Goal: Transaction & Acquisition: Purchase product/service

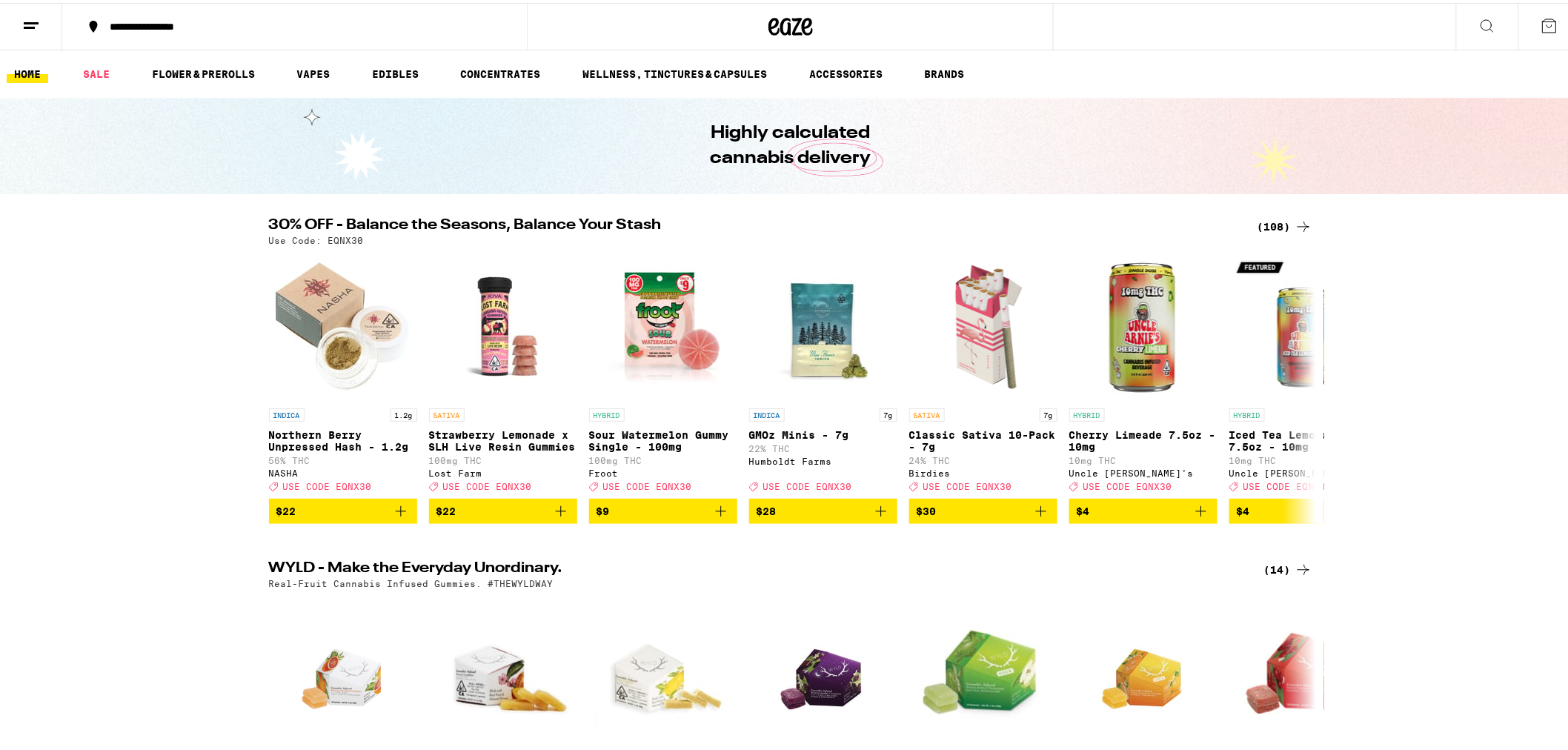
click at [1295, 219] on icon at bounding box center [1303, 224] width 18 height 18
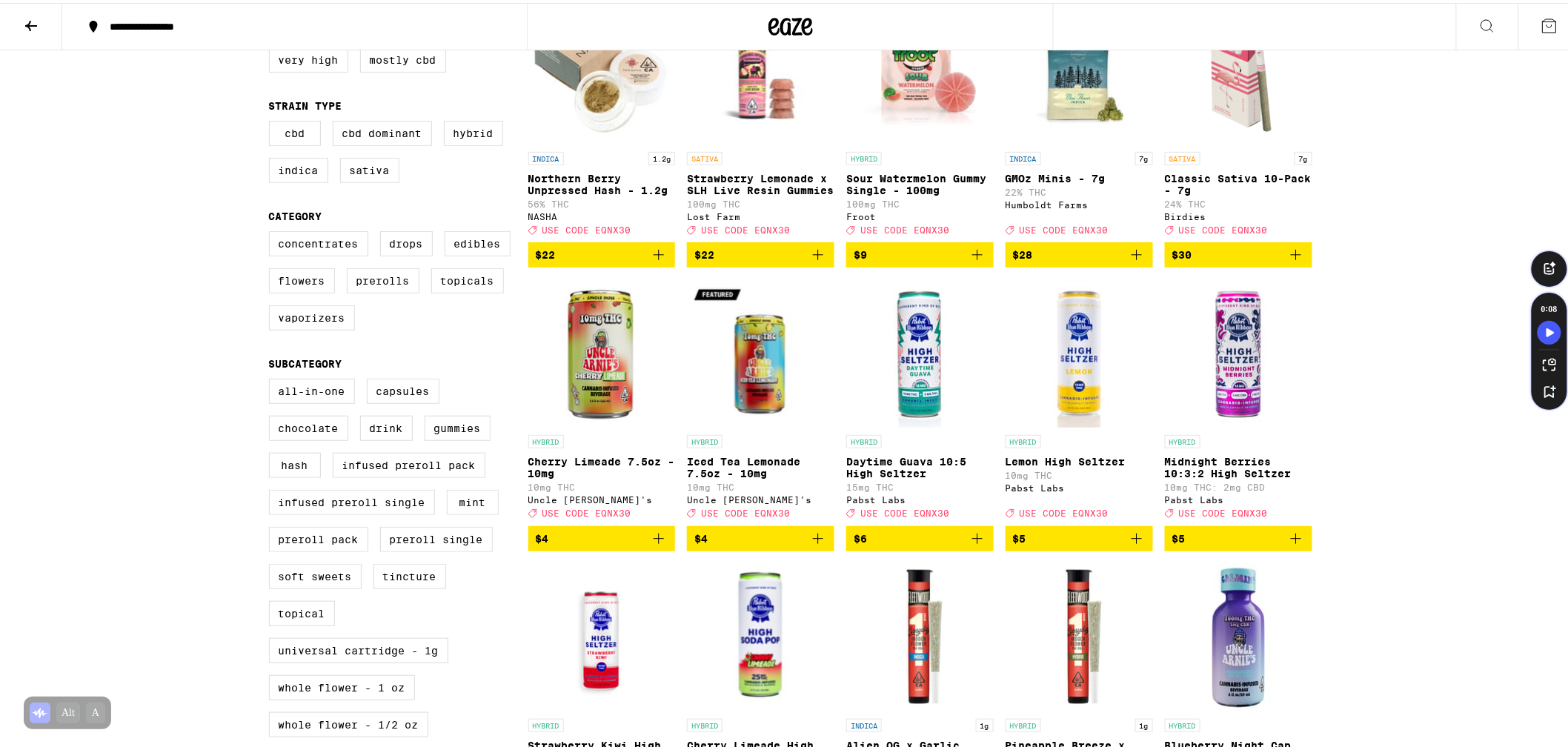
scroll to position [164, 0]
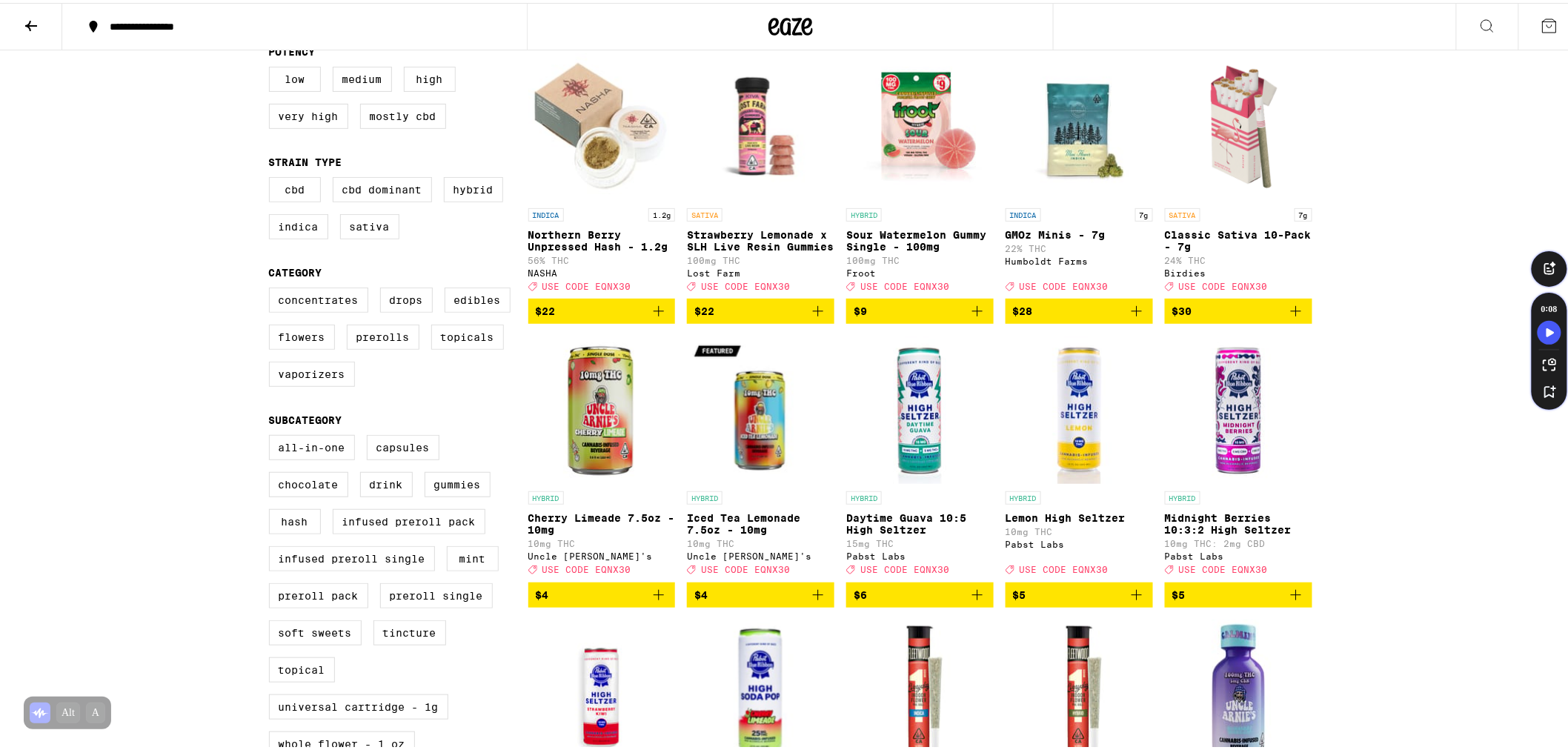
click at [660, 318] on icon "Add to bag" at bounding box center [659, 308] width 18 height 18
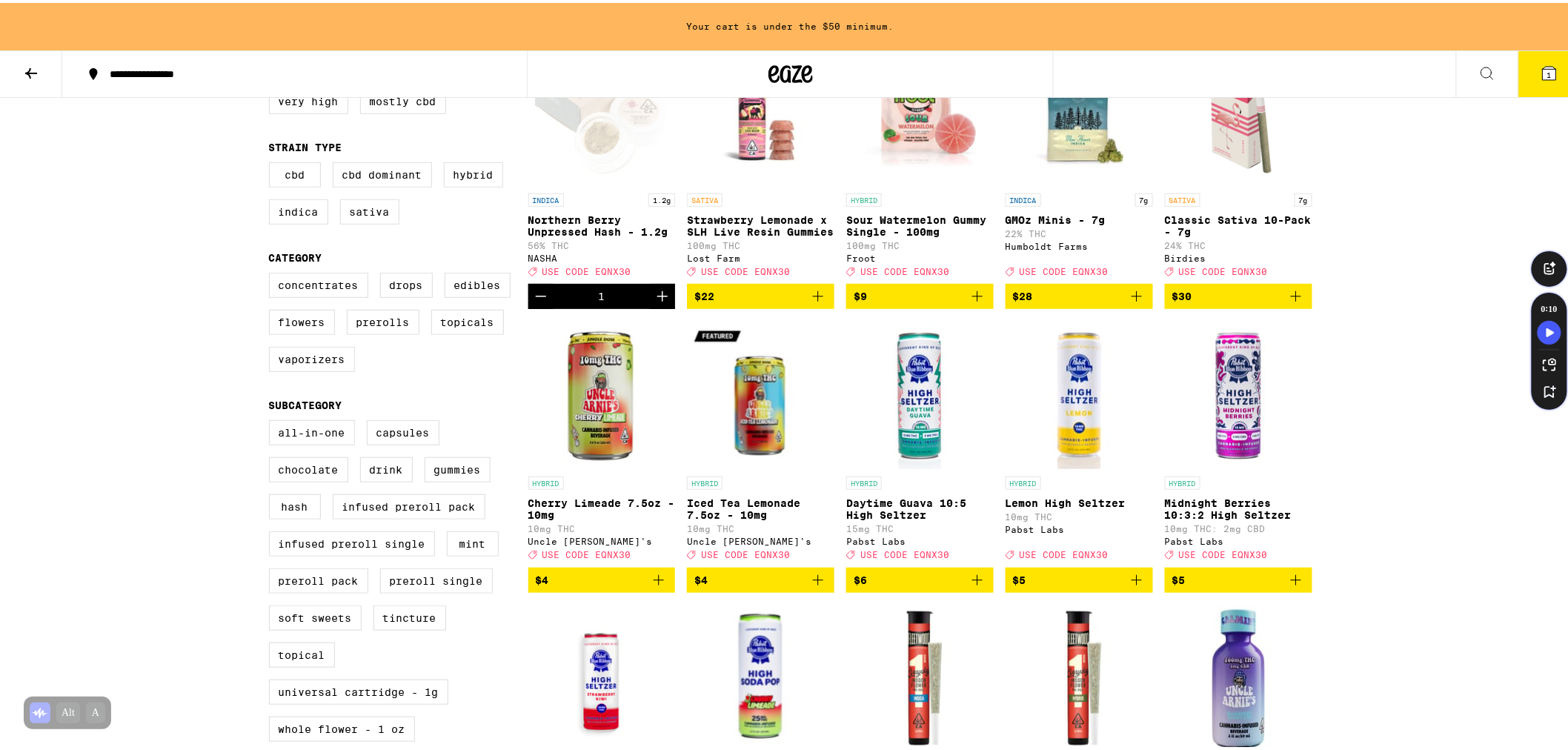
scroll to position [247, 0]
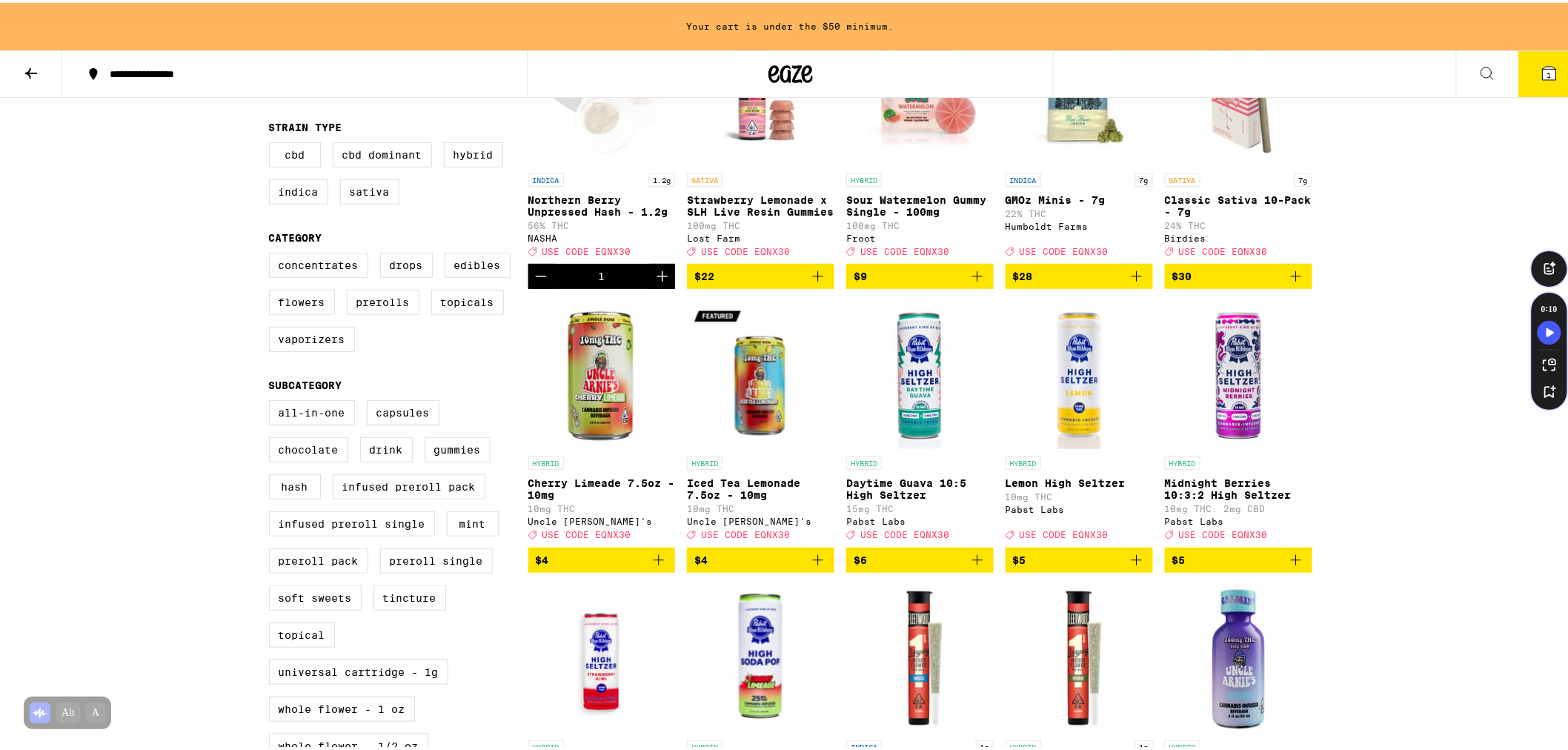
click at [310, 324] on div "Concentrates Drops Edibles Flowers Prerolls Topicals Vaporizers" at bounding box center [399, 305] width 259 height 111
click at [300, 310] on label "Flowers" at bounding box center [302, 299] width 66 height 26
click at [273, 252] on input "Flowers" at bounding box center [272, 252] width 1 height 1
checkbox input "true"
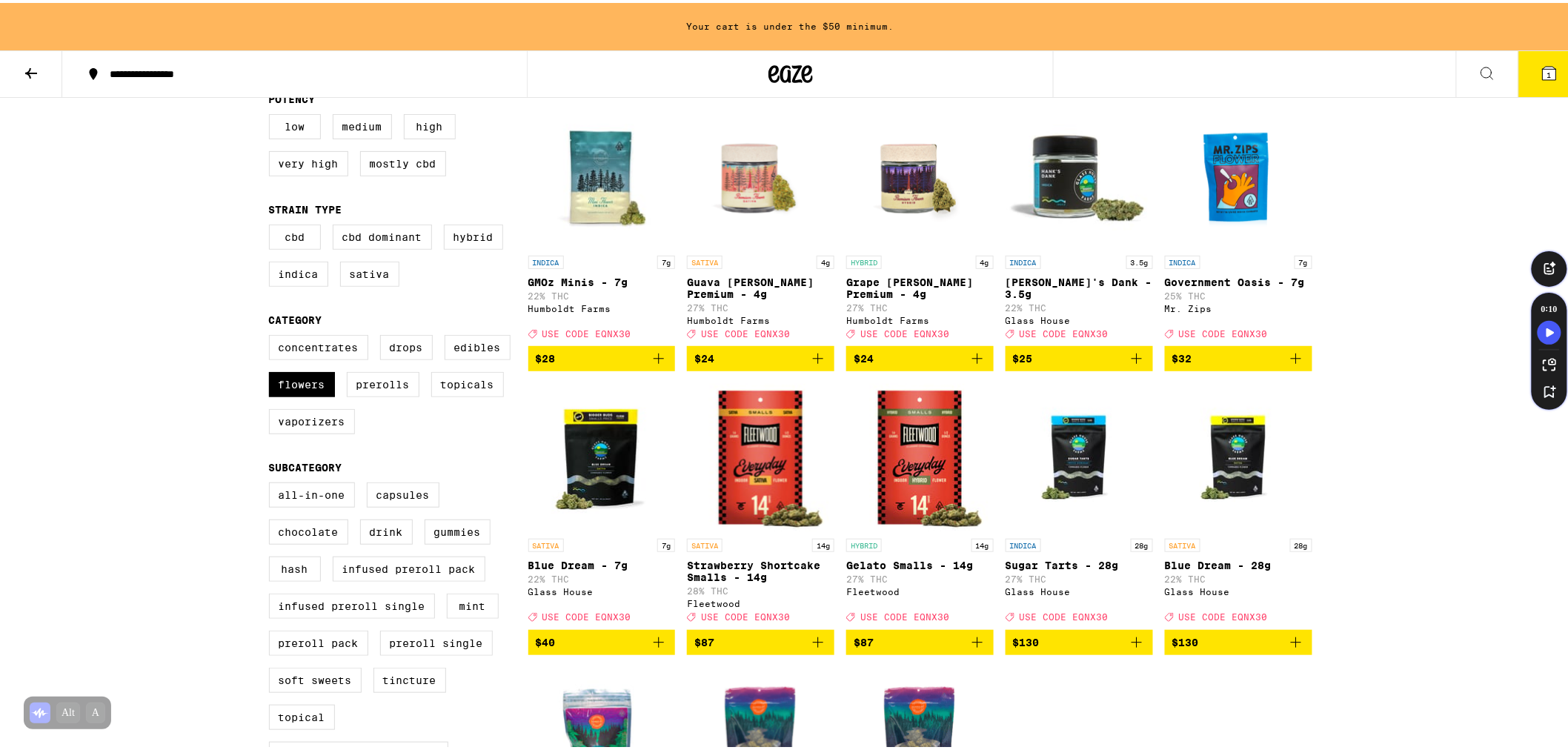
scroll to position [576, 0]
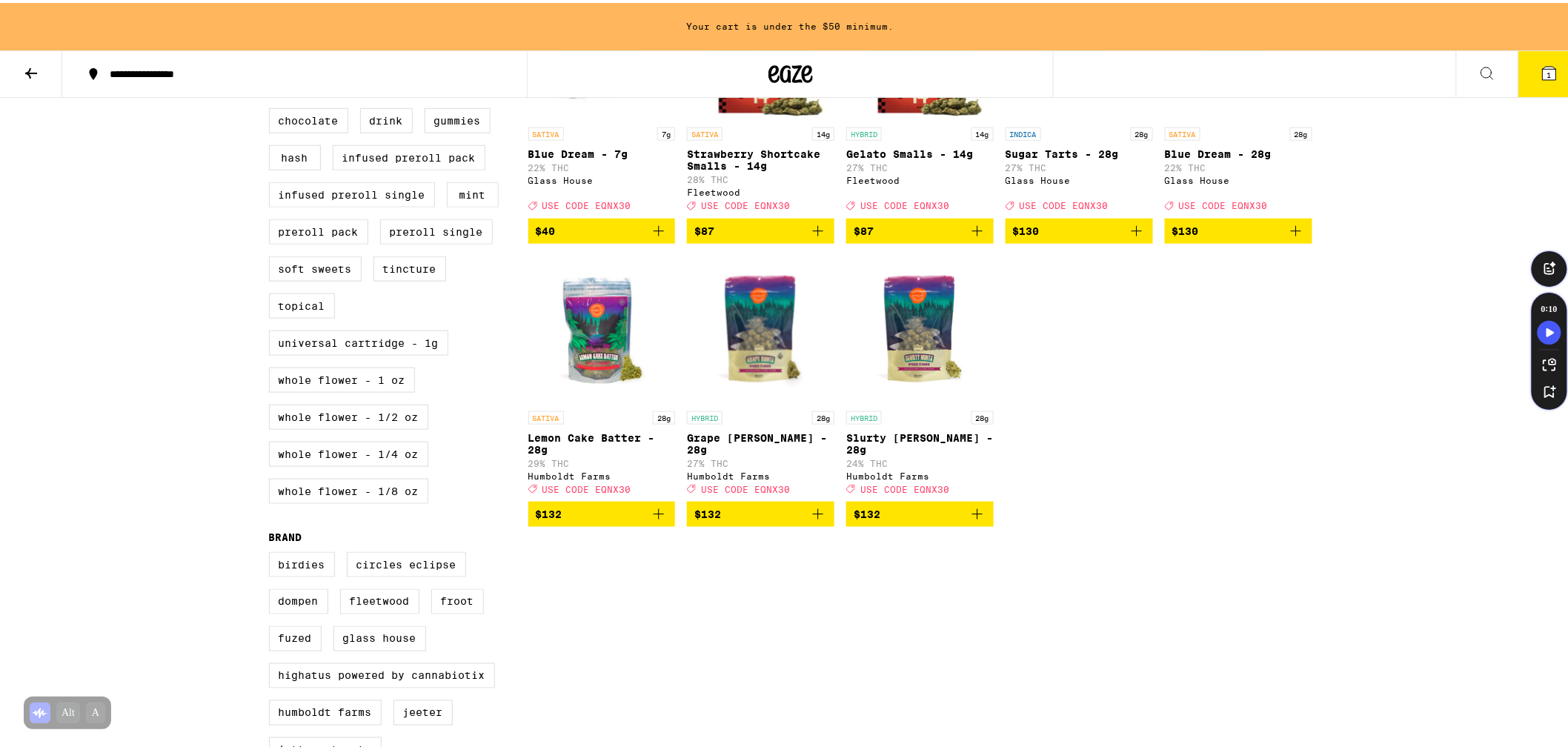
click at [1292, 237] on icon "Add to bag" at bounding box center [1295, 229] width 18 height 18
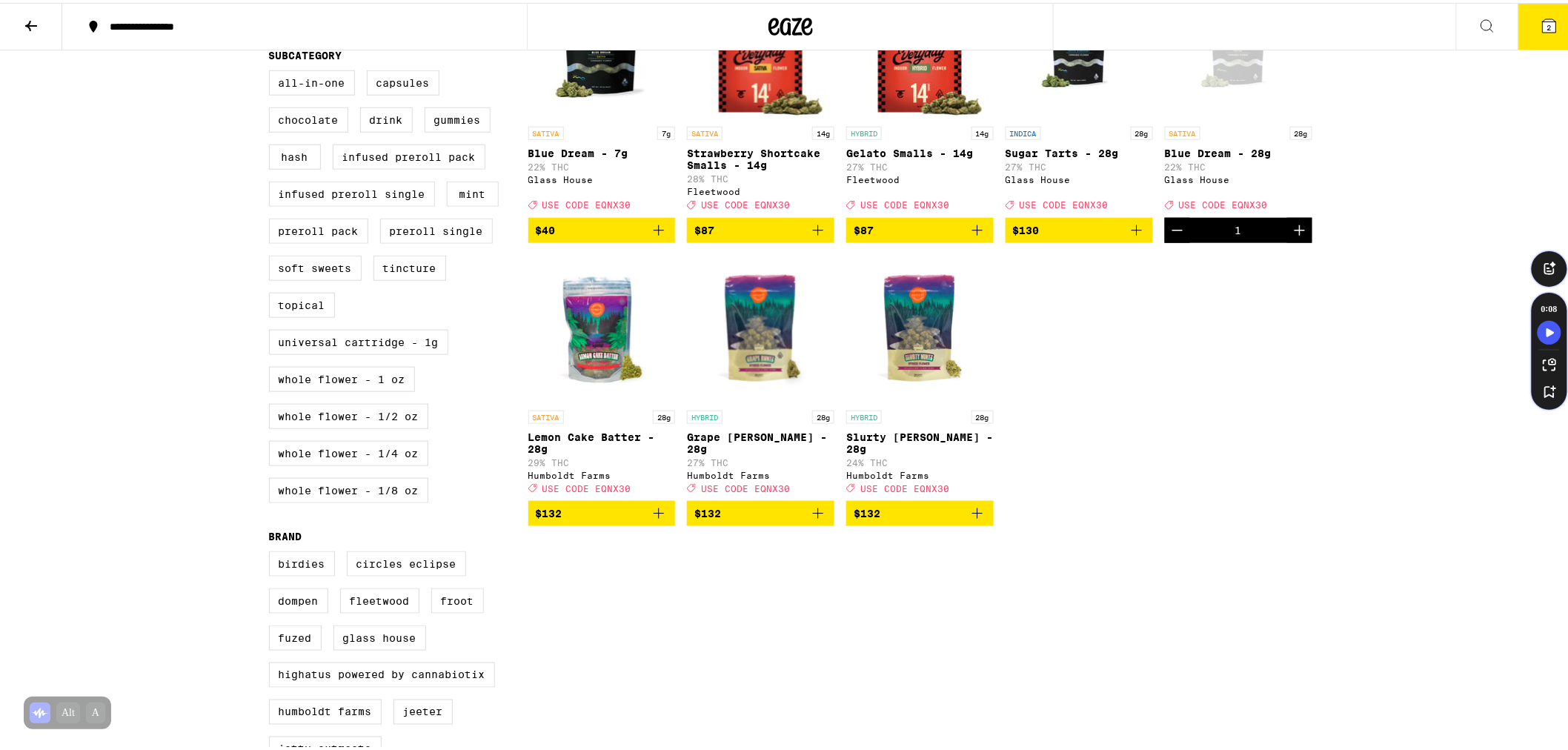
click at [1527, 32] on button "2" at bounding box center [1549, 24] width 63 height 46
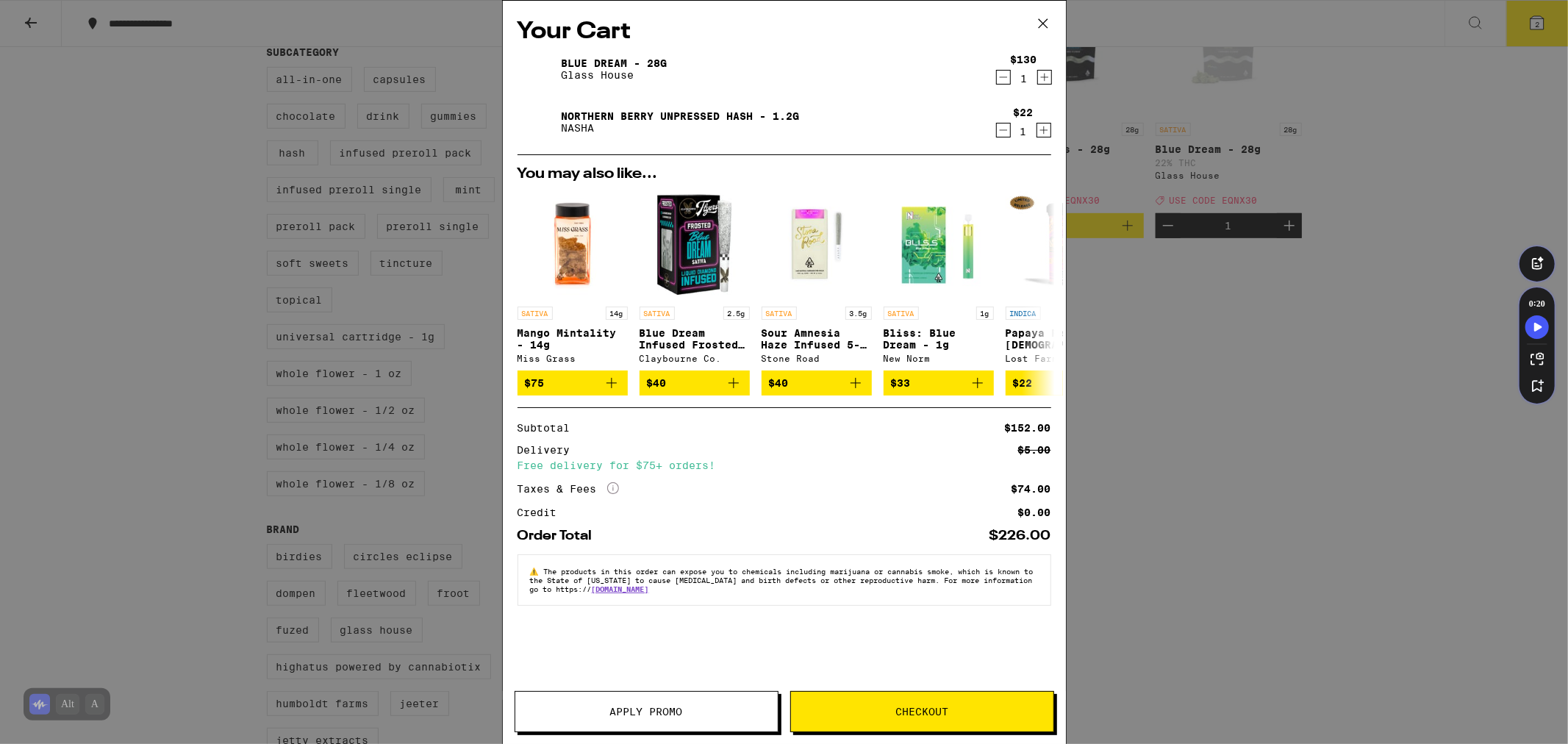
click at [701, 710] on span "Apply Promo" at bounding box center [647, 712] width 262 height 11
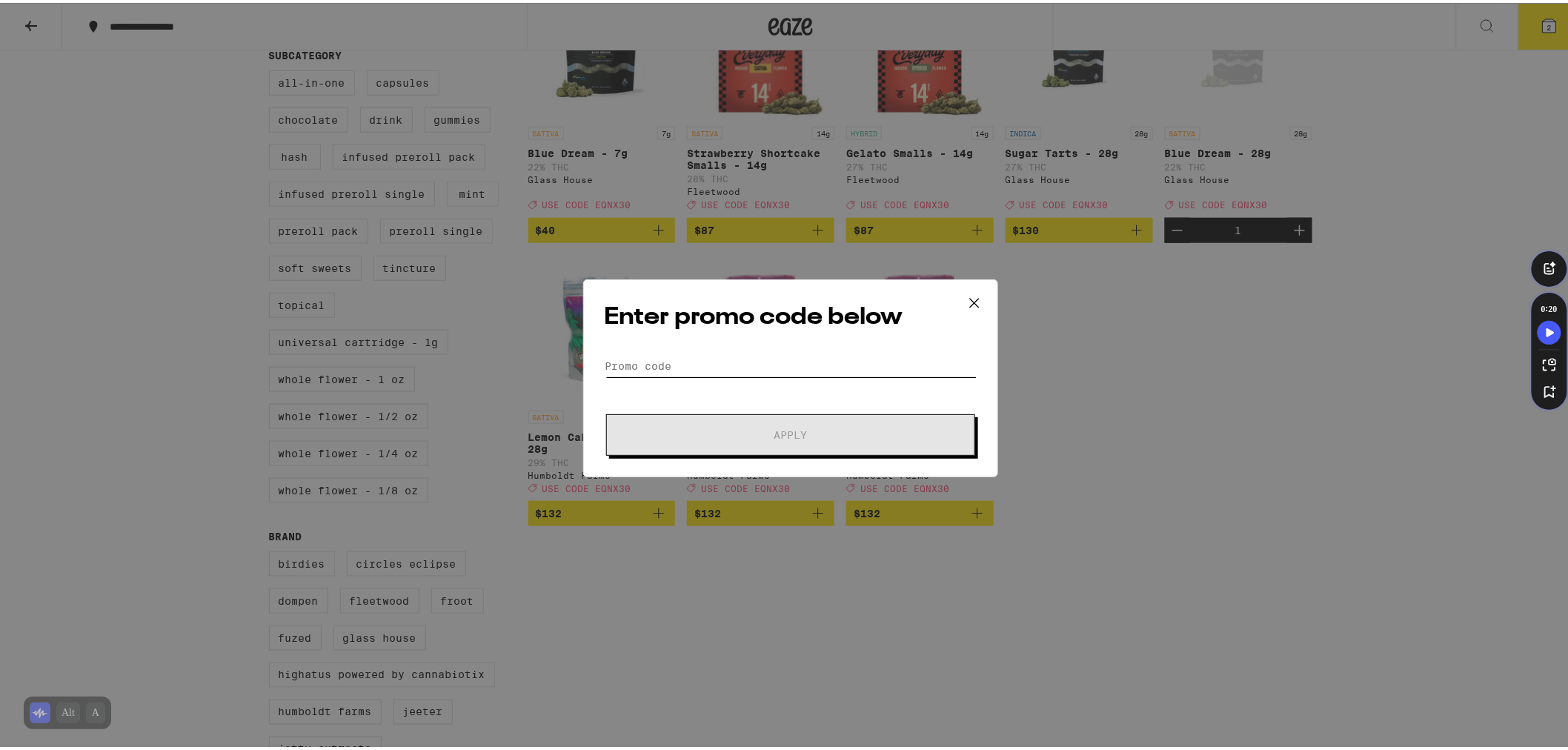
click at [731, 371] on input "Promo Code" at bounding box center [790, 363] width 372 height 22
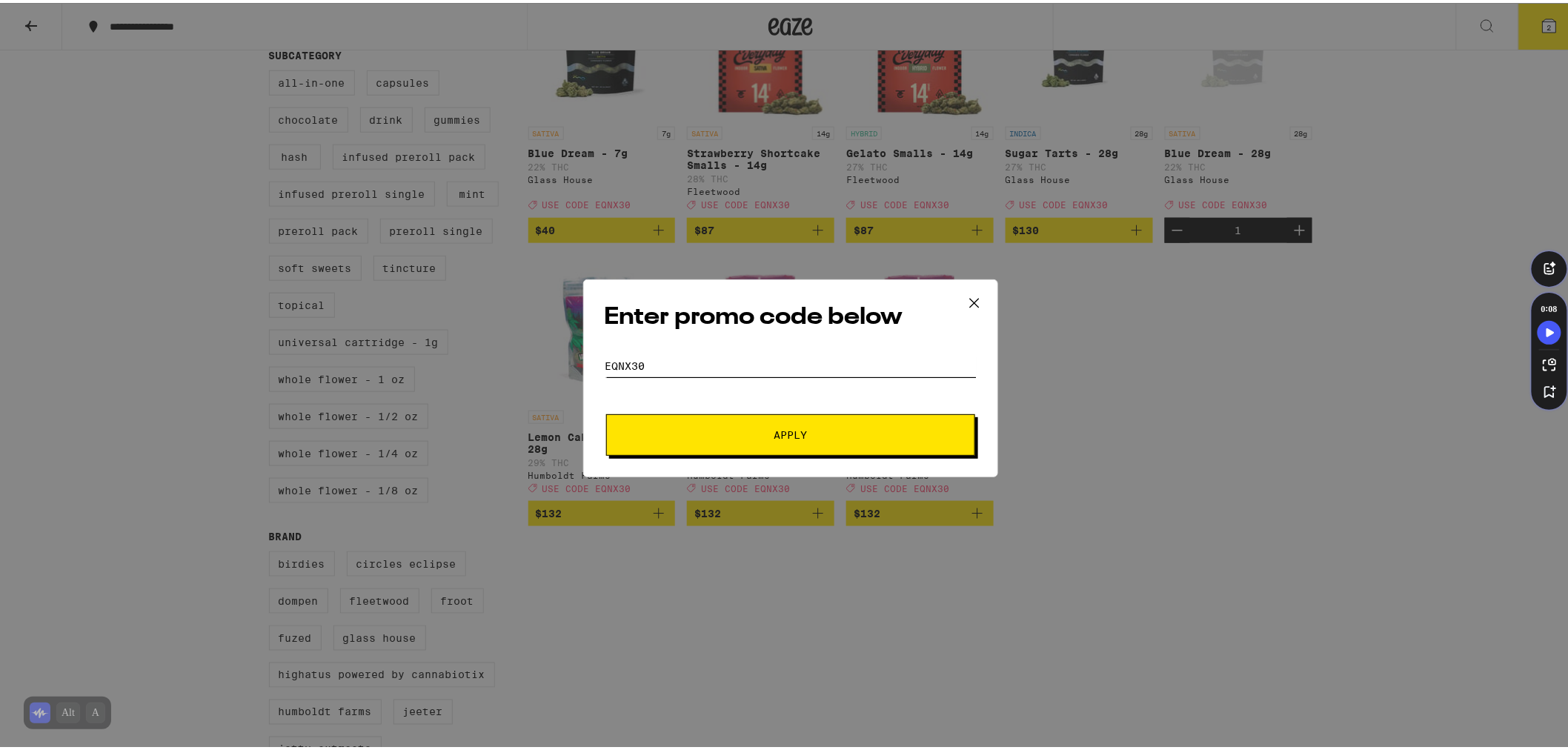
type input "eqnx30"
click at [736, 436] on span "Apply" at bounding box center [790, 432] width 266 height 11
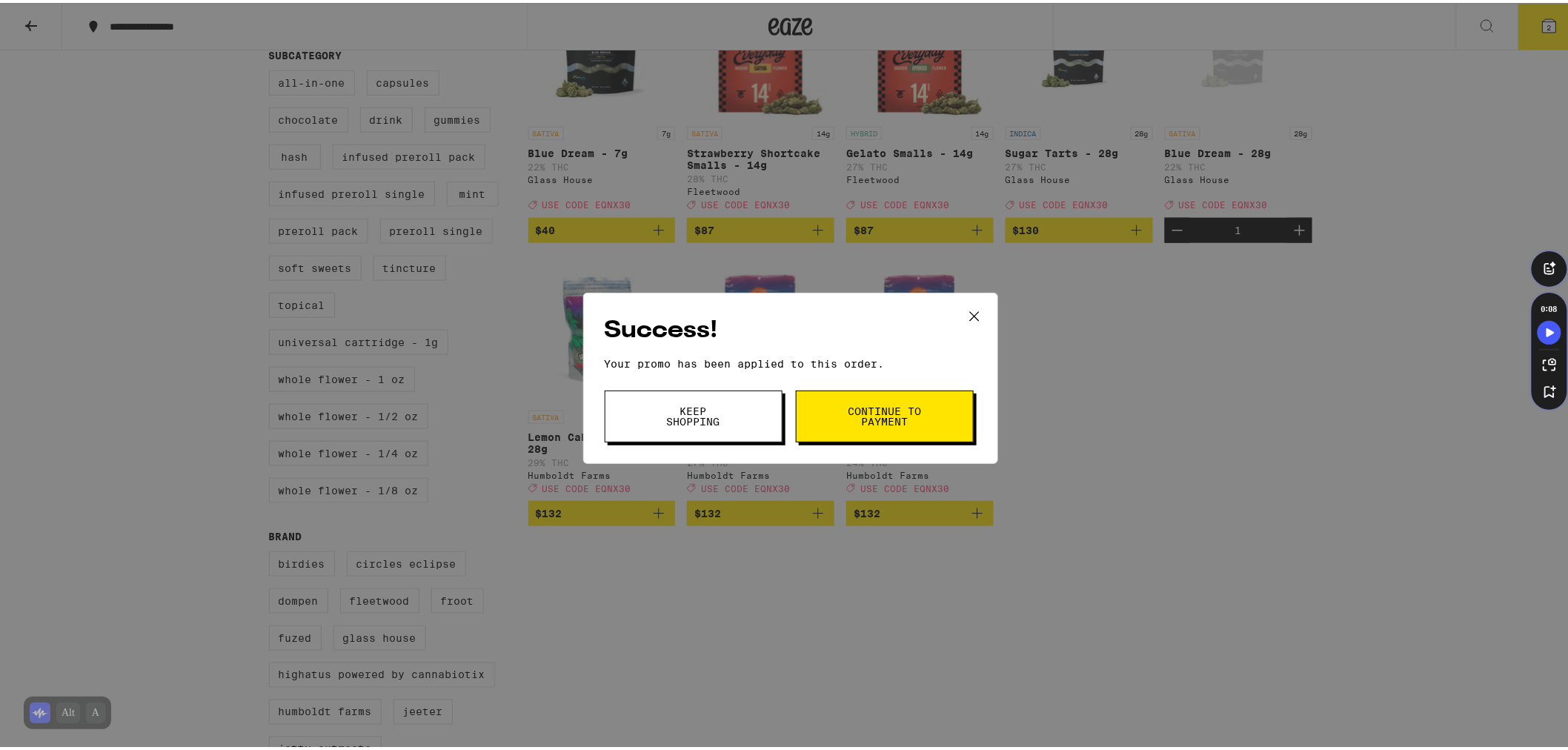
click at [892, 417] on span "Continue to payment" at bounding box center [885, 414] width 76 height 21
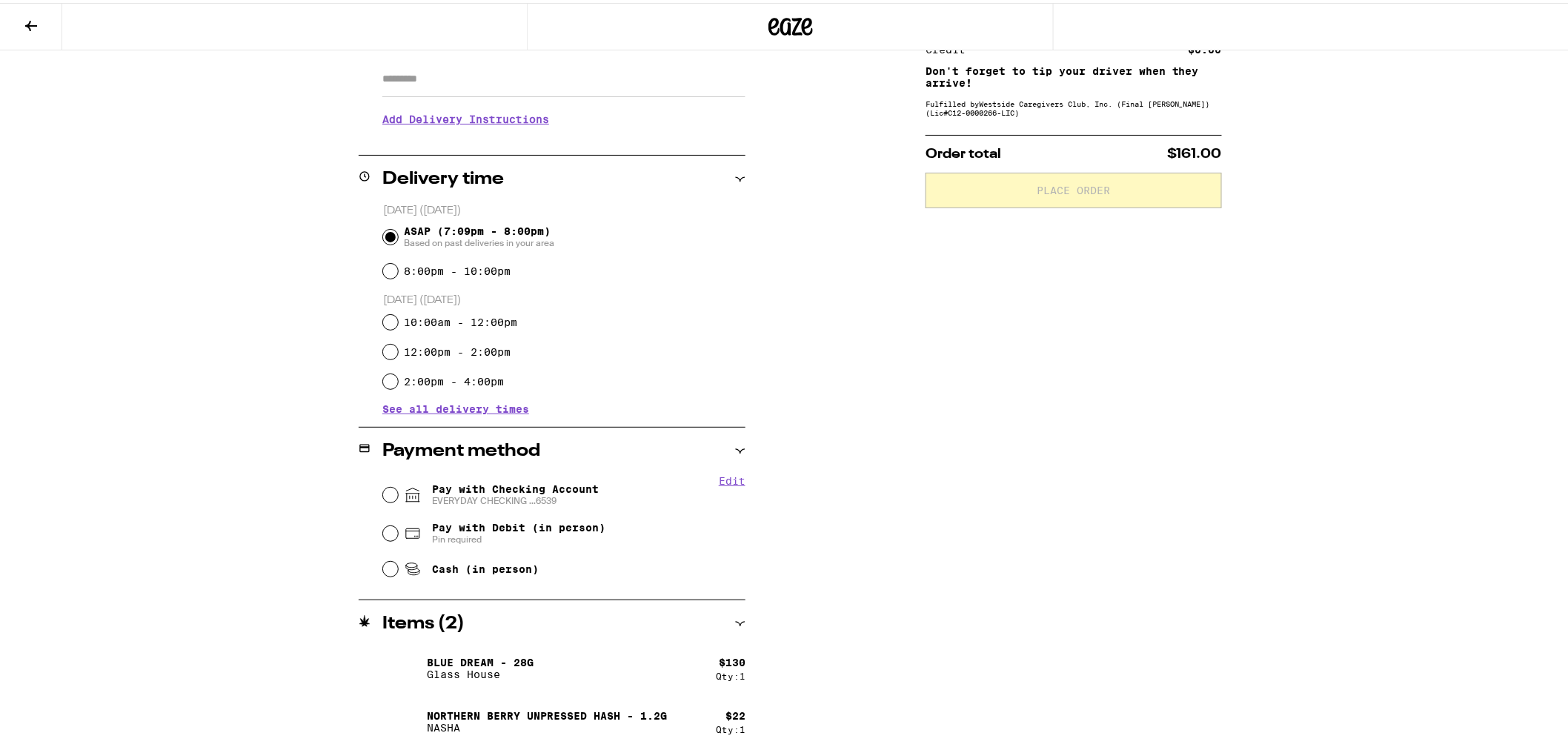
scroll to position [262, 0]
click at [386, 489] on input "Pay with Checking Account EVERYDAY CHECKING ...6539" at bounding box center [390, 490] width 15 height 15
radio input "true"
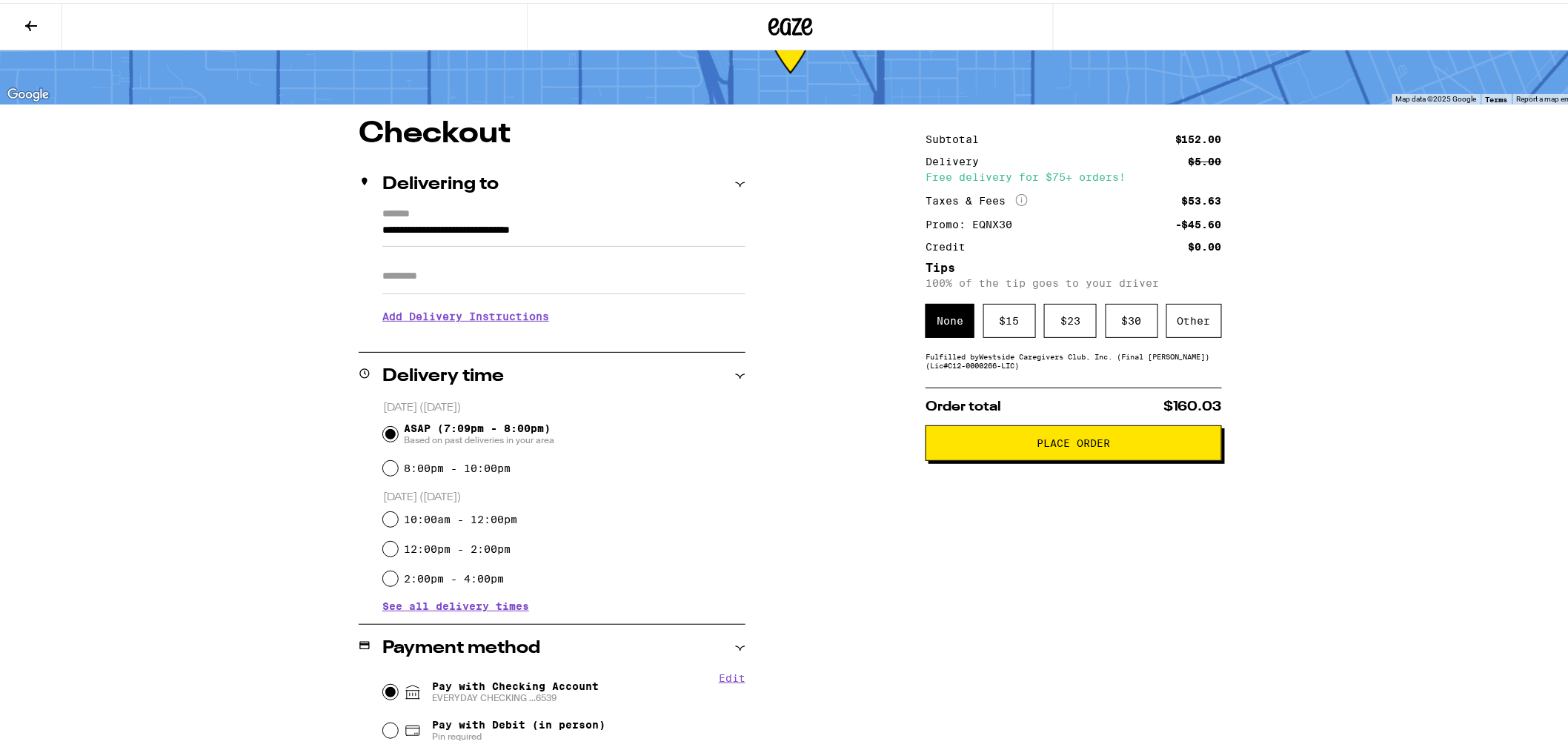
scroll to position [63, 0]
click at [1175, 322] on div "Other" at bounding box center [1193, 319] width 56 height 34
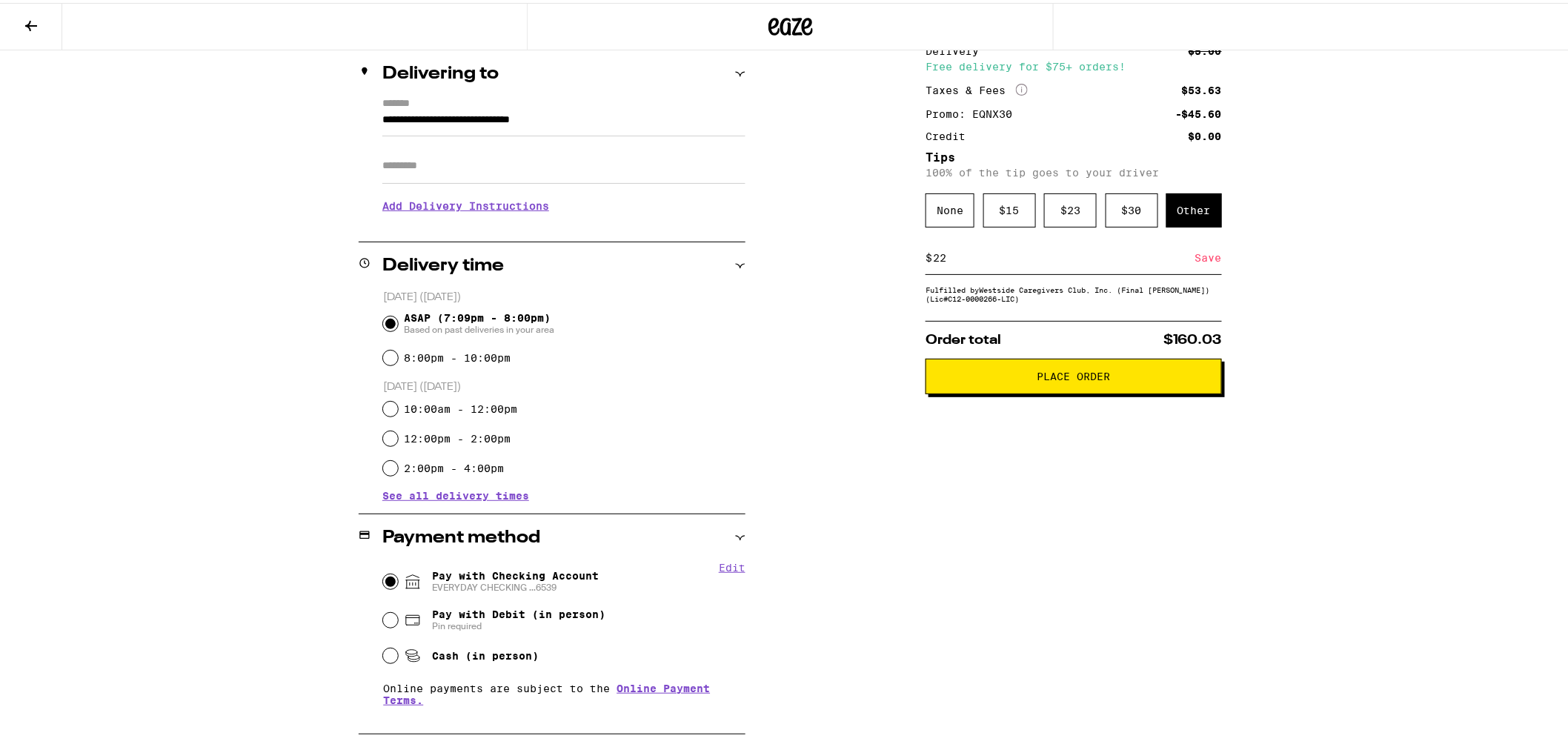
scroll to position [227, 0]
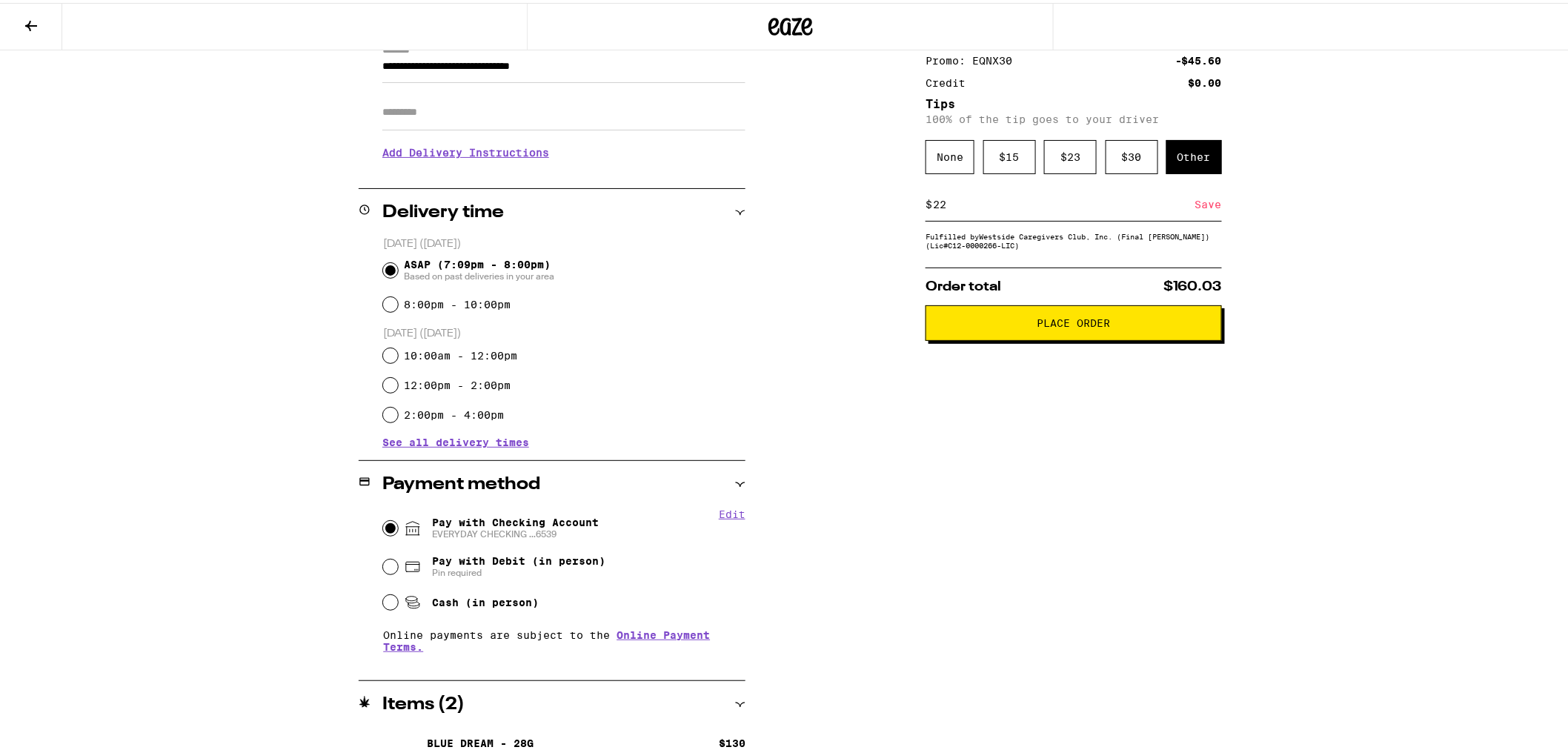
type input "22"
click at [1099, 322] on span "Place Order" at bounding box center [1073, 320] width 73 height 11
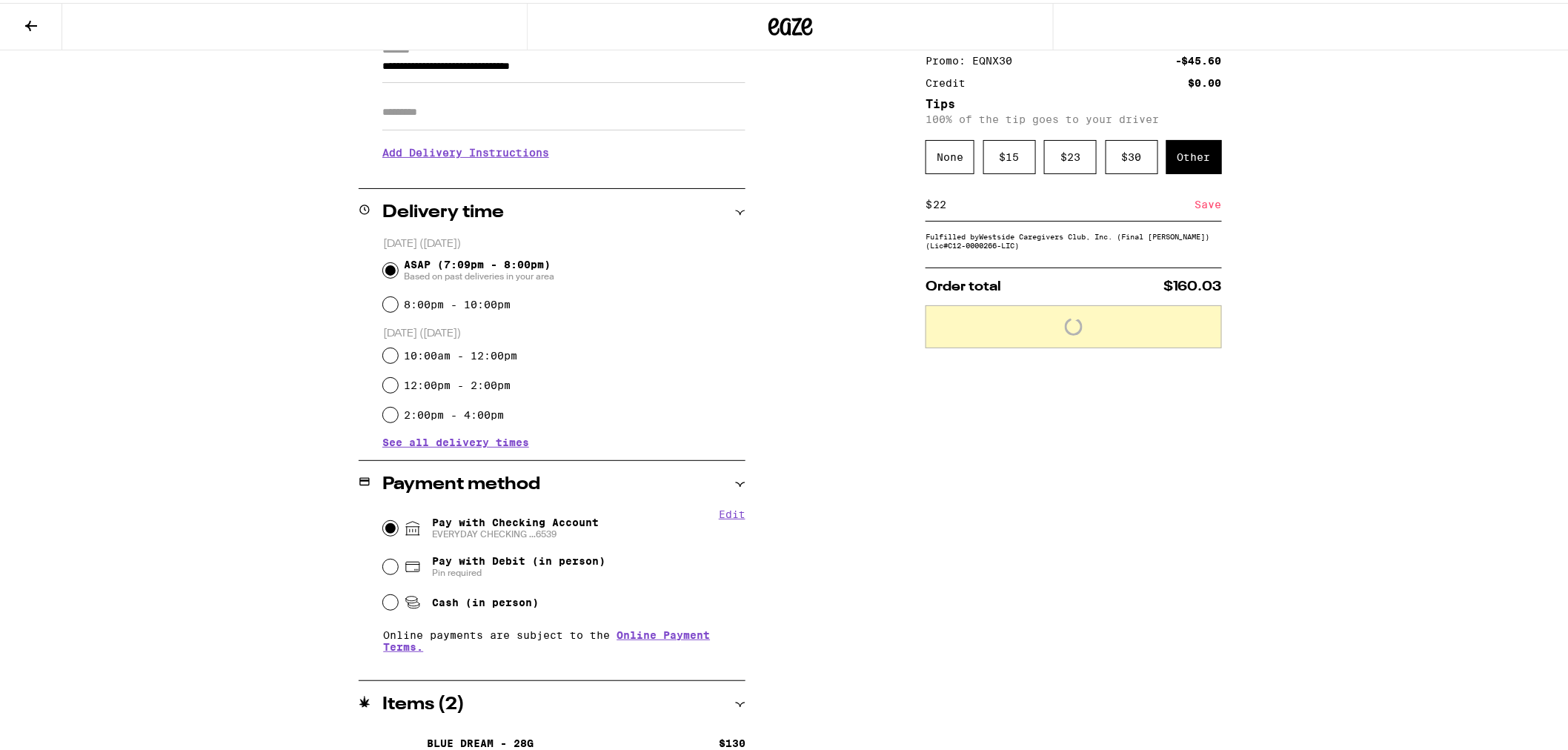
click at [1202, 197] on div "Save" at bounding box center [1208, 201] width 26 height 33
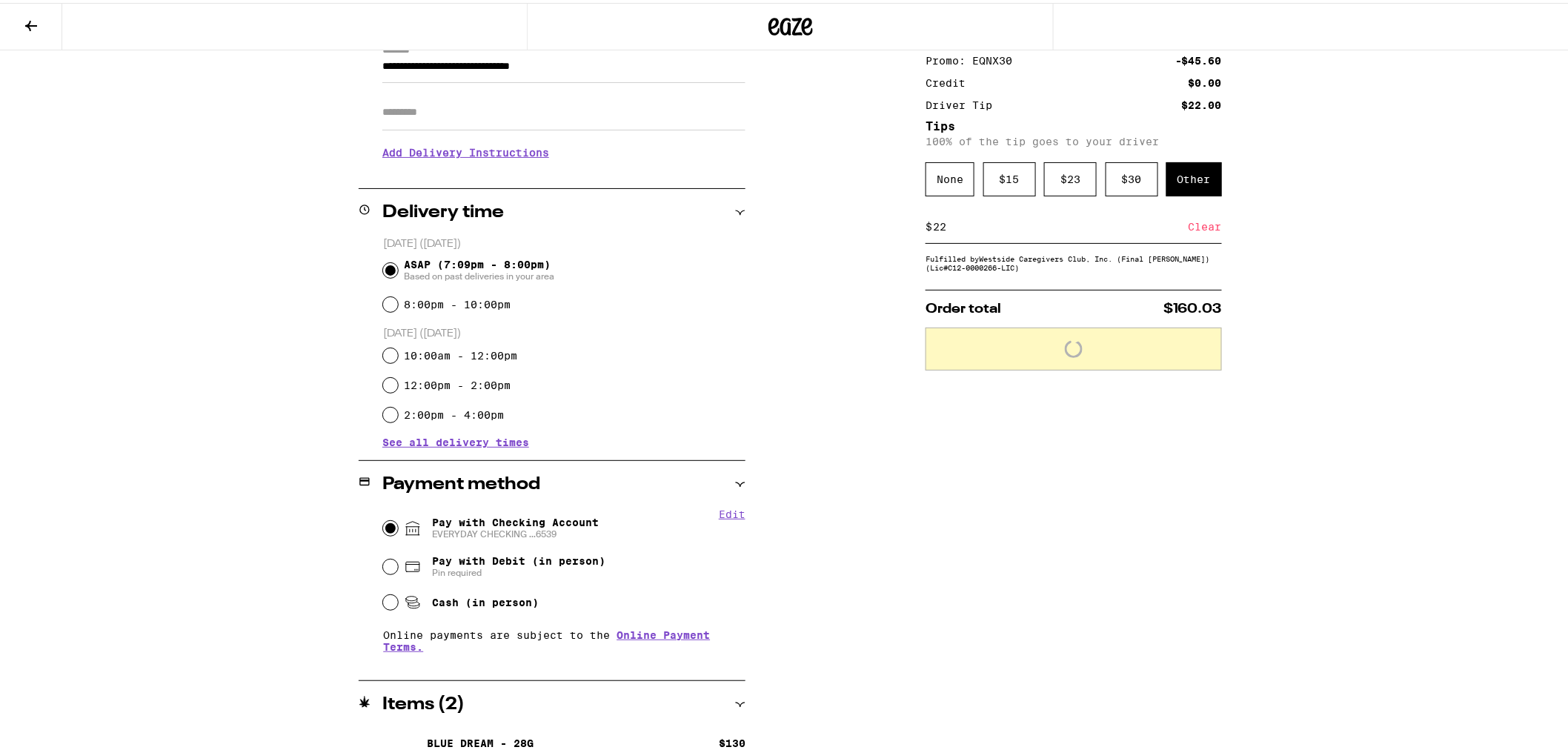
click at [1194, 225] on div "Clear" at bounding box center [1205, 223] width 34 height 33
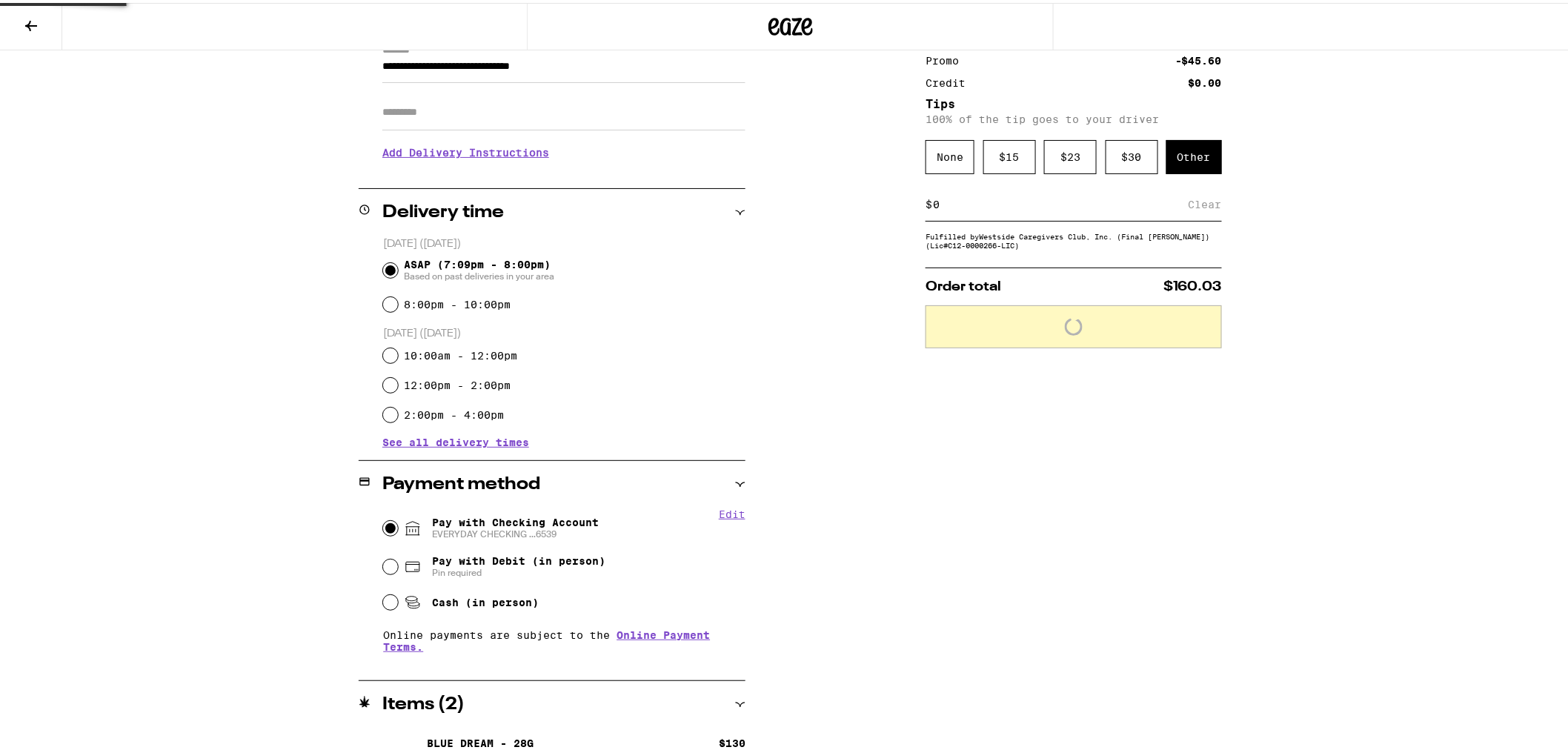
click at [1197, 203] on div "Clear" at bounding box center [1205, 201] width 34 height 33
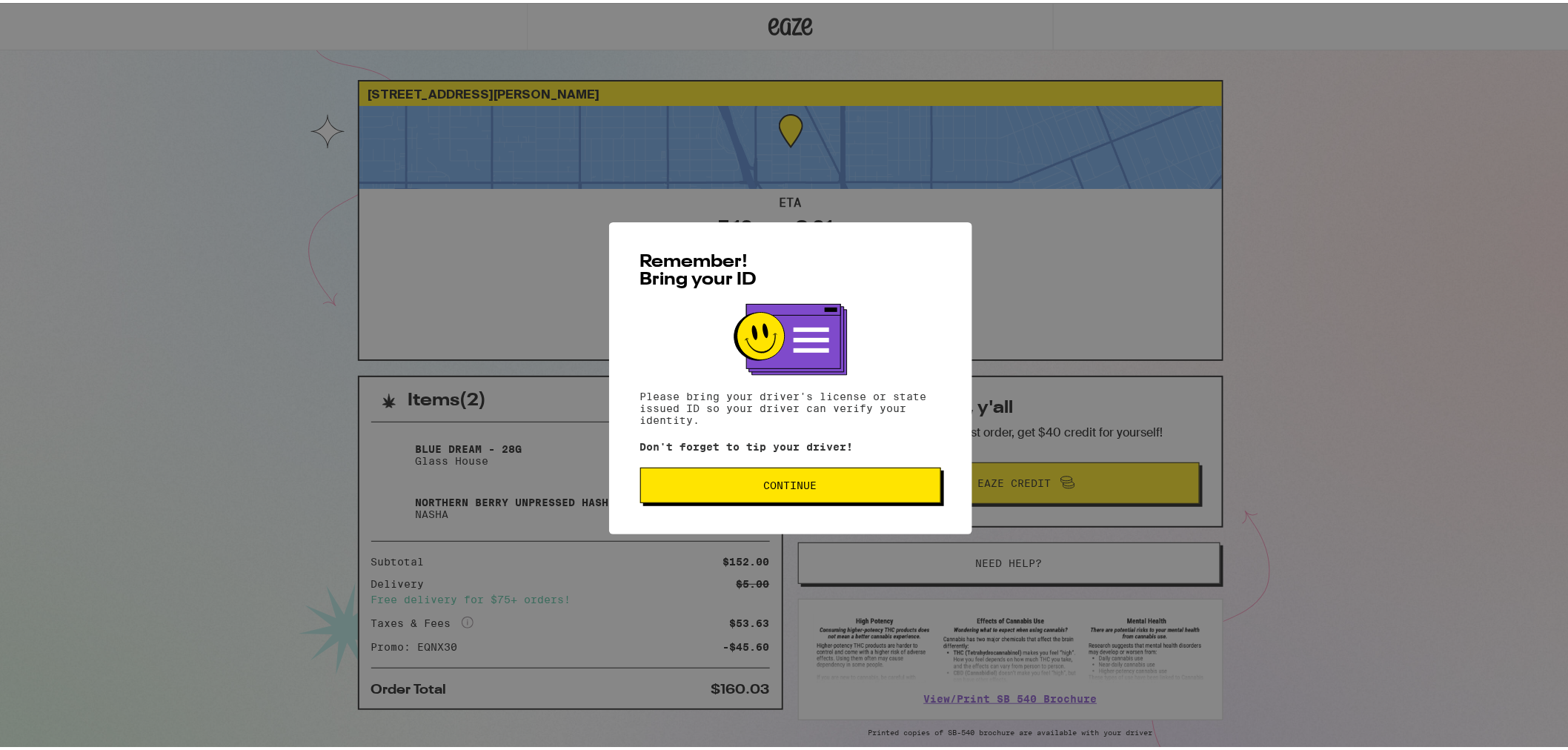
click at [779, 488] on span "Continue" at bounding box center [790, 483] width 53 height 11
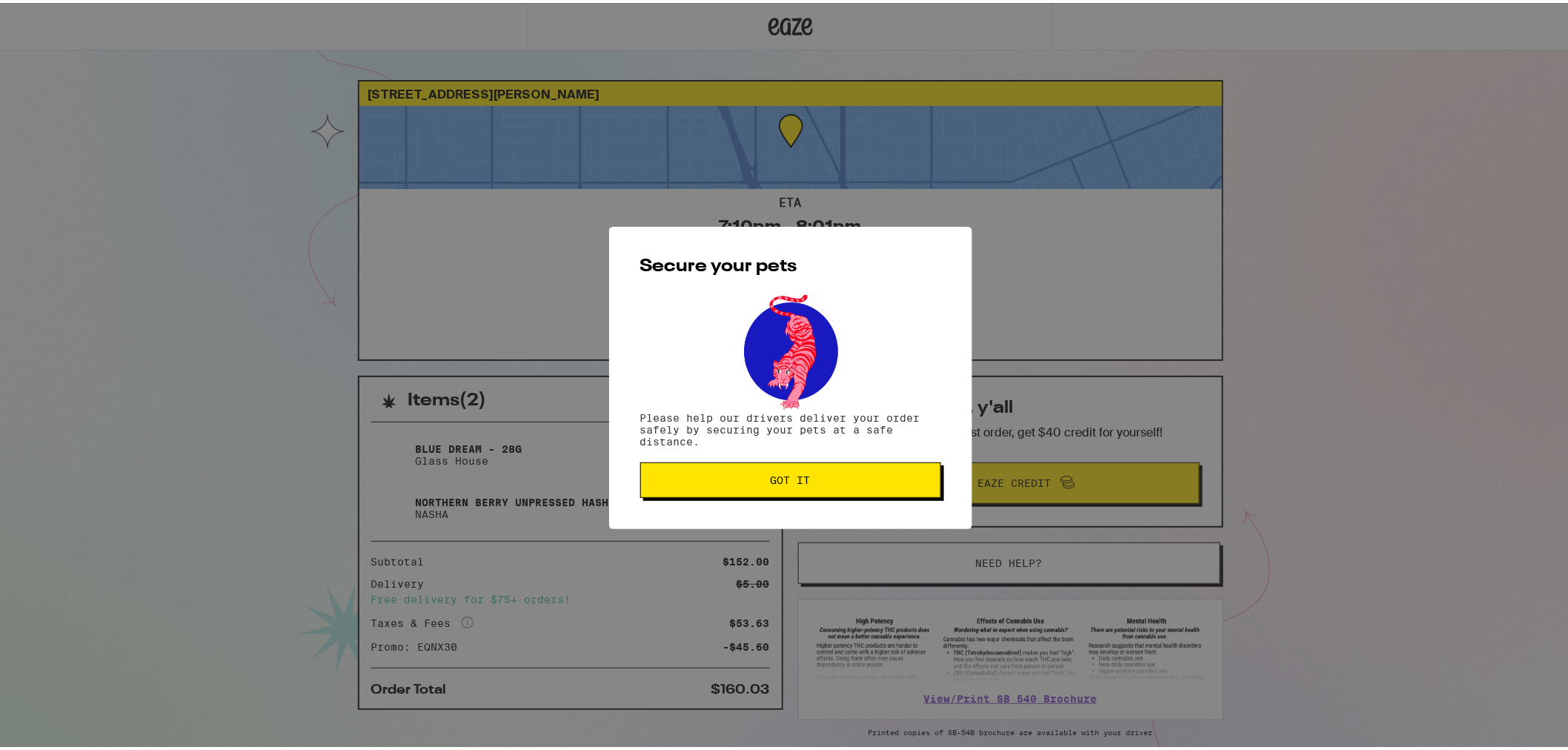
click at [780, 483] on span "Got it" at bounding box center [790, 477] width 40 height 11
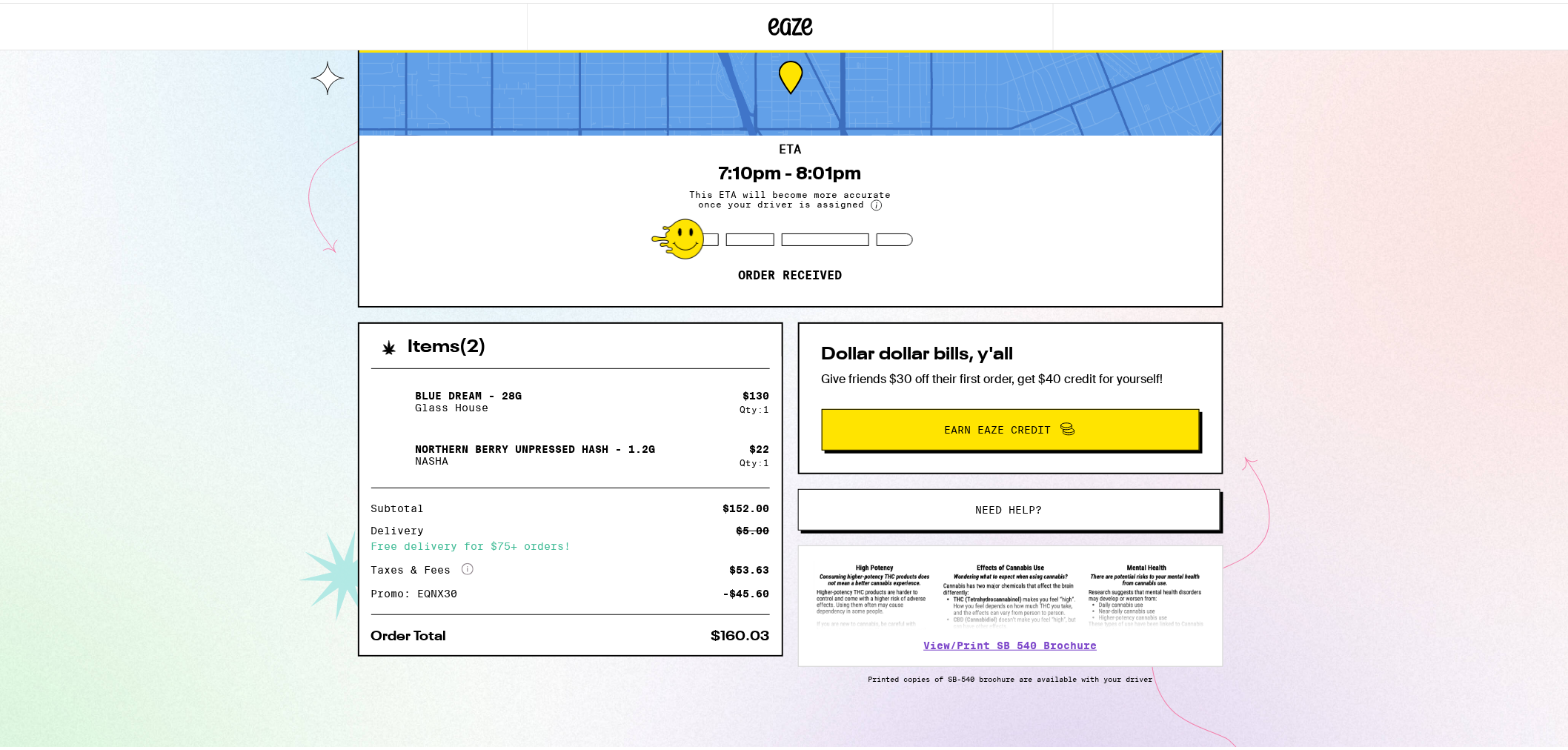
scroll to position [58, 0]
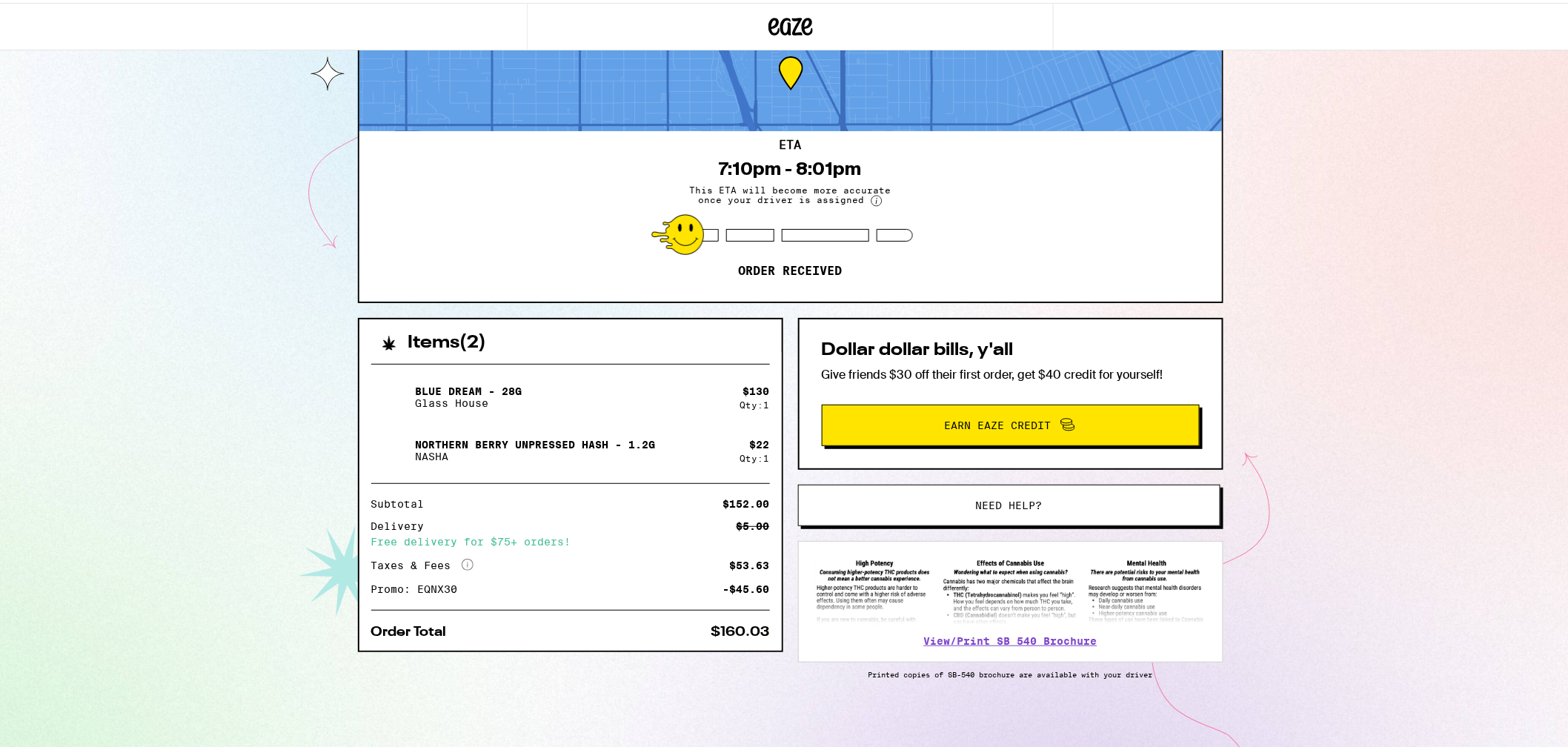
click at [966, 502] on span "Need help?" at bounding box center [1009, 503] width 320 height 11
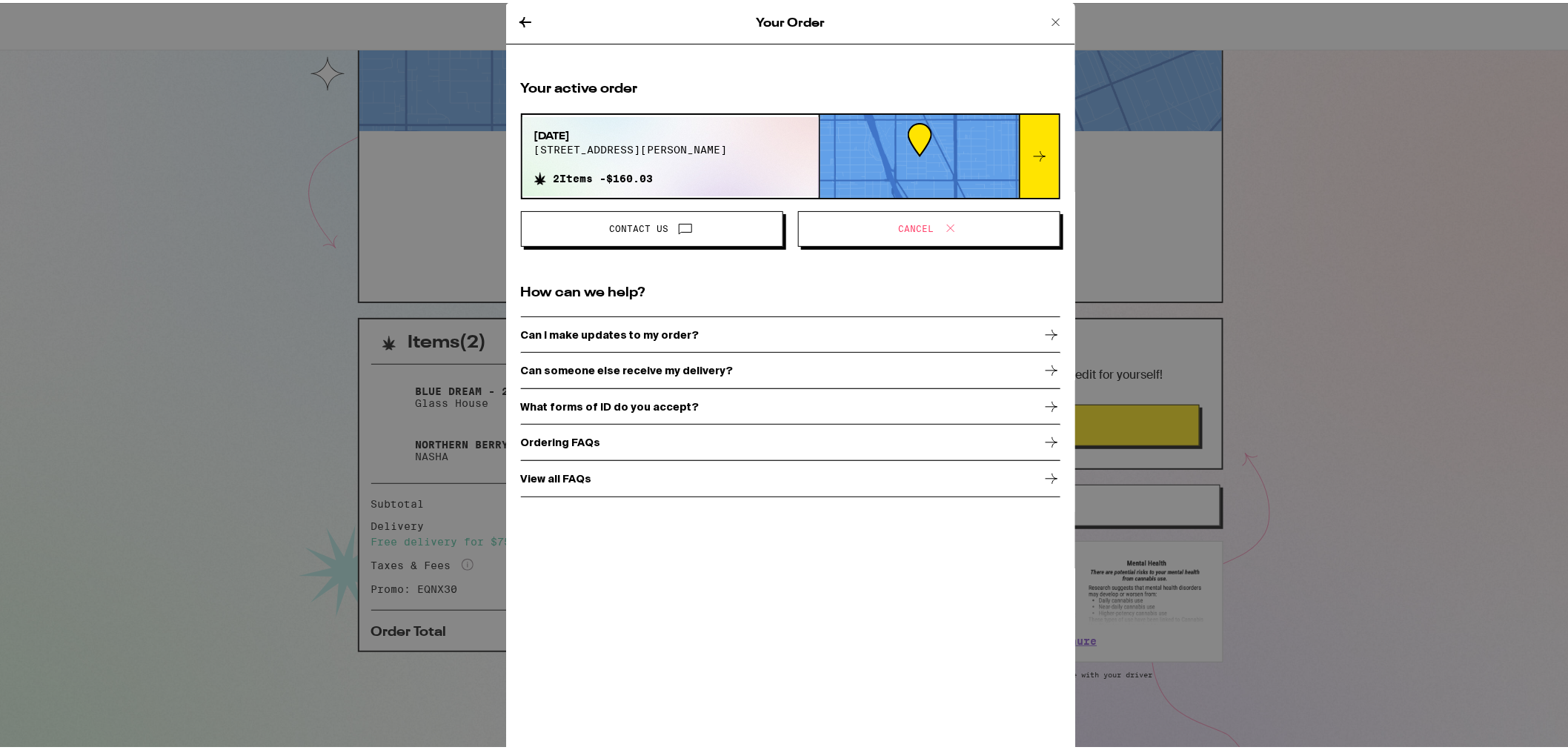
click at [653, 331] on p "Can I make updates to my order?" at bounding box center [610, 332] width 178 height 11
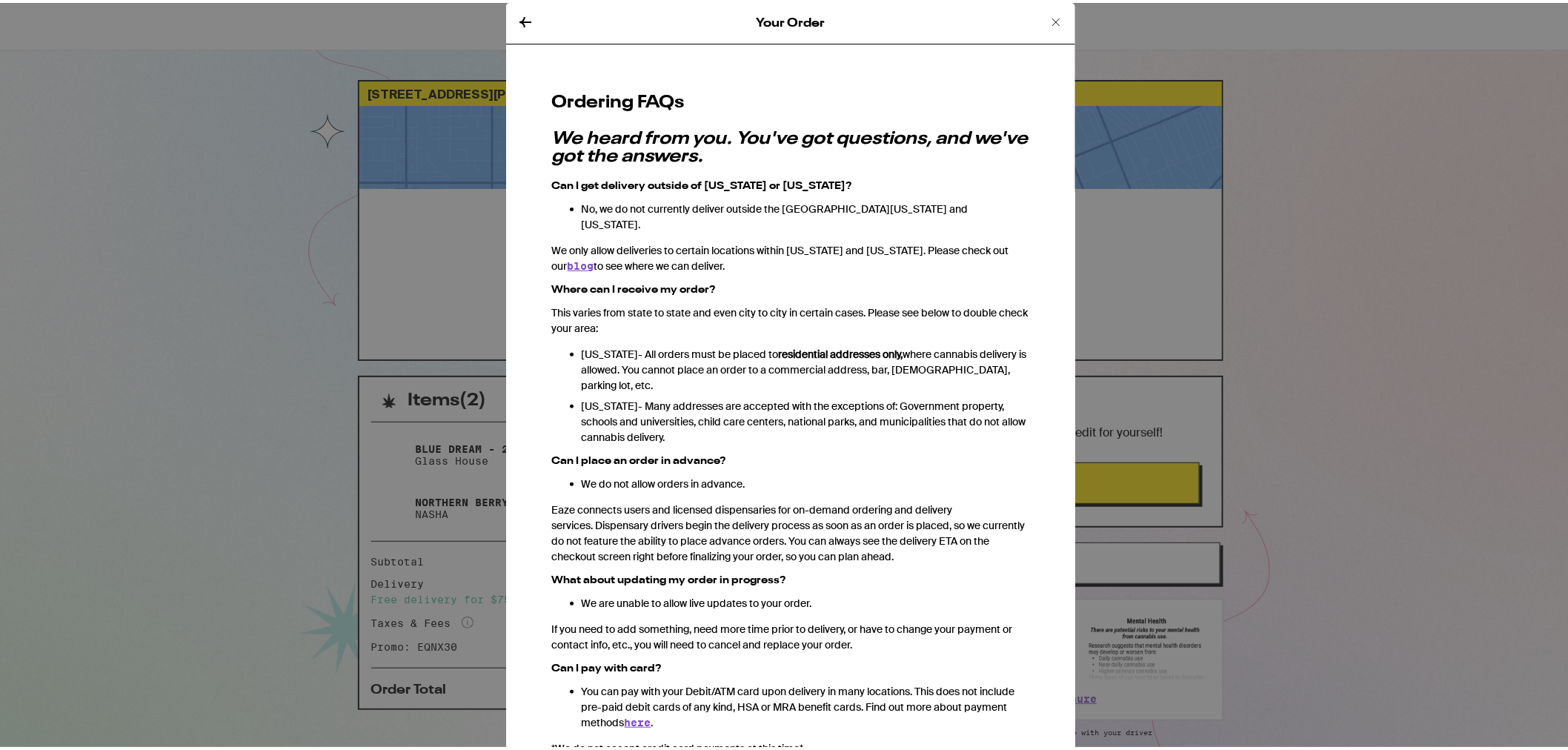
click at [519, 16] on icon at bounding box center [526, 19] width 18 height 18
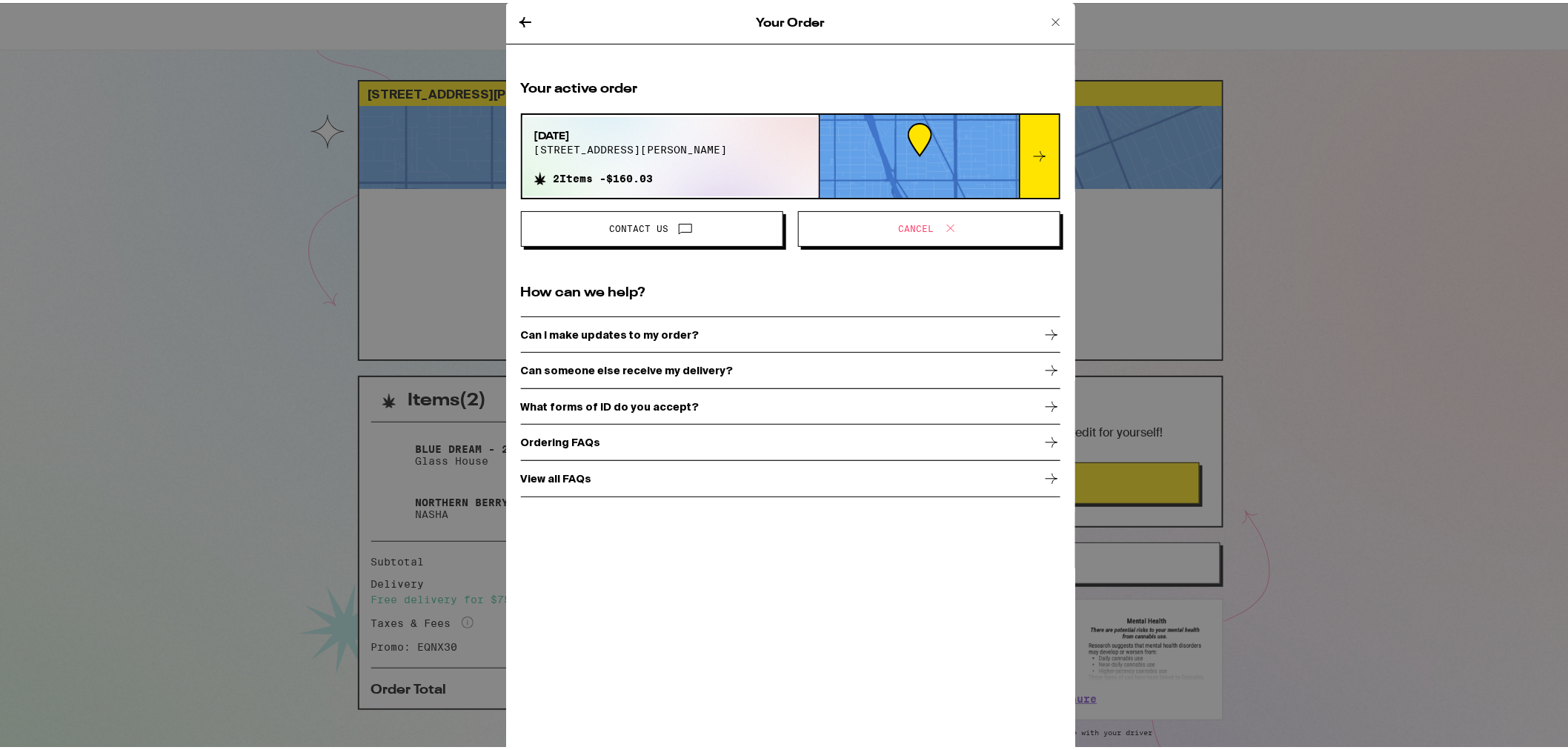
scroll to position [58, 0]
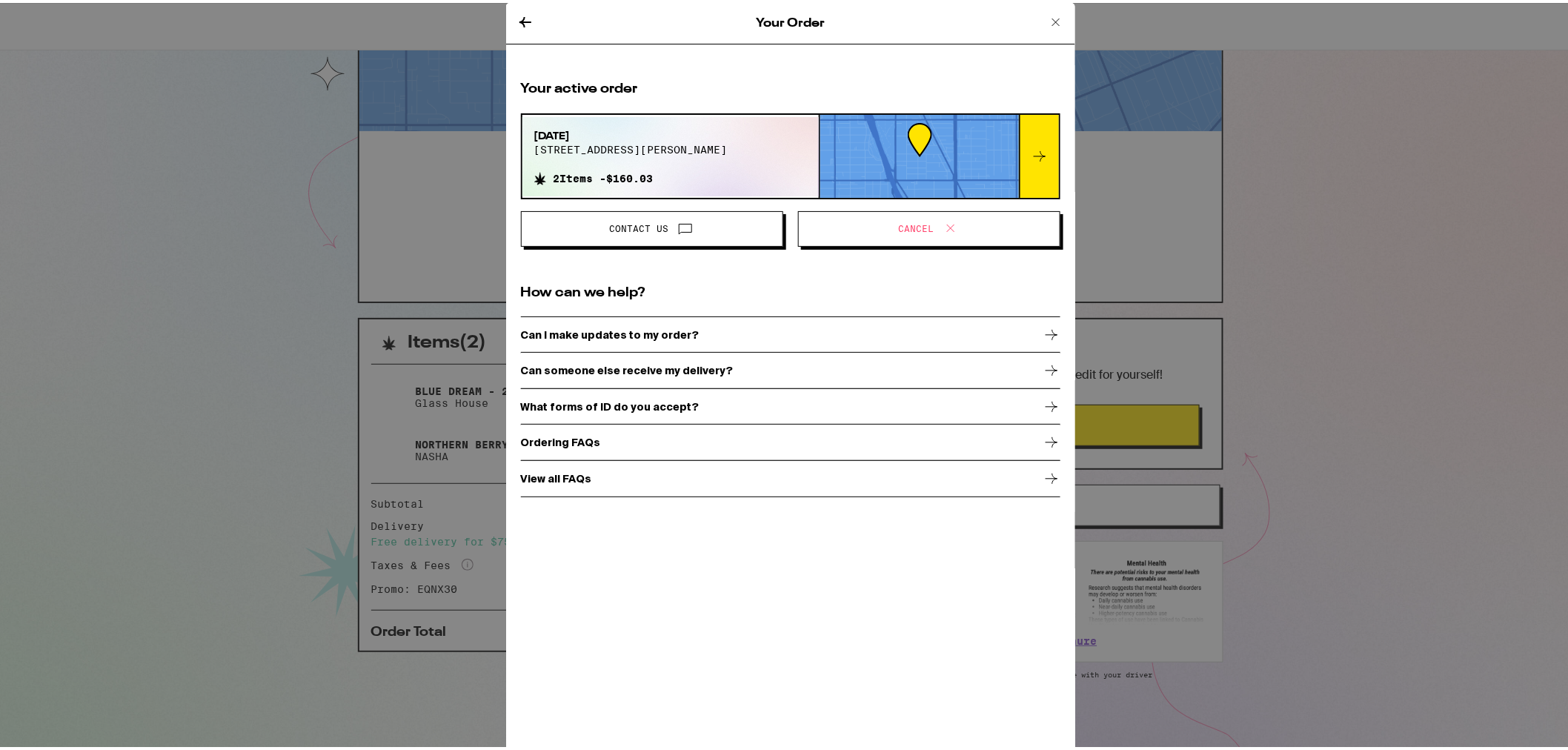
click at [669, 228] on span at bounding box center [682, 226] width 26 height 19
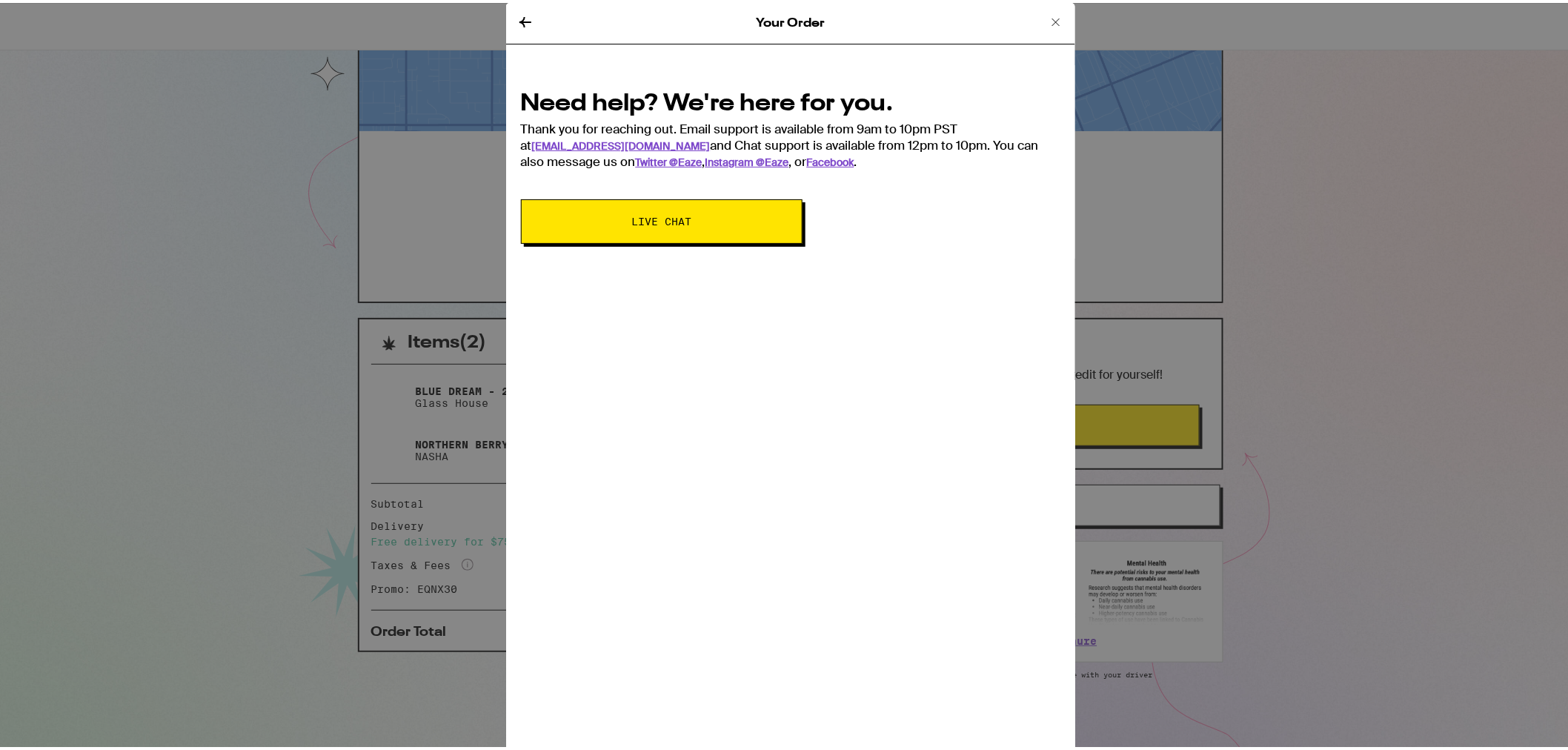
click at [716, 224] on button "Live Chat" at bounding box center [661, 219] width 281 height 44
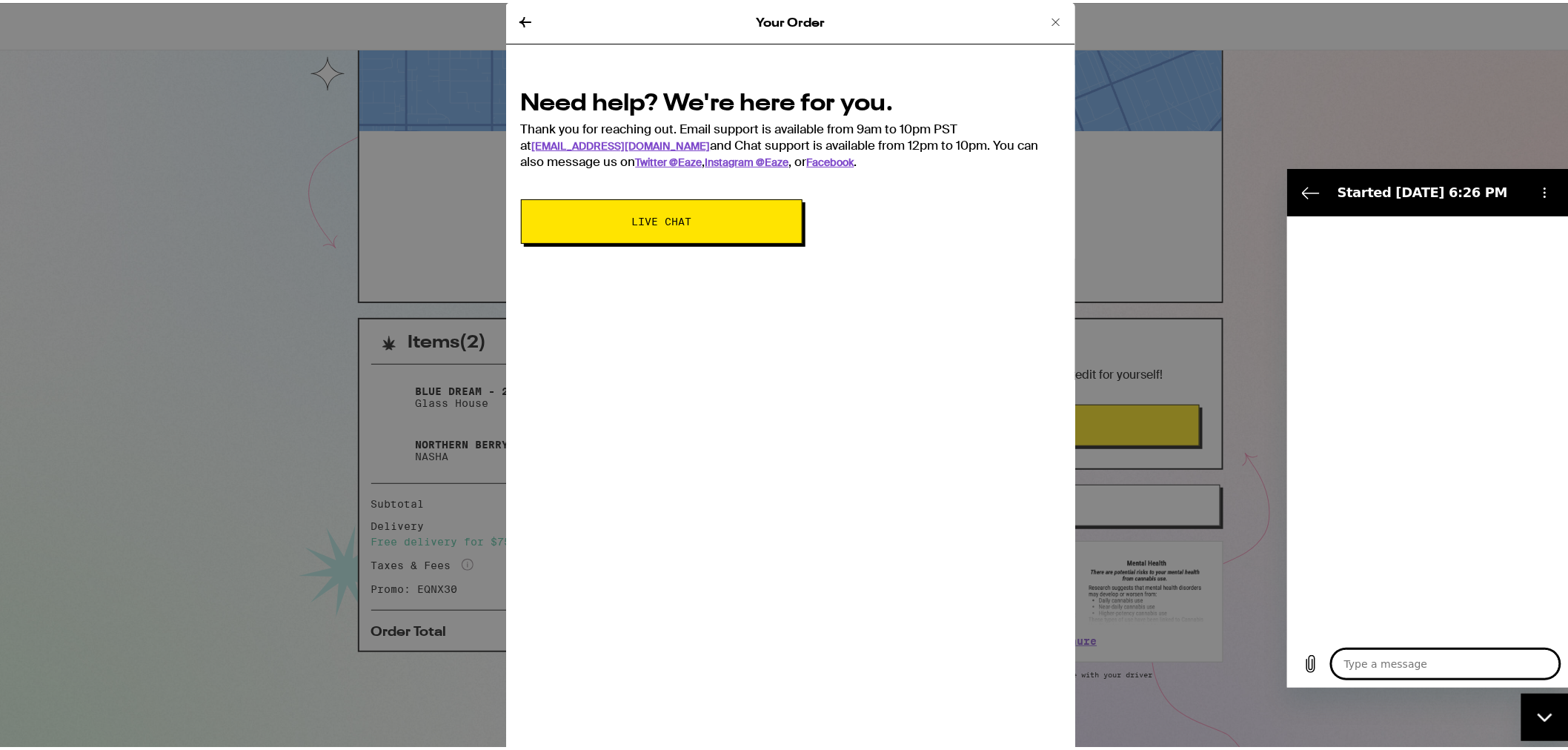
type textarea "x"
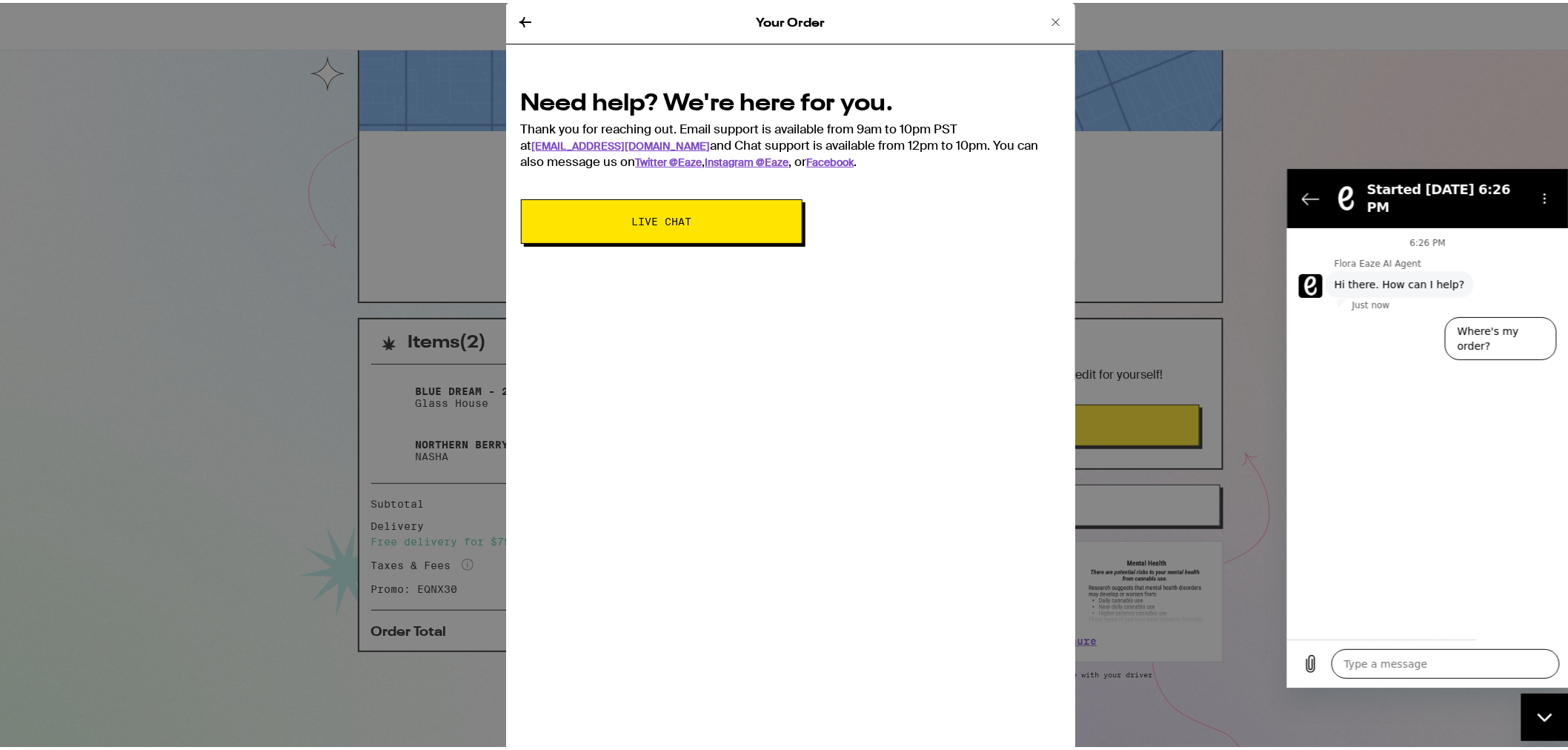
click at [1384, 666] on textarea at bounding box center [1445, 664] width 228 height 30
type textarea "c"
type textarea "x"
type textarea "ca"
type textarea "x"
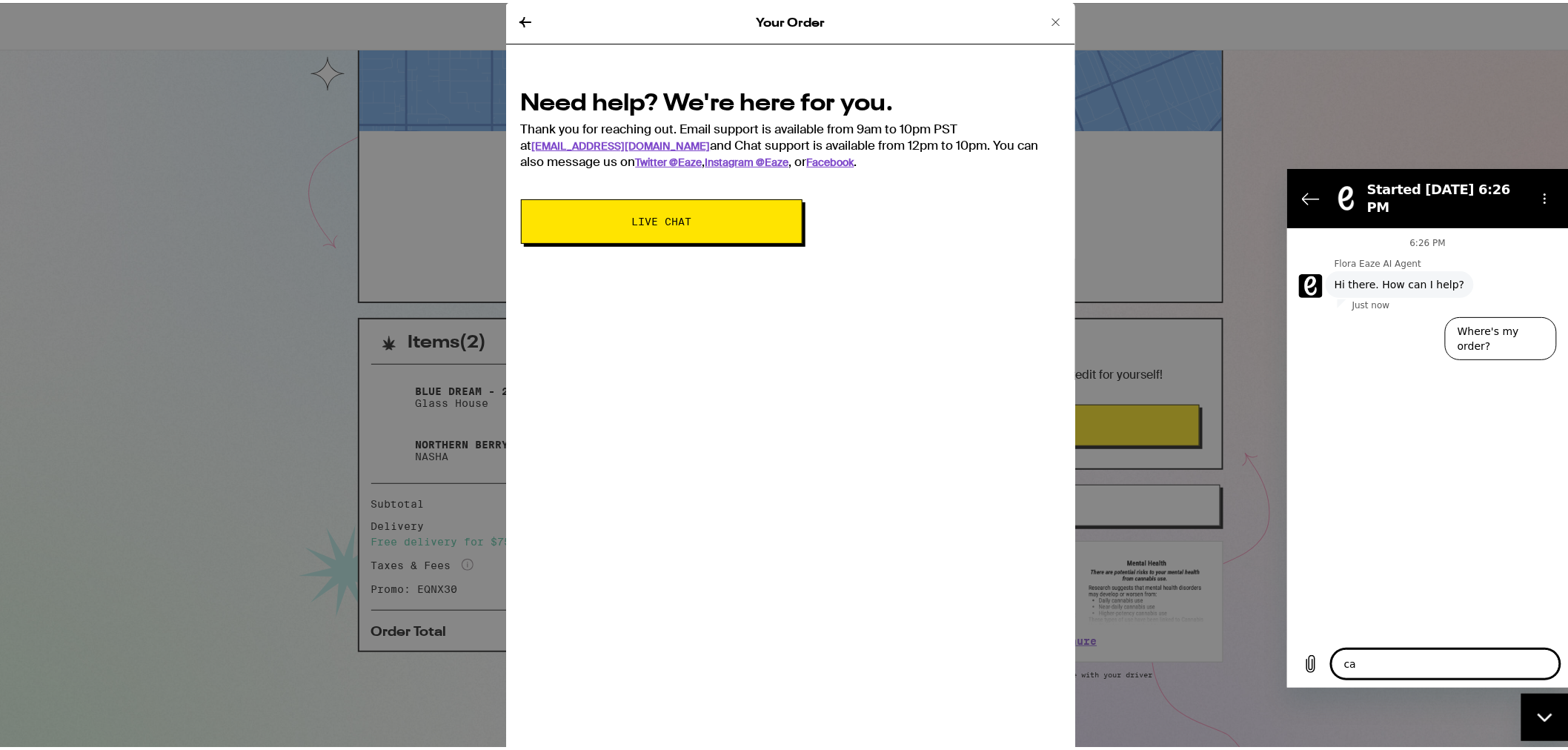
type textarea "can"
type textarea "x"
type textarea "can"
type textarea "x"
type textarea "can i"
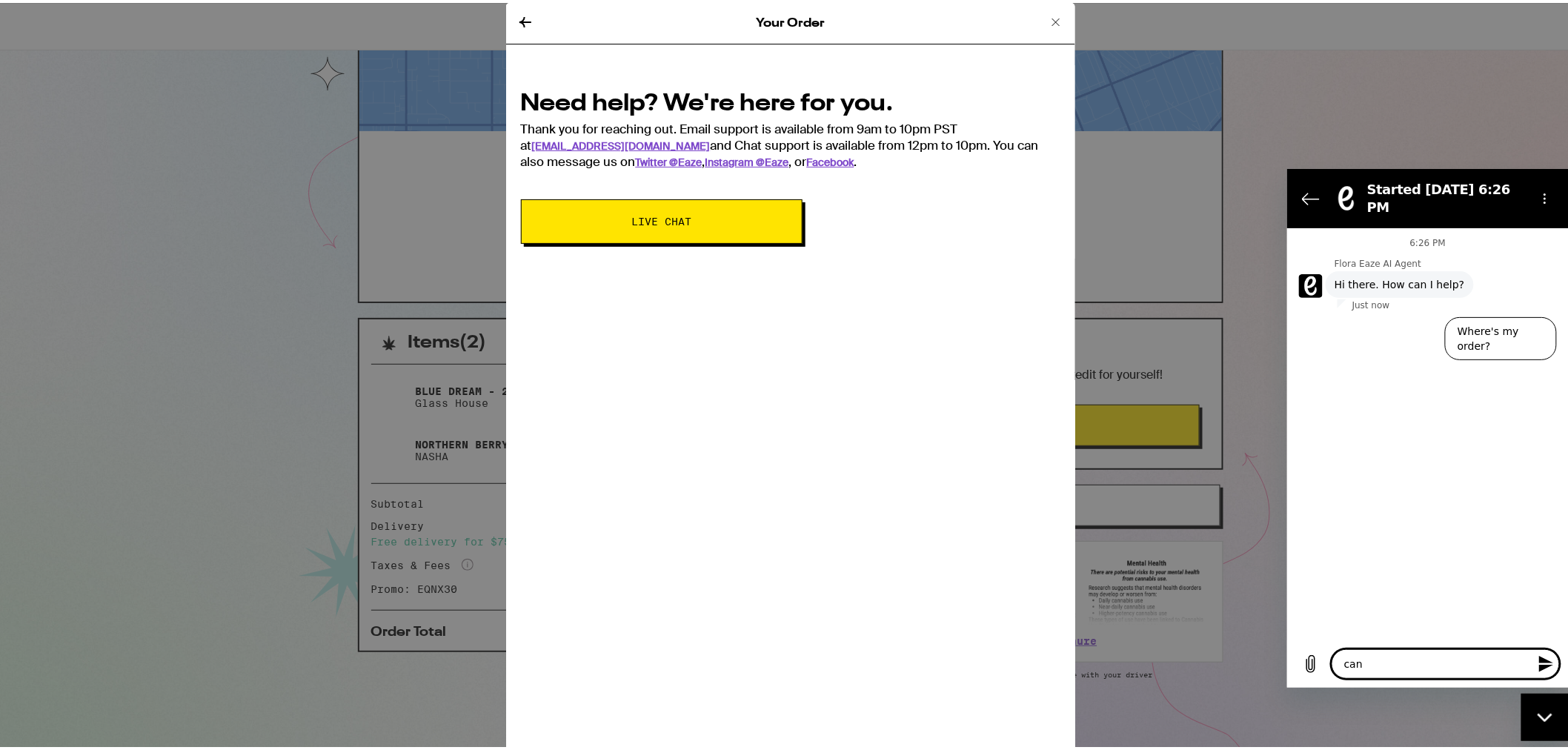
type textarea "x"
type textarea "can i"
type textarea "x"
type textarea "can i a"
type textarea "x"
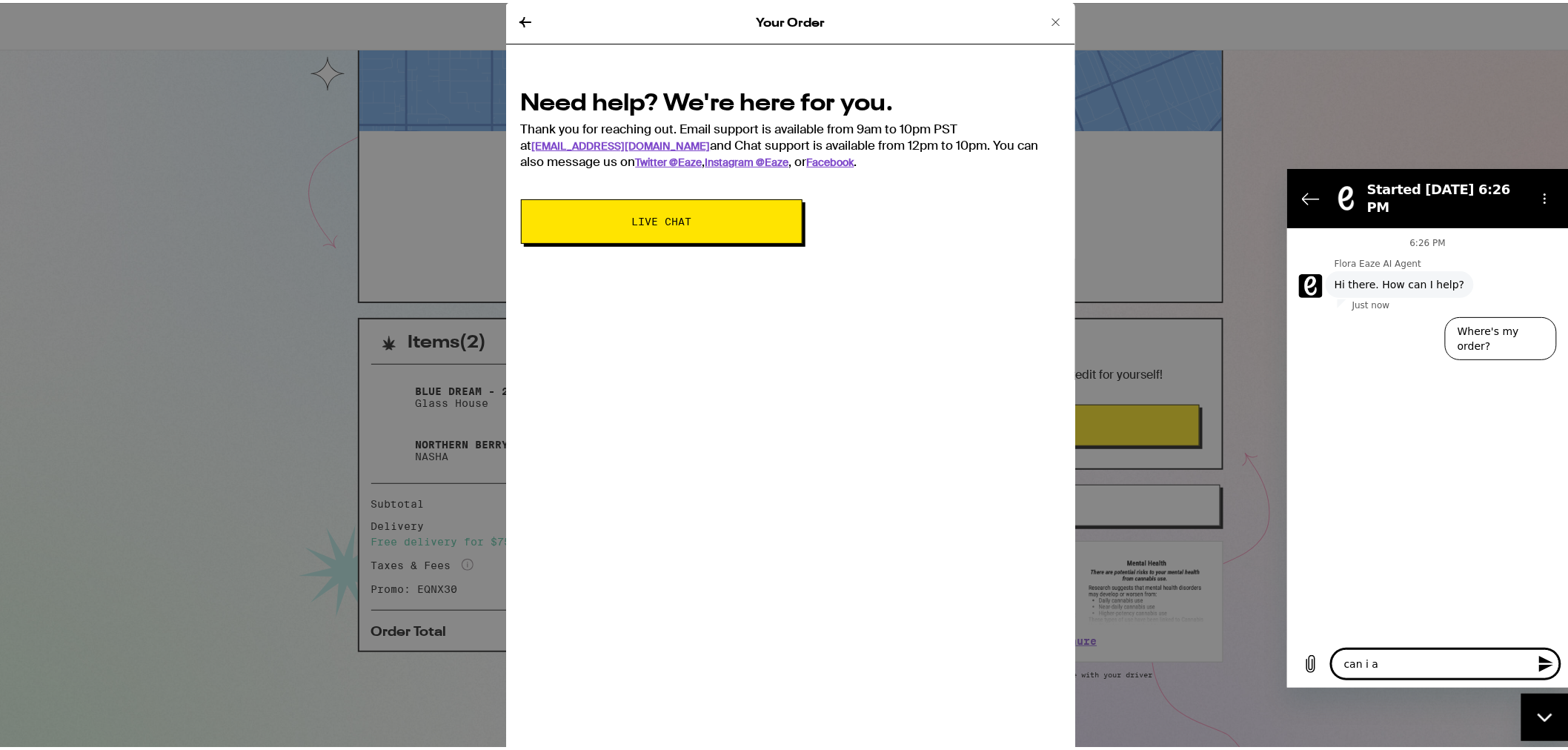
type textarea "can i ad"
type textarea "x"
type textarea "can i add"
type textarea "x"
type textarea "can i add"
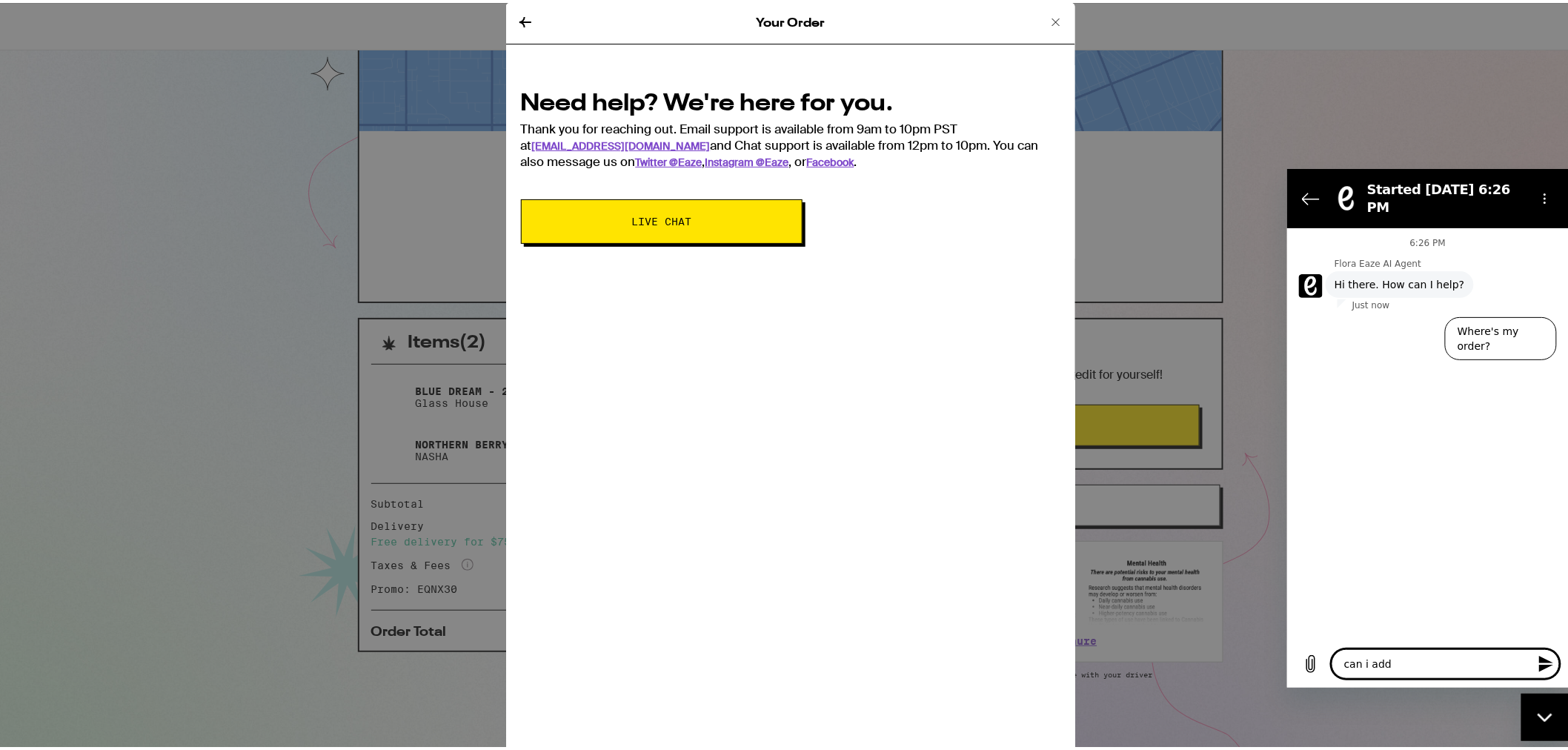
type textarea "x"
type textarea "can i add a"
type textarea "x"
type textarea "can i add a"
type textarea "x"
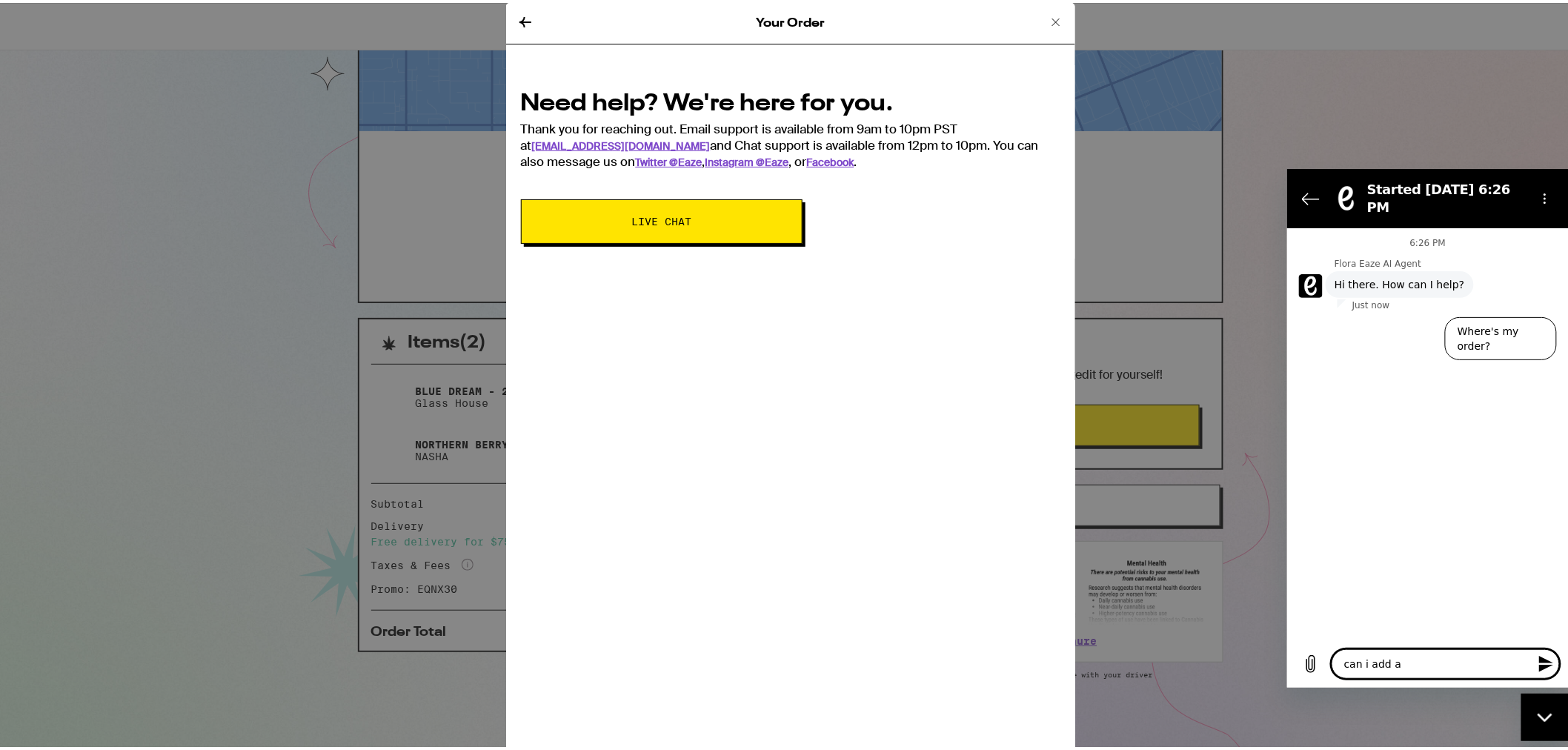
type textarea "can i add a t"
type textarea "x"
type textarea "can i add a ti"
type textarea "x"
type textarea "can i add a tip"
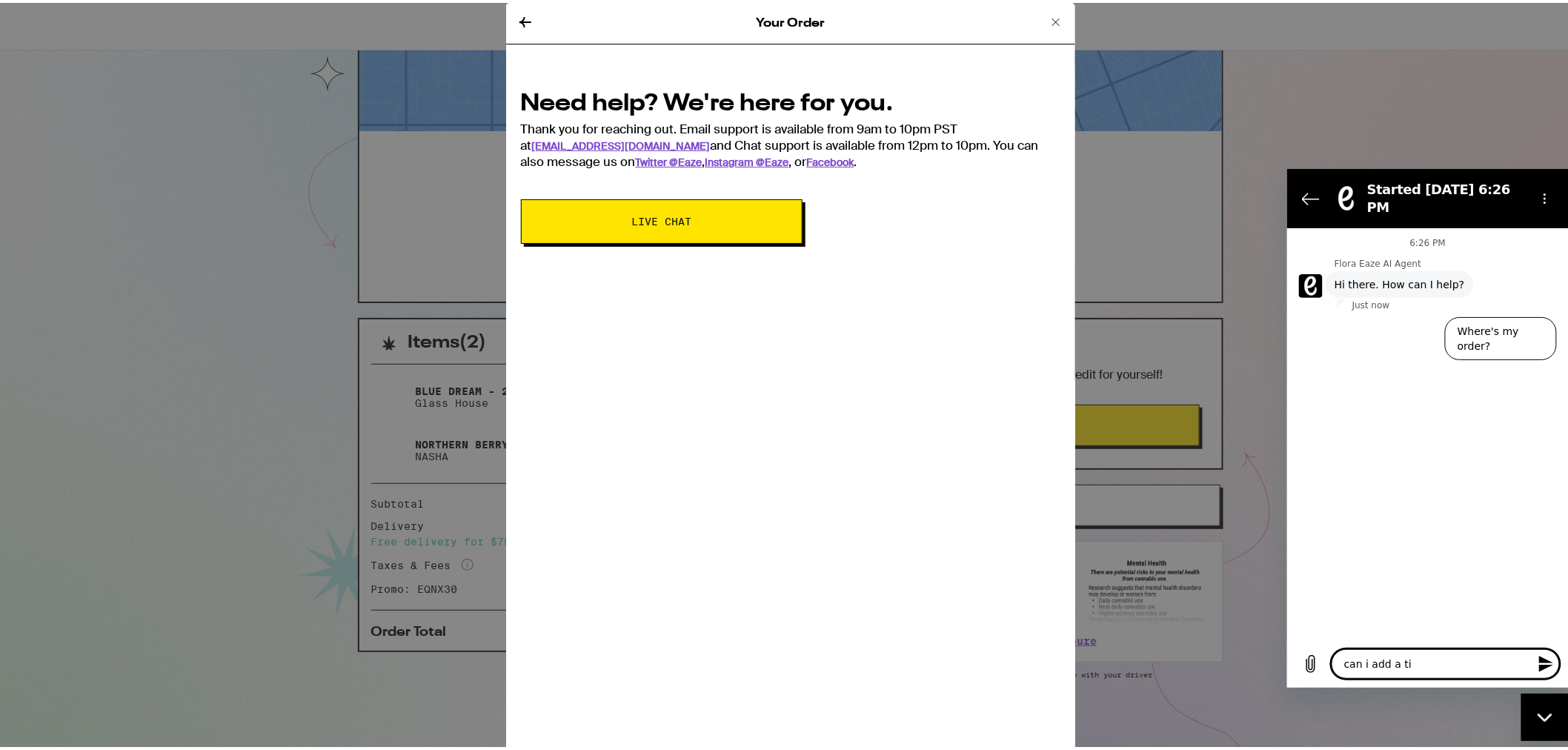
type textarea "x"
type textarea "can i add a tip"
type textarea "x"
type textarea "can i add a tip t"
type textarea "x"
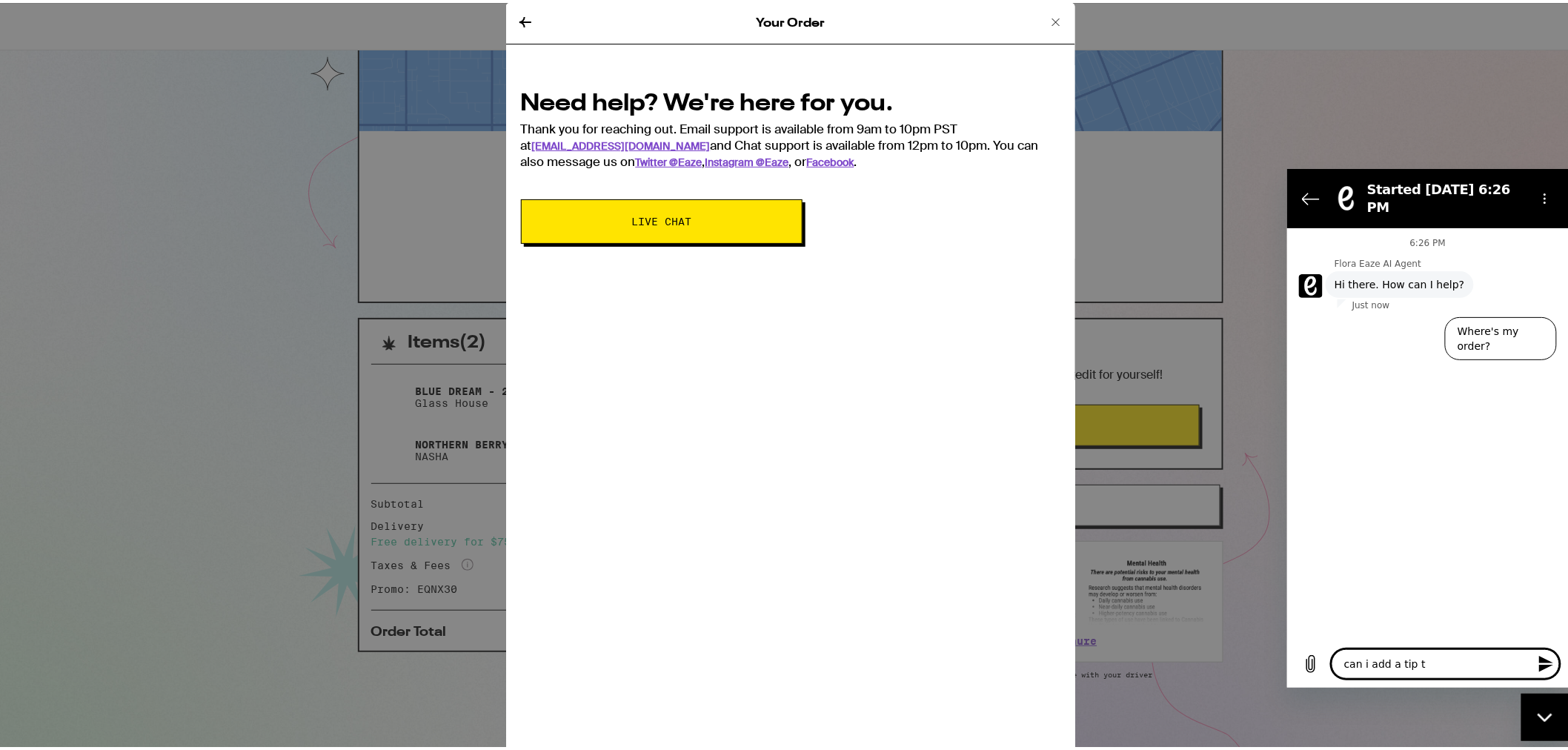
type textarea "can i add a tip to"
type textarea "x"
type textarea "can i add a tip to"
type textarea "x"
type textarea "can i add a tip to m"
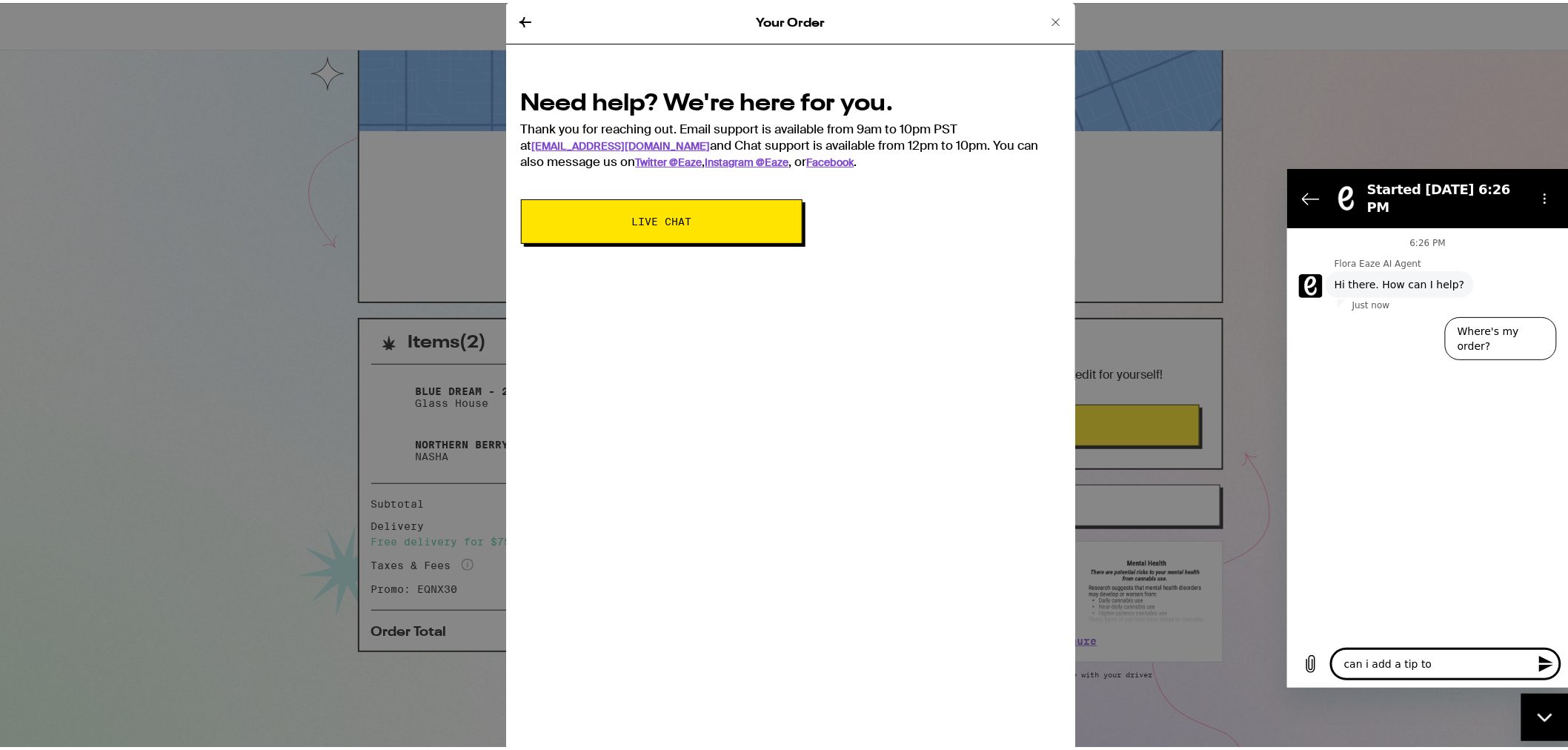
type textarea "x"
type textarea "can i add a tip to my"
type textarea "x"
type textarea "can i add a tip to my"
type textarea "x"
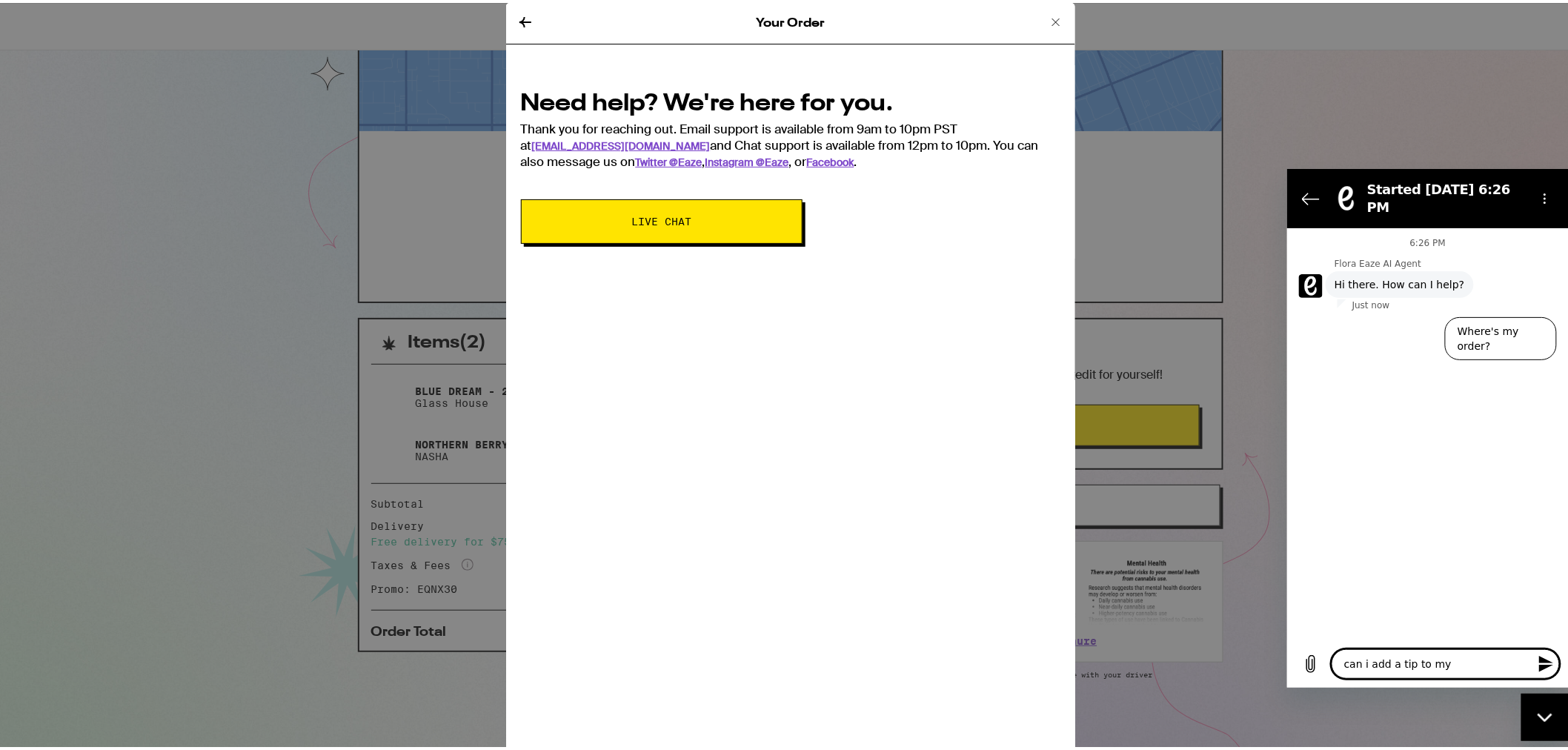
type textarea "can i add a tip to my o"
type textarea "x"
type textarea "can i add a tip to my or"
type textarea "x"
type textarea "can i add a tip to my ord"
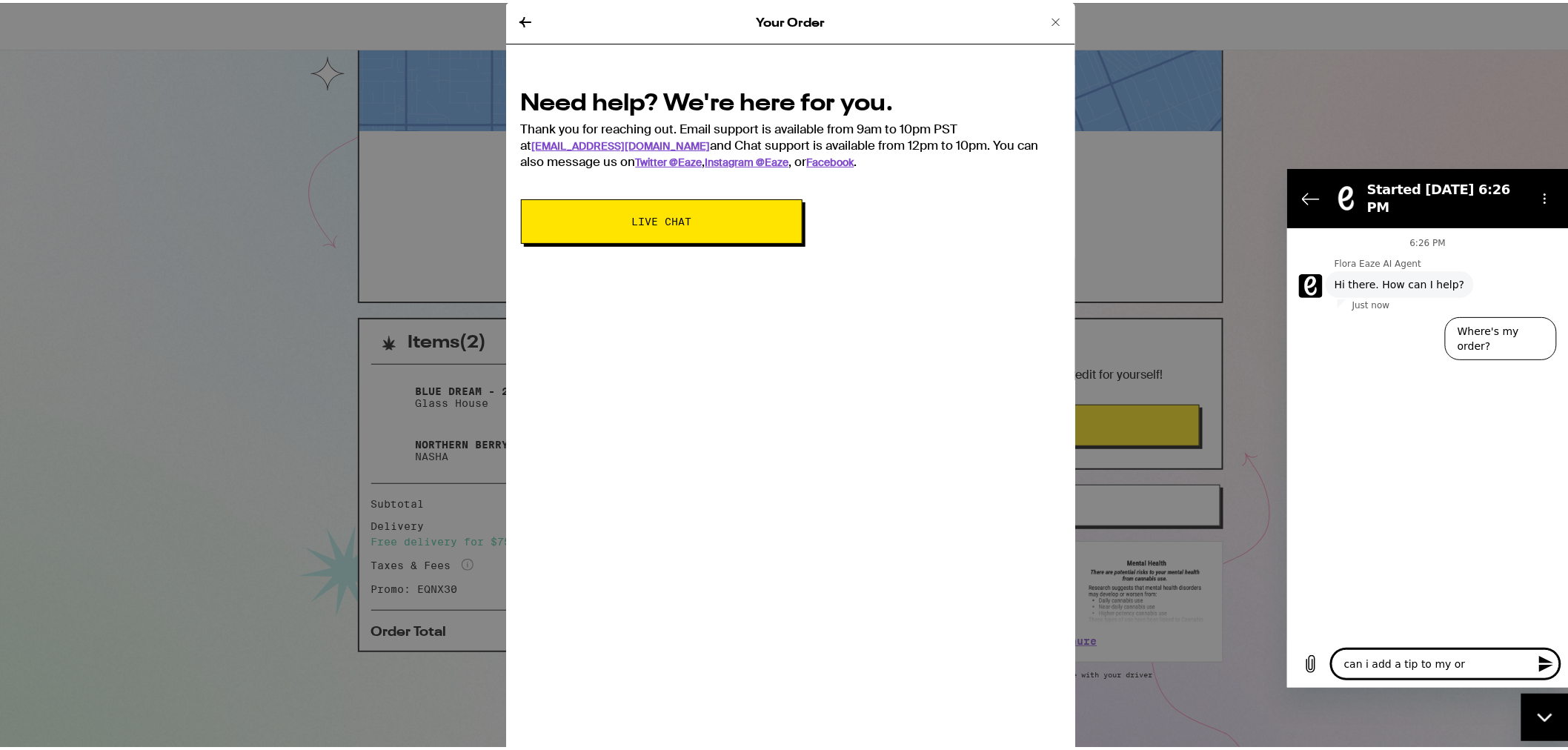
type textarea "x"
type textarea "can i add a tip to my orde"
type textarea "x"
type textarea "can i add a tip to my order"
type textarea "x"
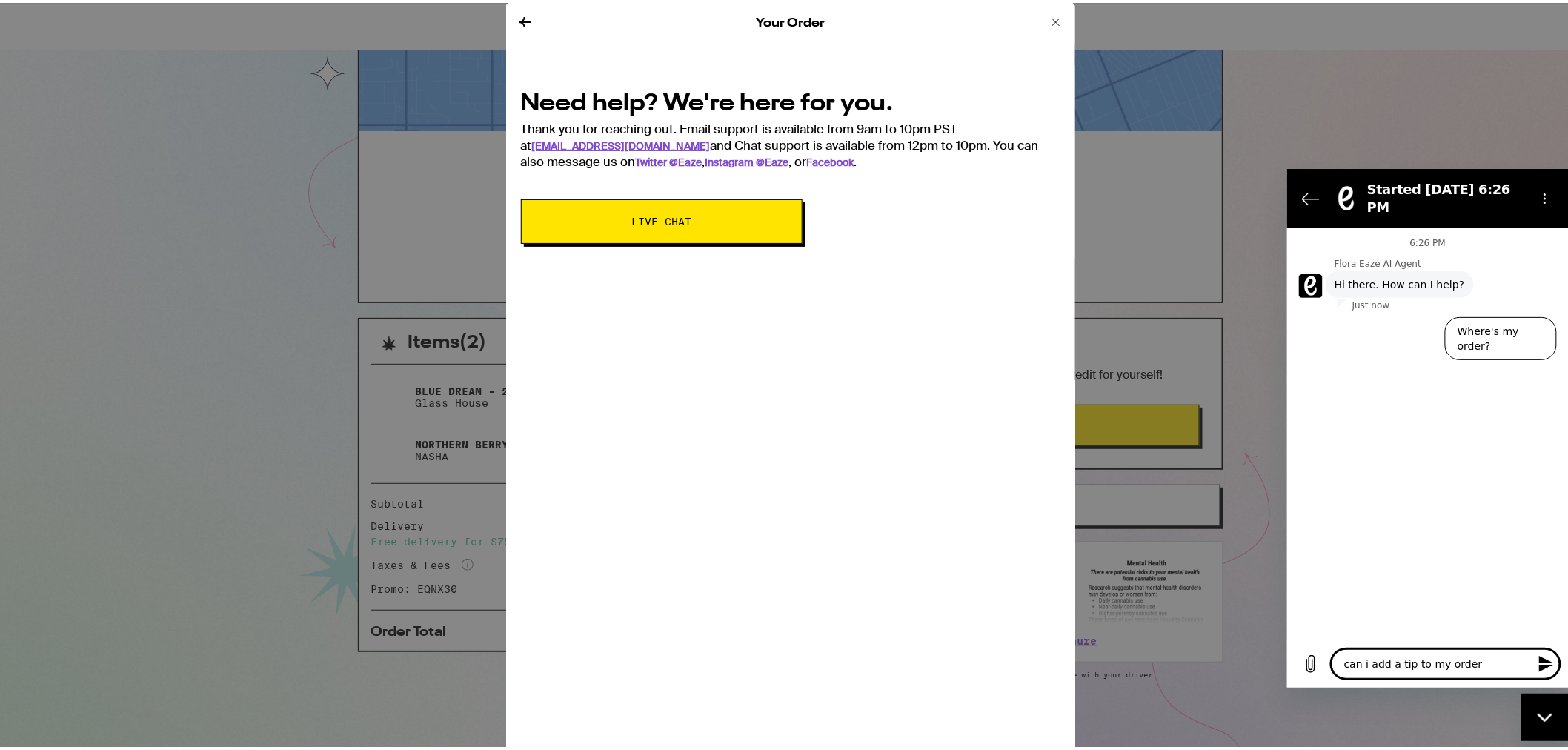
type textarea "can i add a tip to my order?"
type textarea "x"
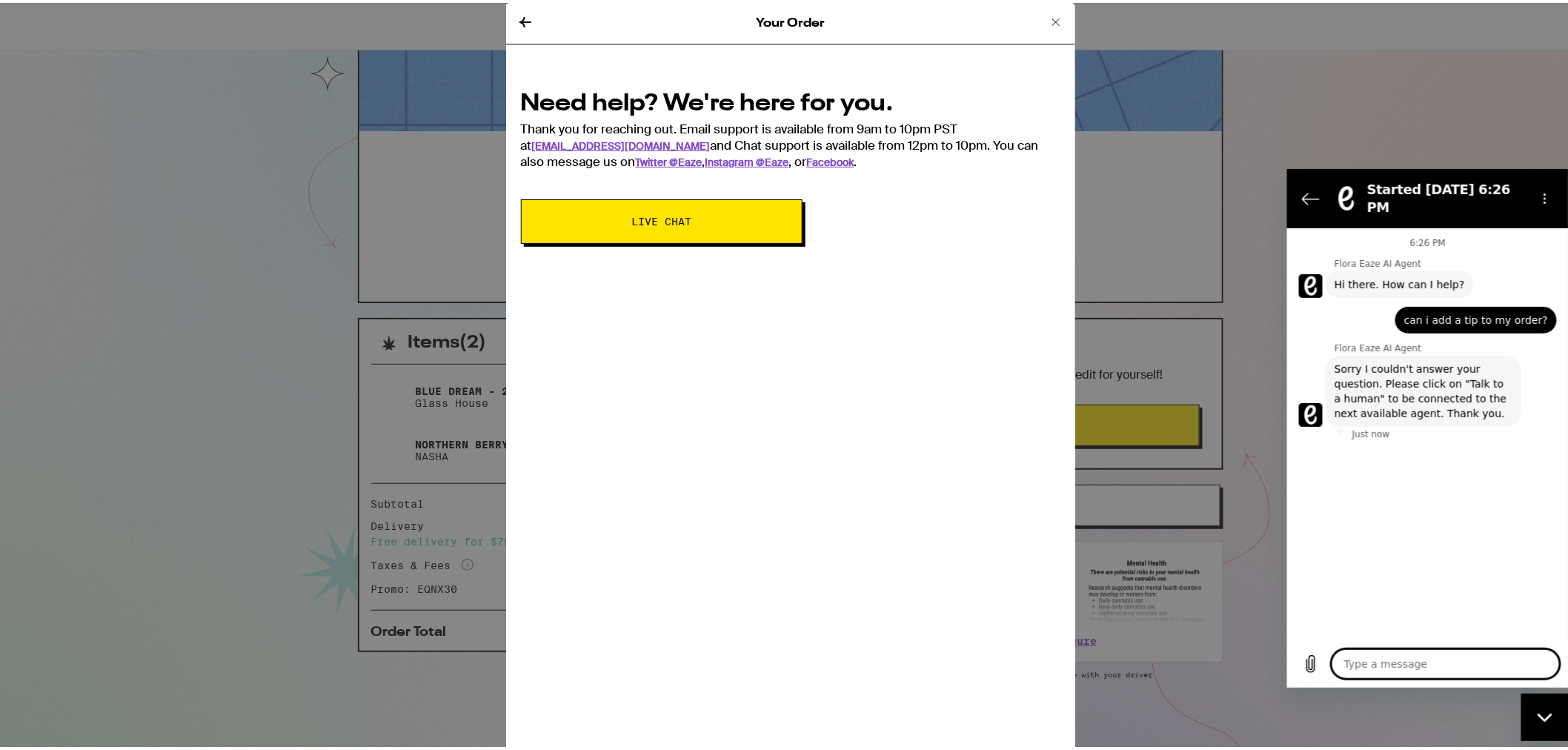
click at [1429, 378] on span "Sorry I couldn't answer your question. Please click on "Talk to a human" to be …" at bounding box center [1422, 390] width 178 height 59
click at [1442, 369] on span "Sorry I couldn't answer your question. Please click on "Talk to a human" to be …" at bounding box center [1422, 390] width 178 height 59
click at [1544, 192] on icon "Options menu" at bounding box center [1543, 198] width 11 height 11
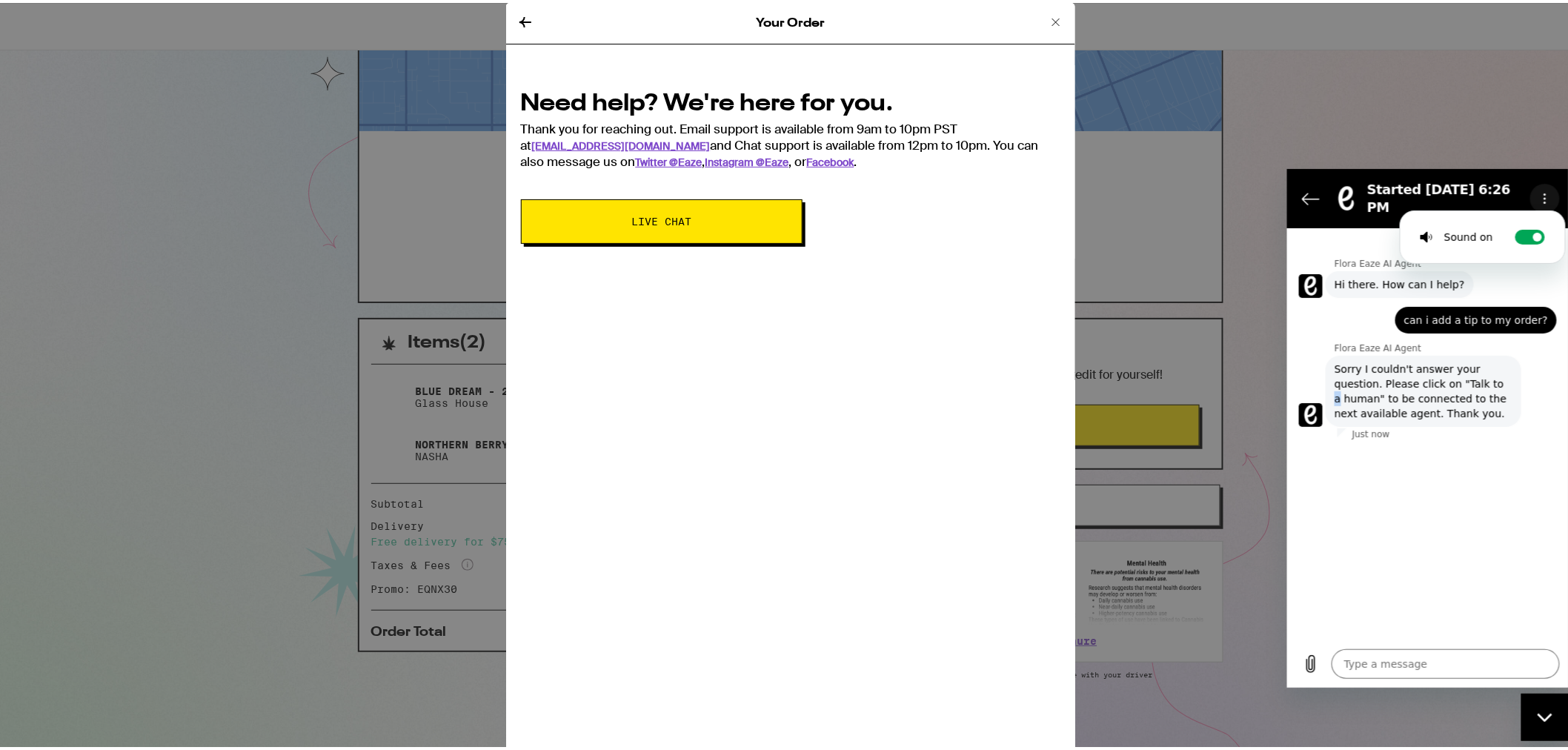
click at [1544, 192] on icon "Options menu" at bounding box center [1543, 198] width 11 height 11
click at [1423, 656] on textarea at bounding box center [1445, 664] width 228 height 30
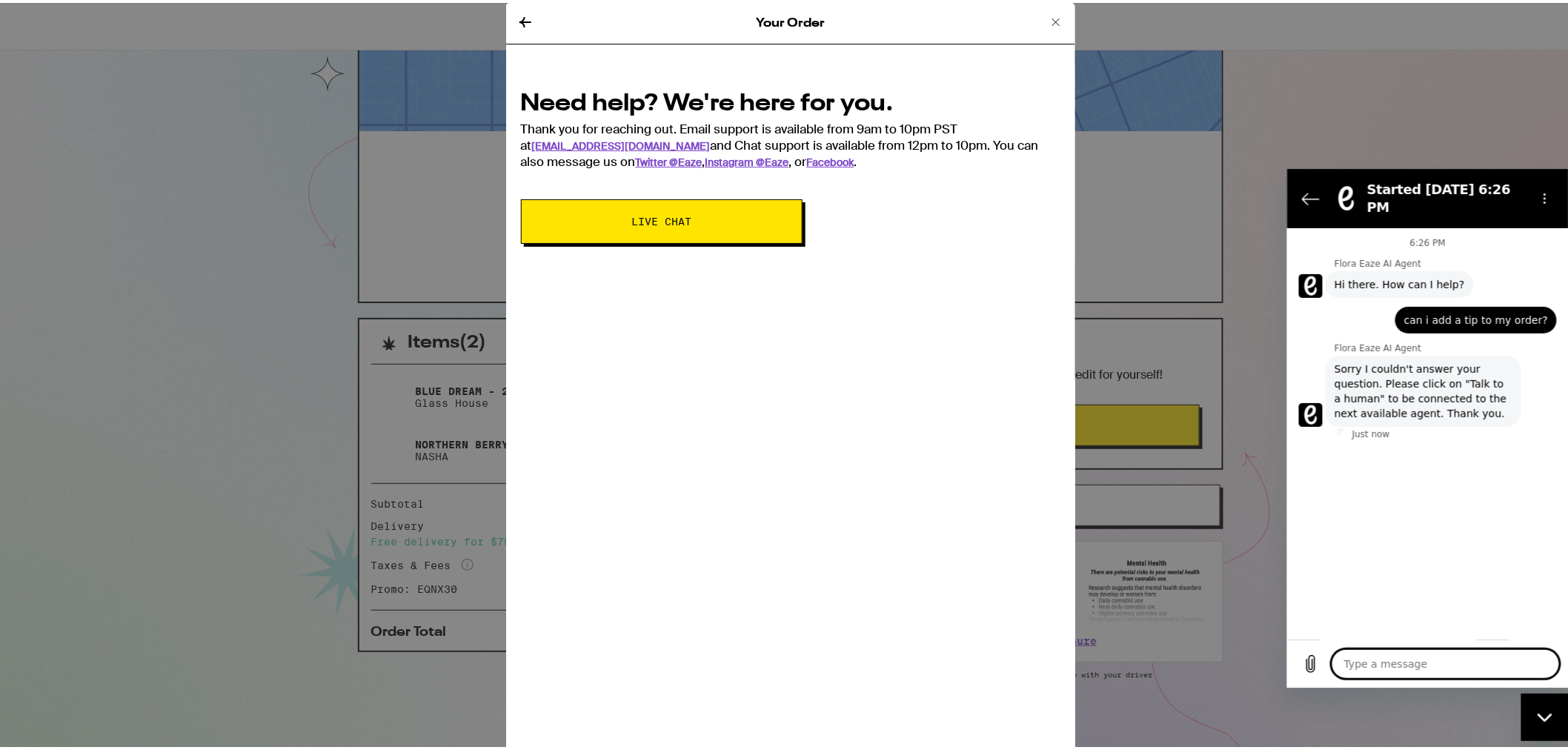
click at [1543, 713] on icon "Close messaging window" at bounding box center [1544, 716] width 16 height 10
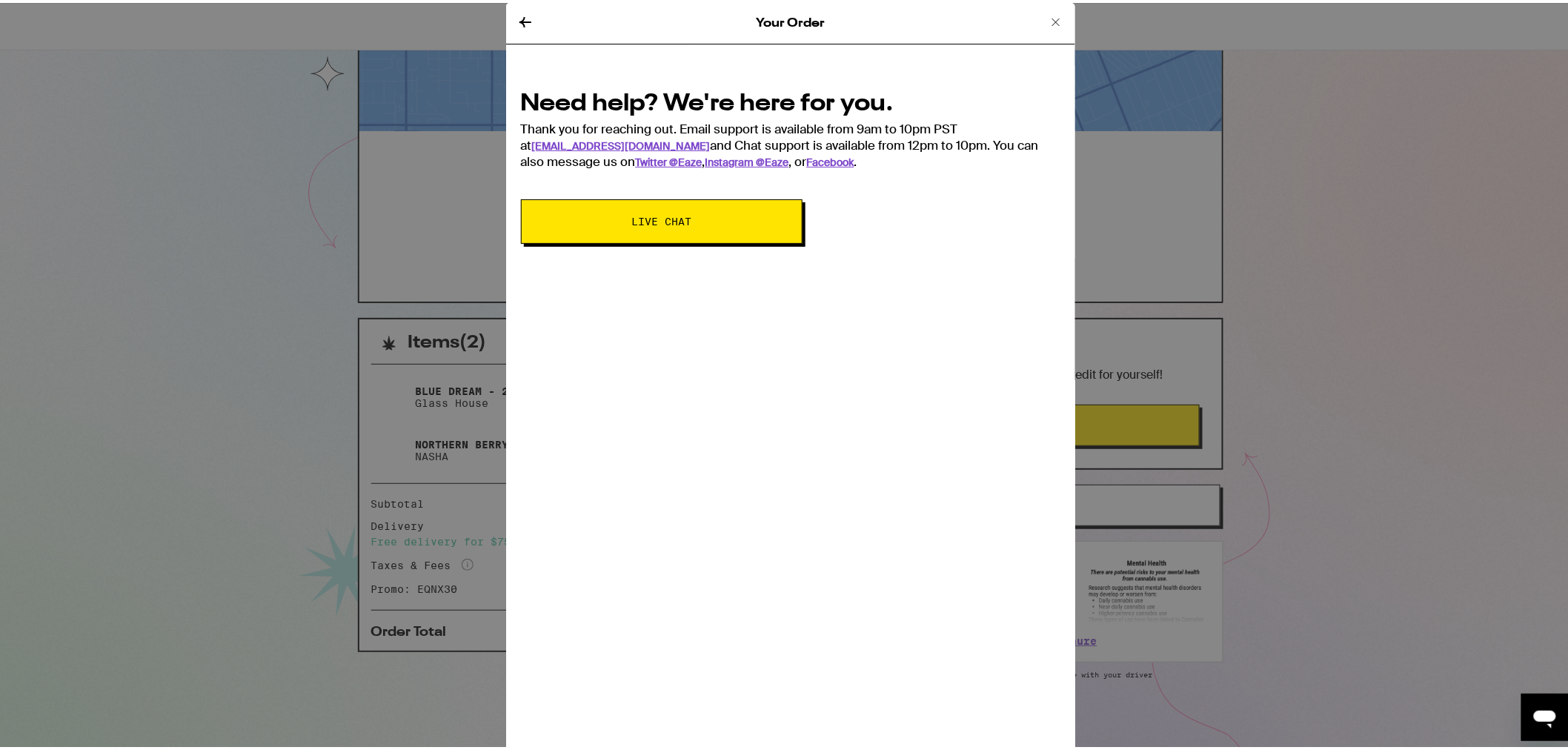
click at [1547, 716] on icon "Open messaging window" at bounding box center [1543, 719] width 22 height 18
type textarea "x"
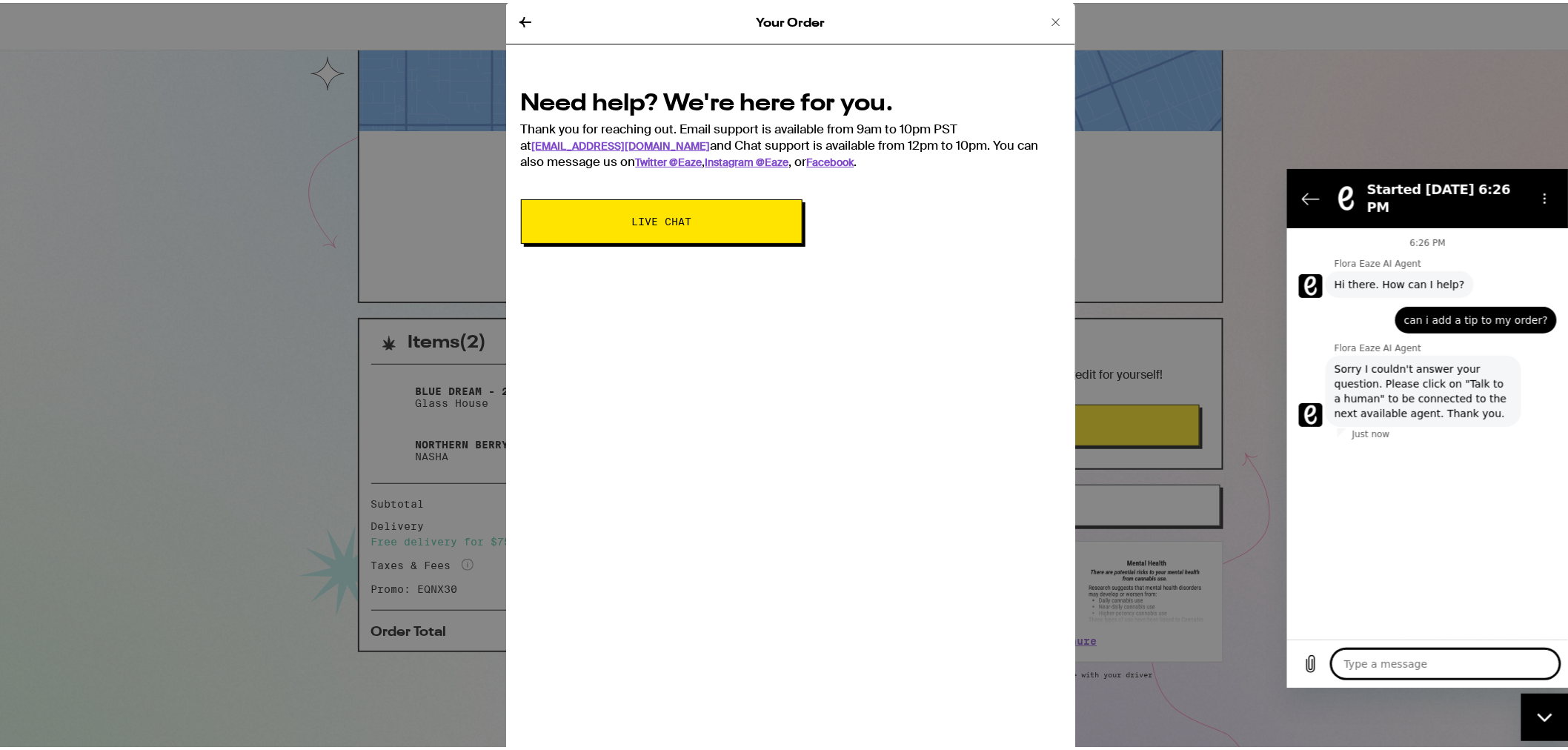
click at [1310, 402] on figure at bounding box center [1310, 414] width 24 height 24
click at [1393, 371] on span "Sorry I couldn't answer your question. Please click on "Talk to a human" to be …" at bounding box center [1422, 390] width 178 height 59
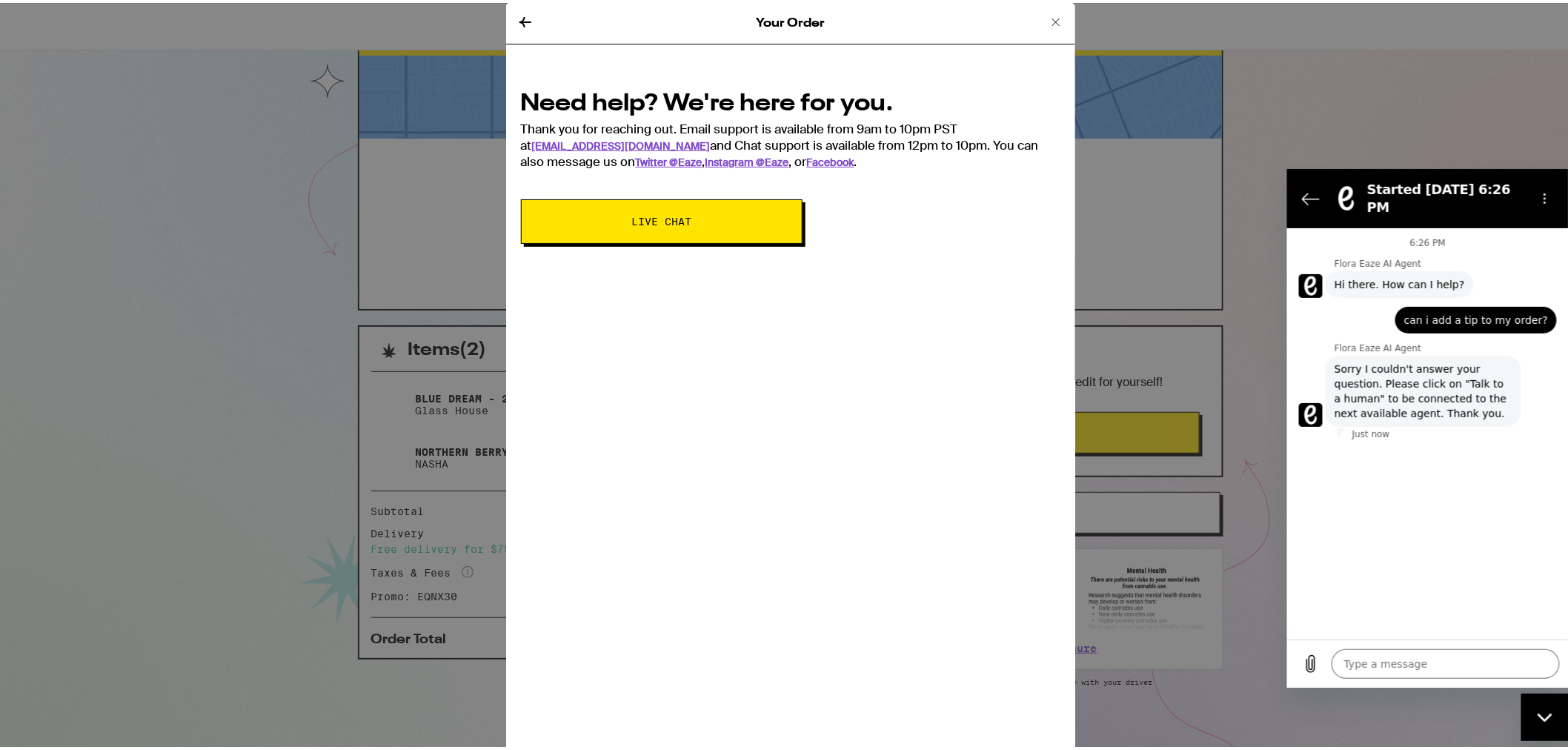
scroll to position [58, 0]
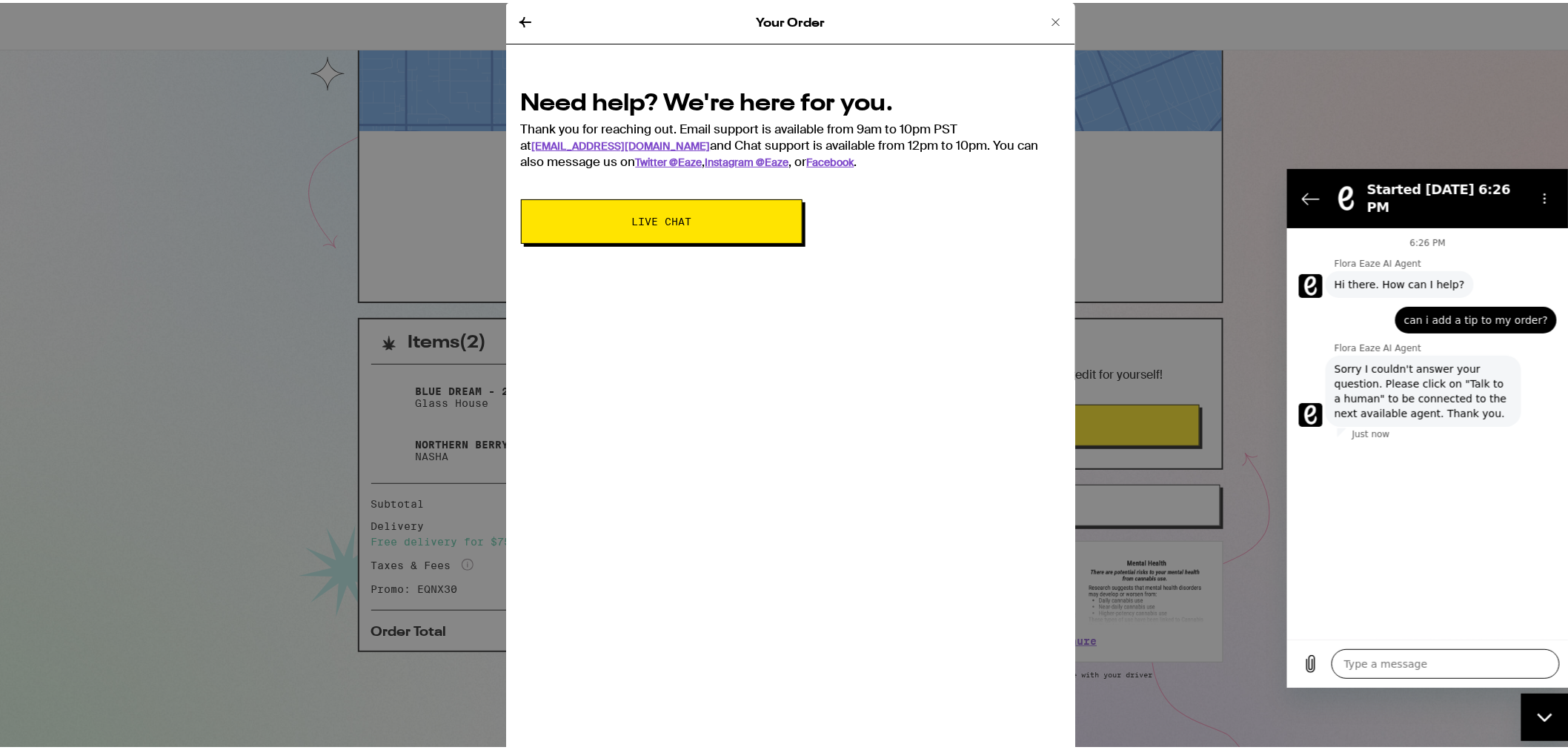
click at [1429, 670] on textarea at bounding box center [1445, 664] width 228 height 30
type textarea "a"
type textarea "x"
type textarea "ad"
type textarea "x"
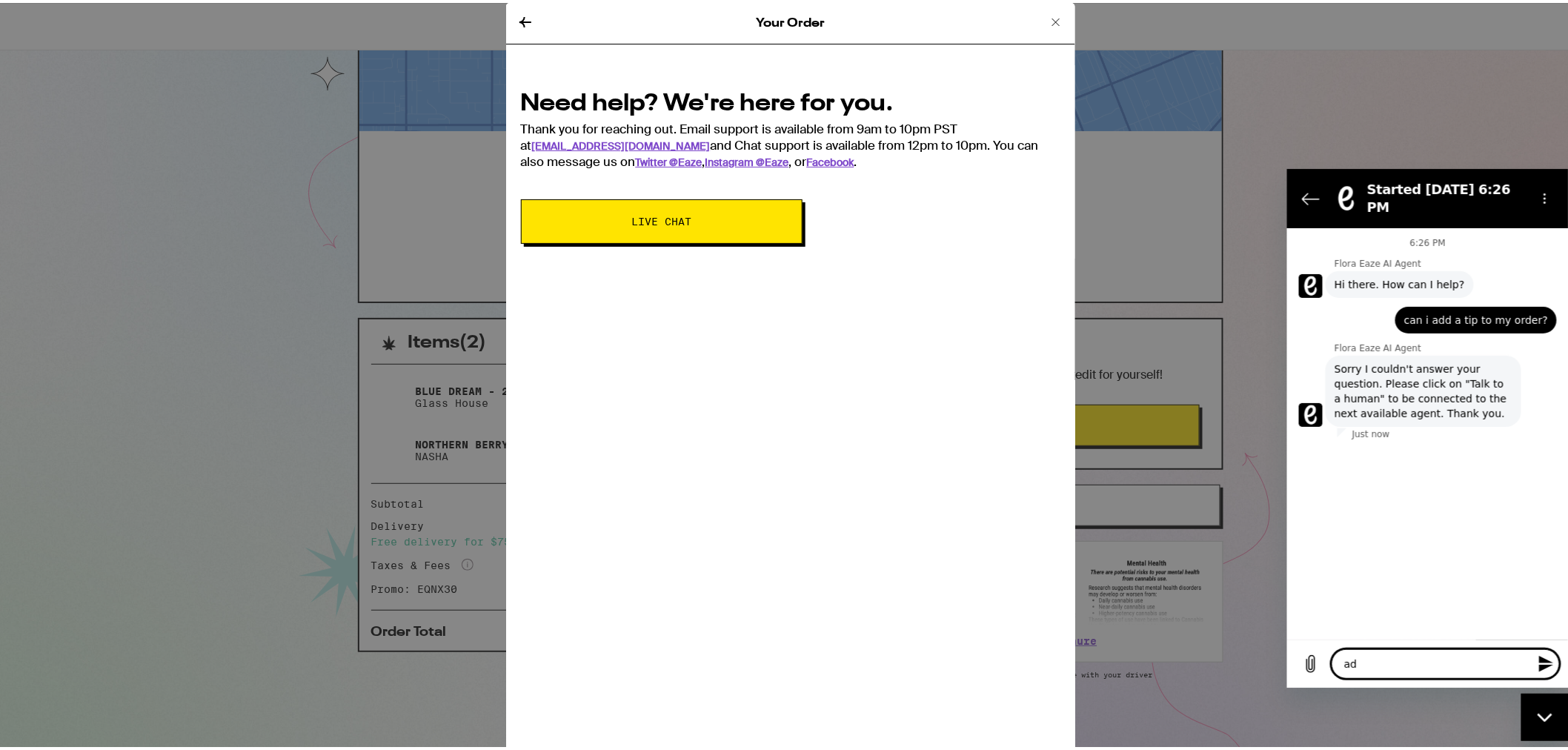
type textarea "add"
type textarea "x"
type textarea "add"
type textarea "x"
type textarea "add t"
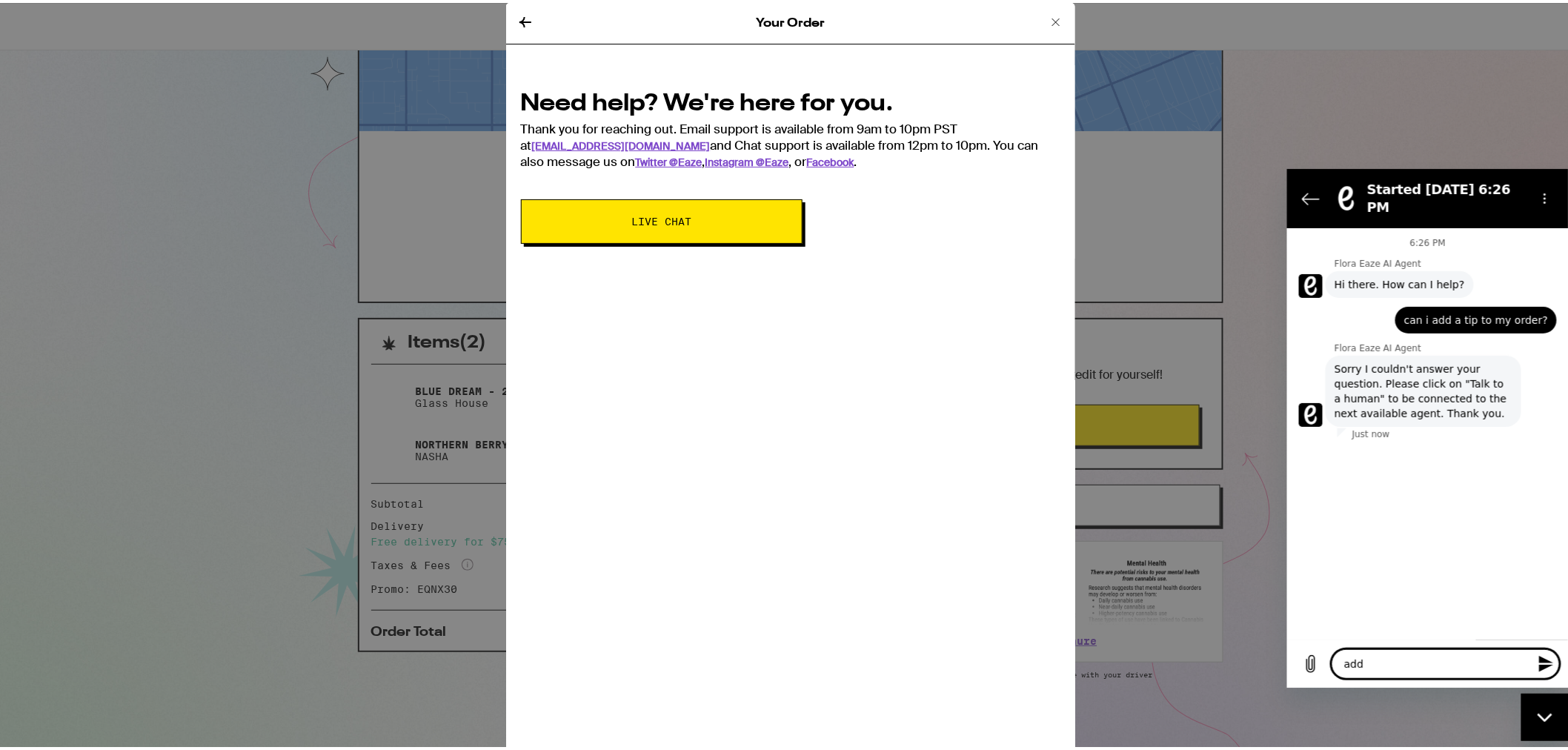
type textarea "x"
type textarea "add ti"
type textarea "x"
type textarea "add tip"
type textarea "x"
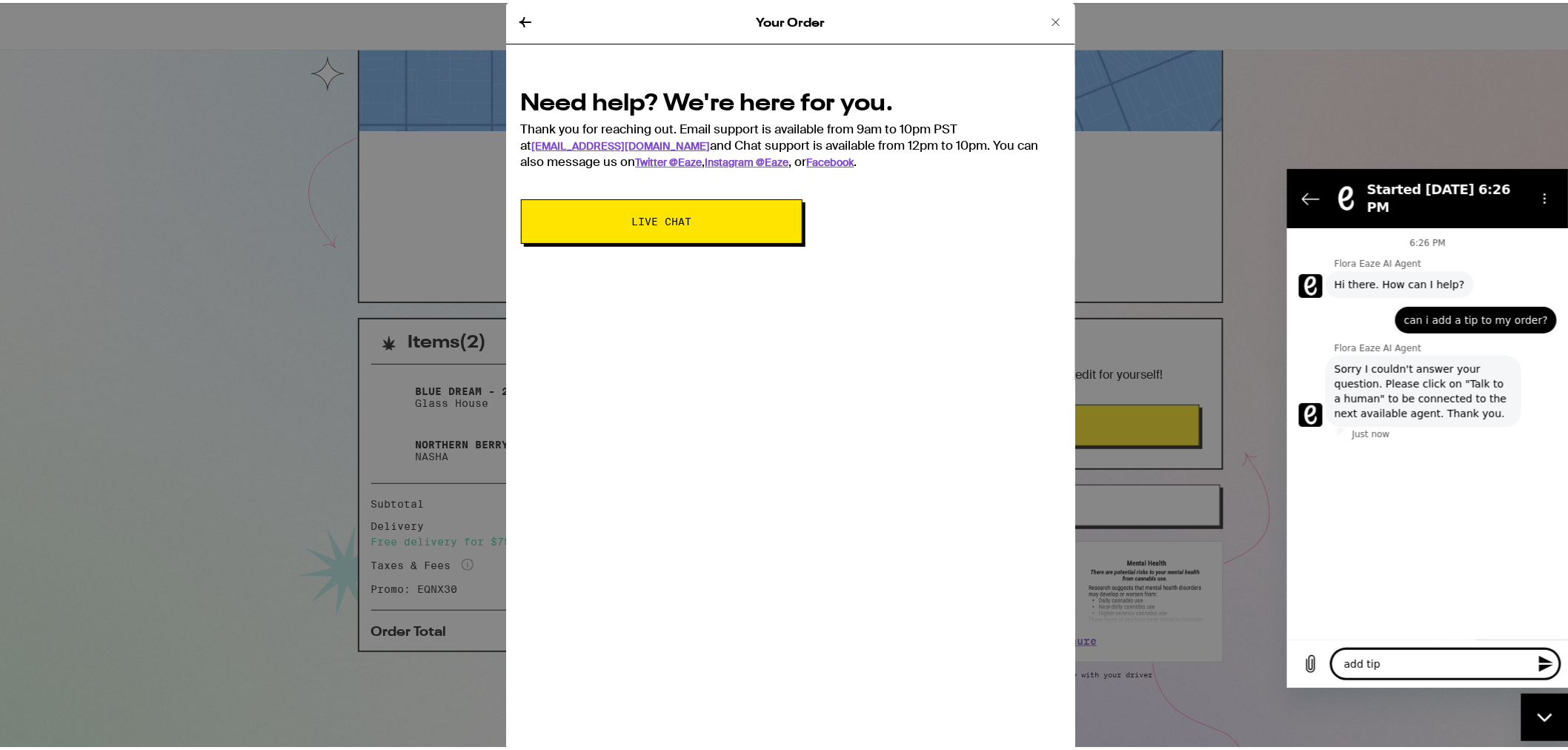
type textarea "add tip"
type textarea "x"
type textarea "add tip t"
type textarea "x"
type textarea "add tip to"
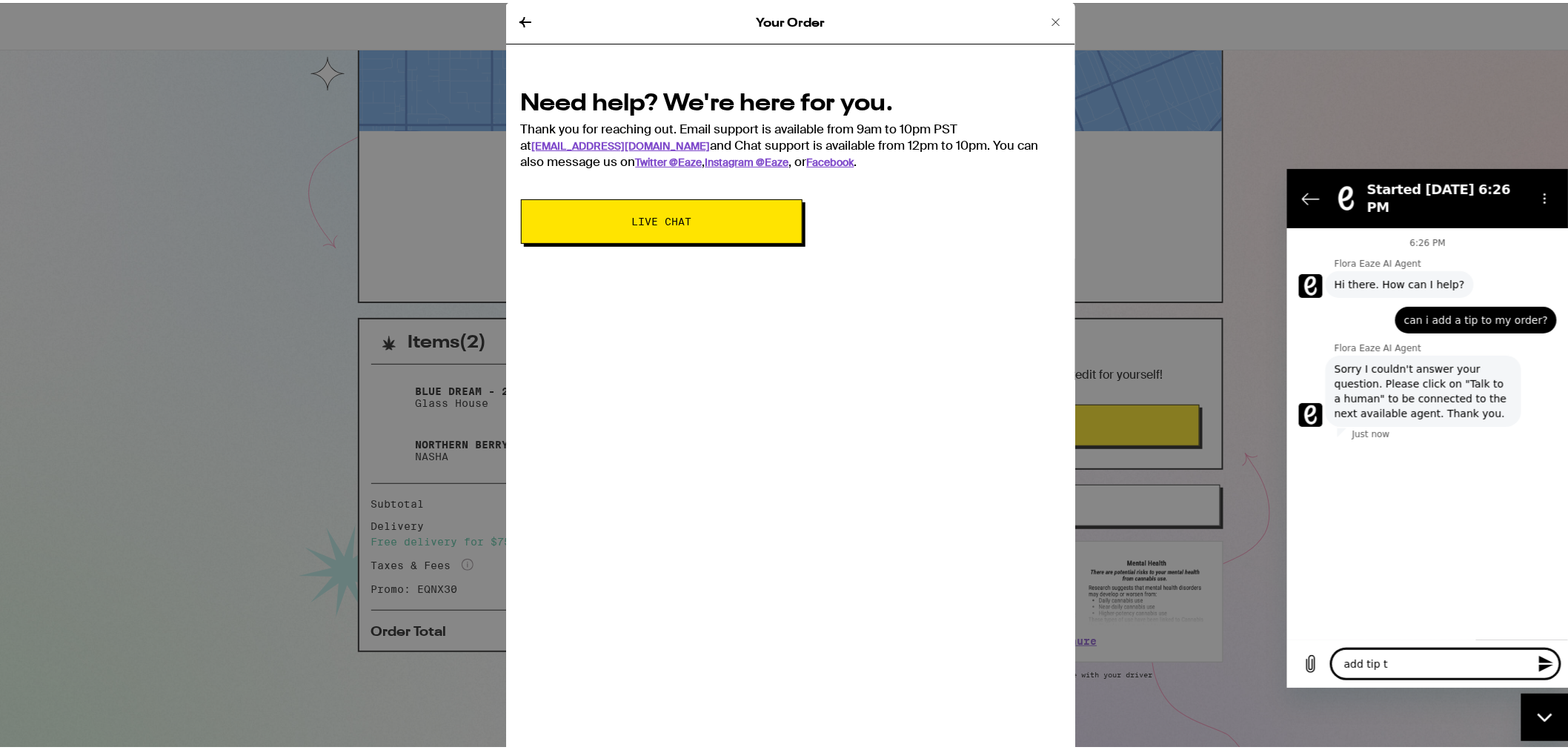
type textarea "x"
type textarea "add tip to"
type textarea "x"
type textarea "add tip to o"
type textarea "x"
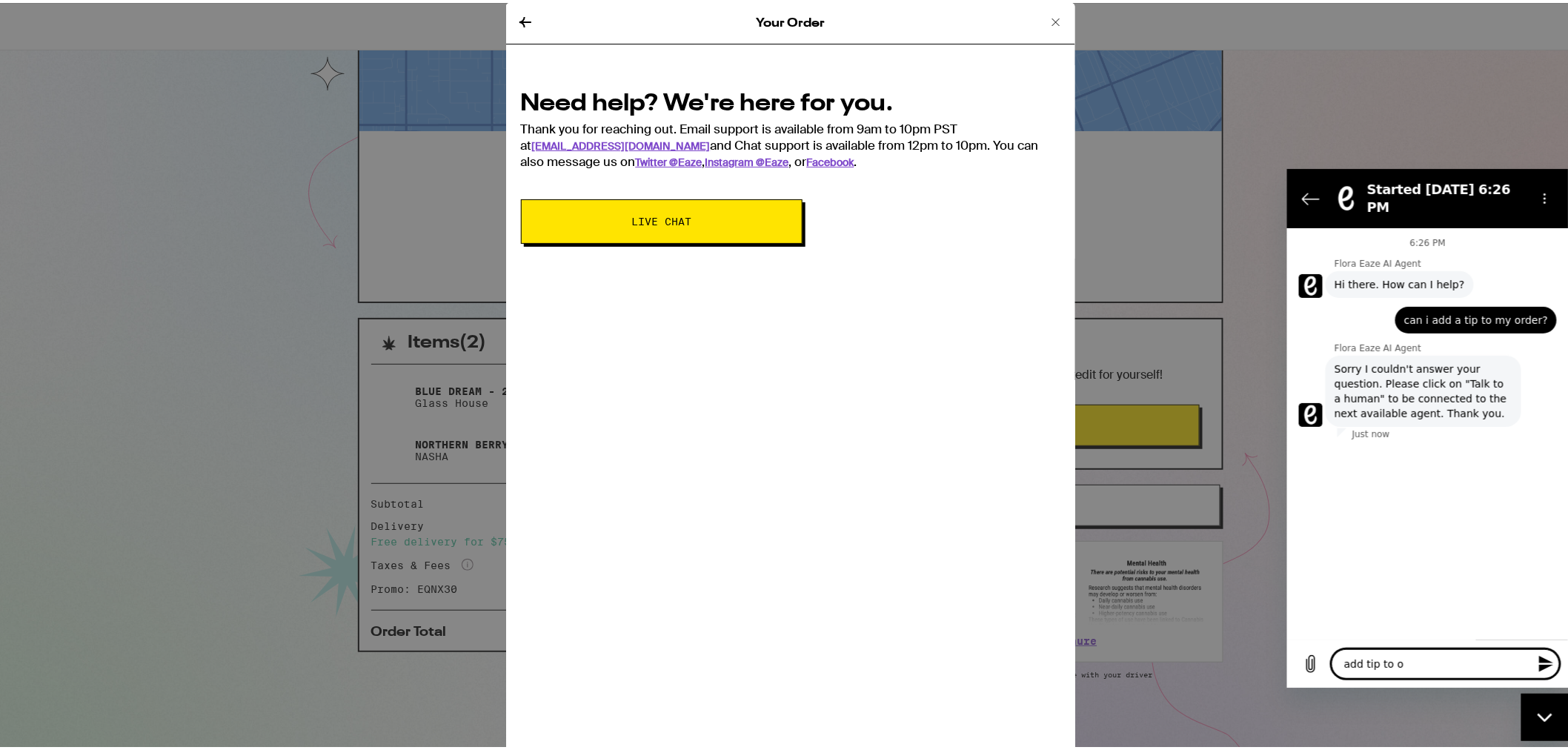
type textarea "add tip to or"
type textarea "x"
type textarea "add tip to ord"
type textarea "x"
type textarea "add tip to orde"
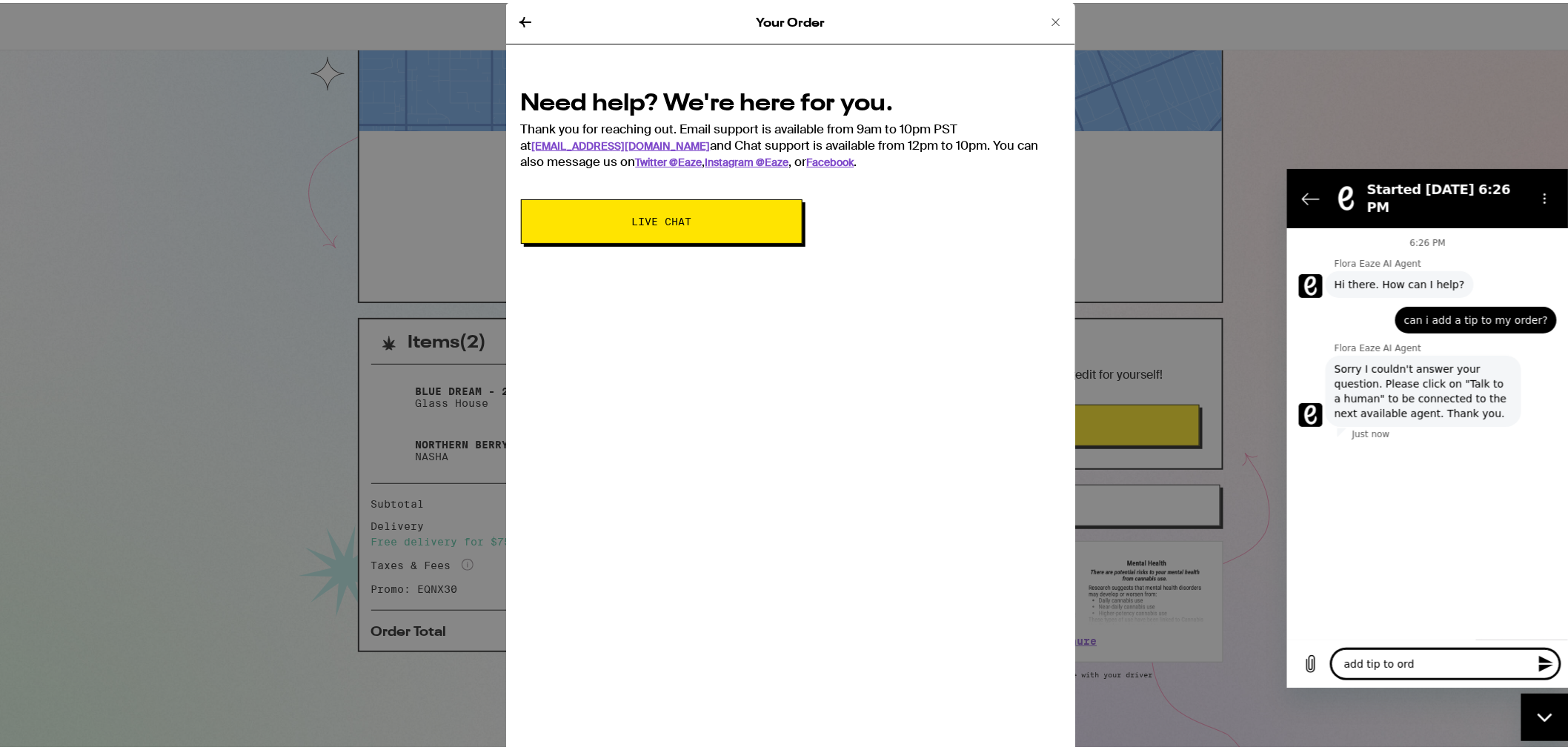
type textarea "x"
type textarea "add tip to order"
type textarea "x"
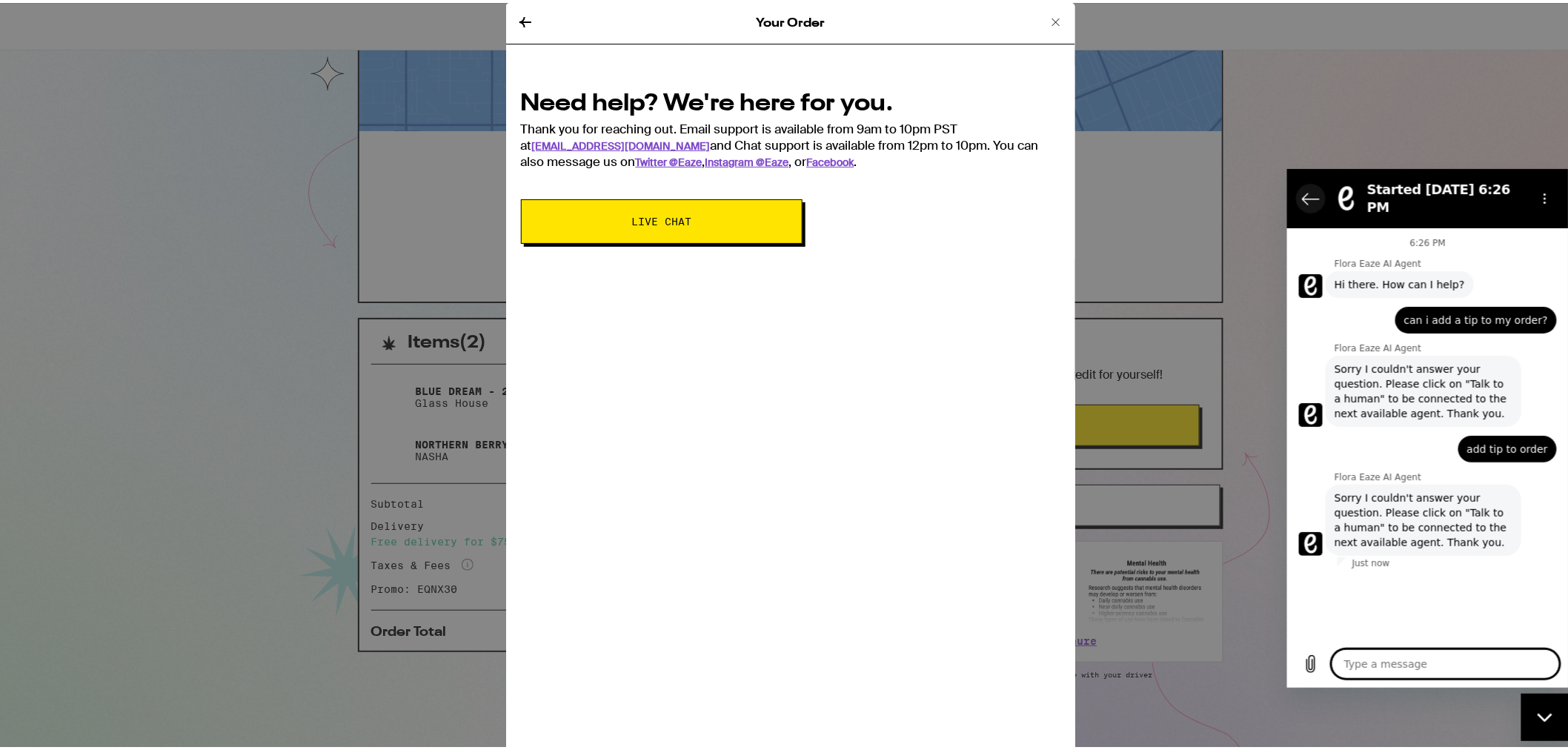
click at [1315, 189] on icon "Back to the conversation list" at bounding box center [1310, 198] width 18 height 18
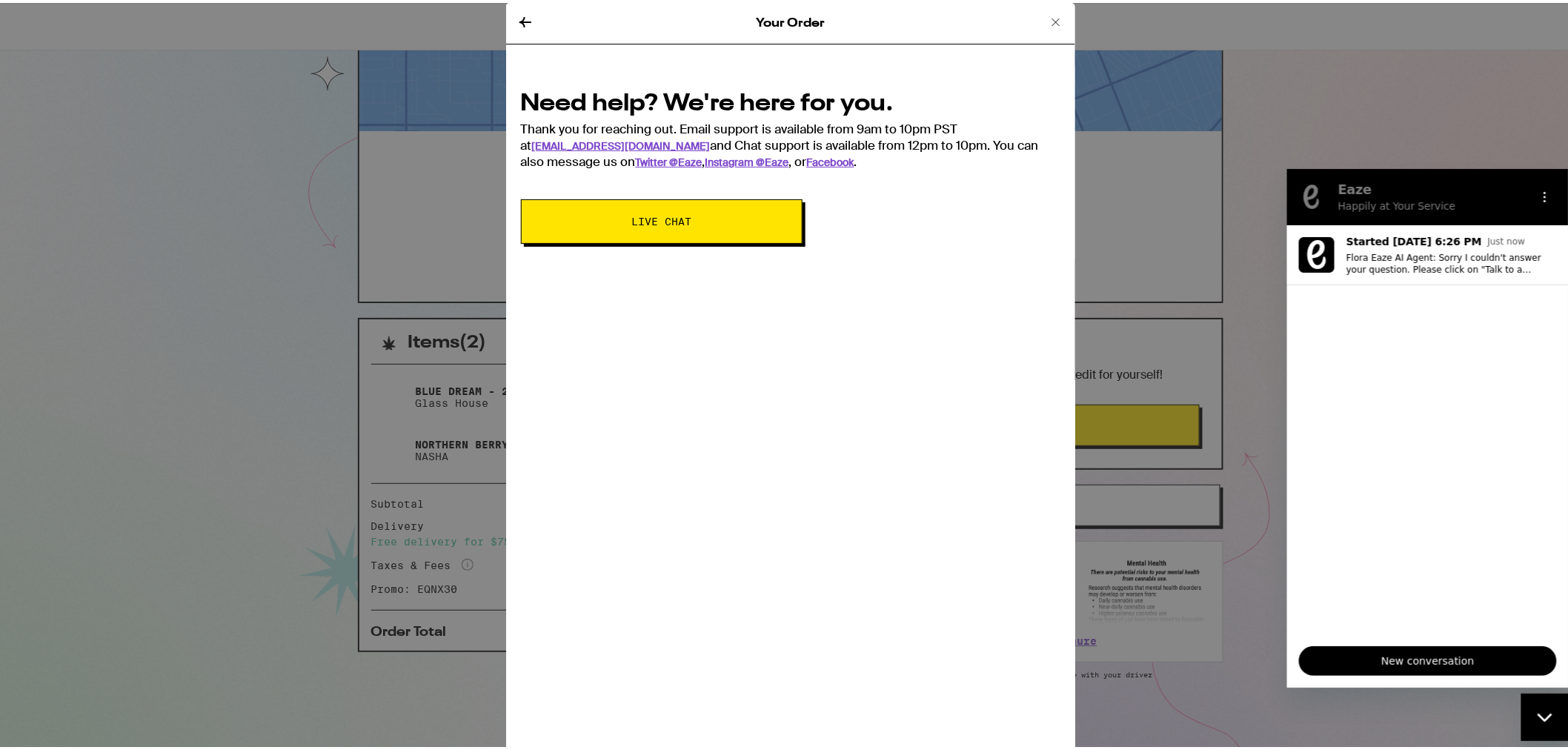
click at [1436, 660] on span "New conversation" at bounding box center [1427, 660] width 233 height 18
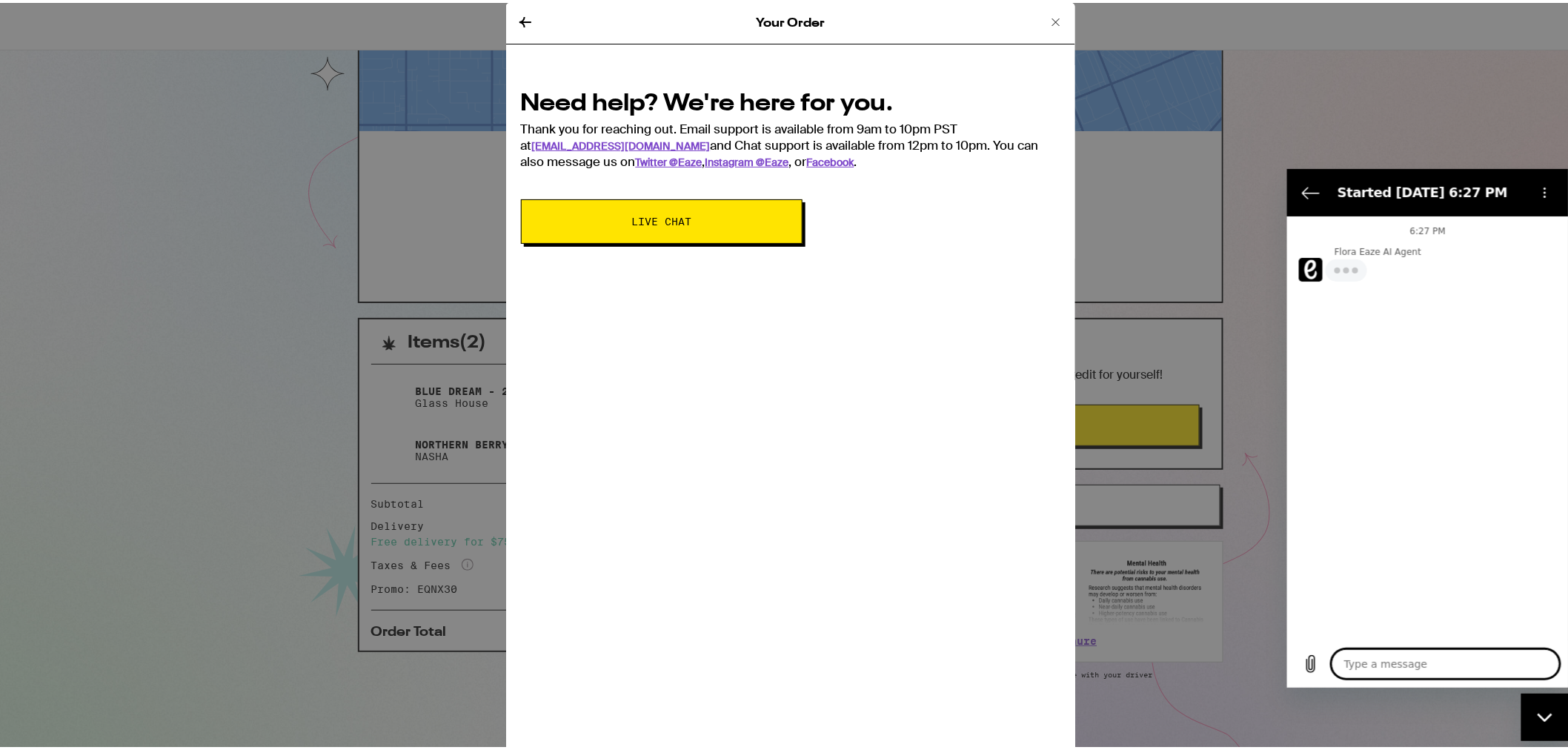
type textarea "x"
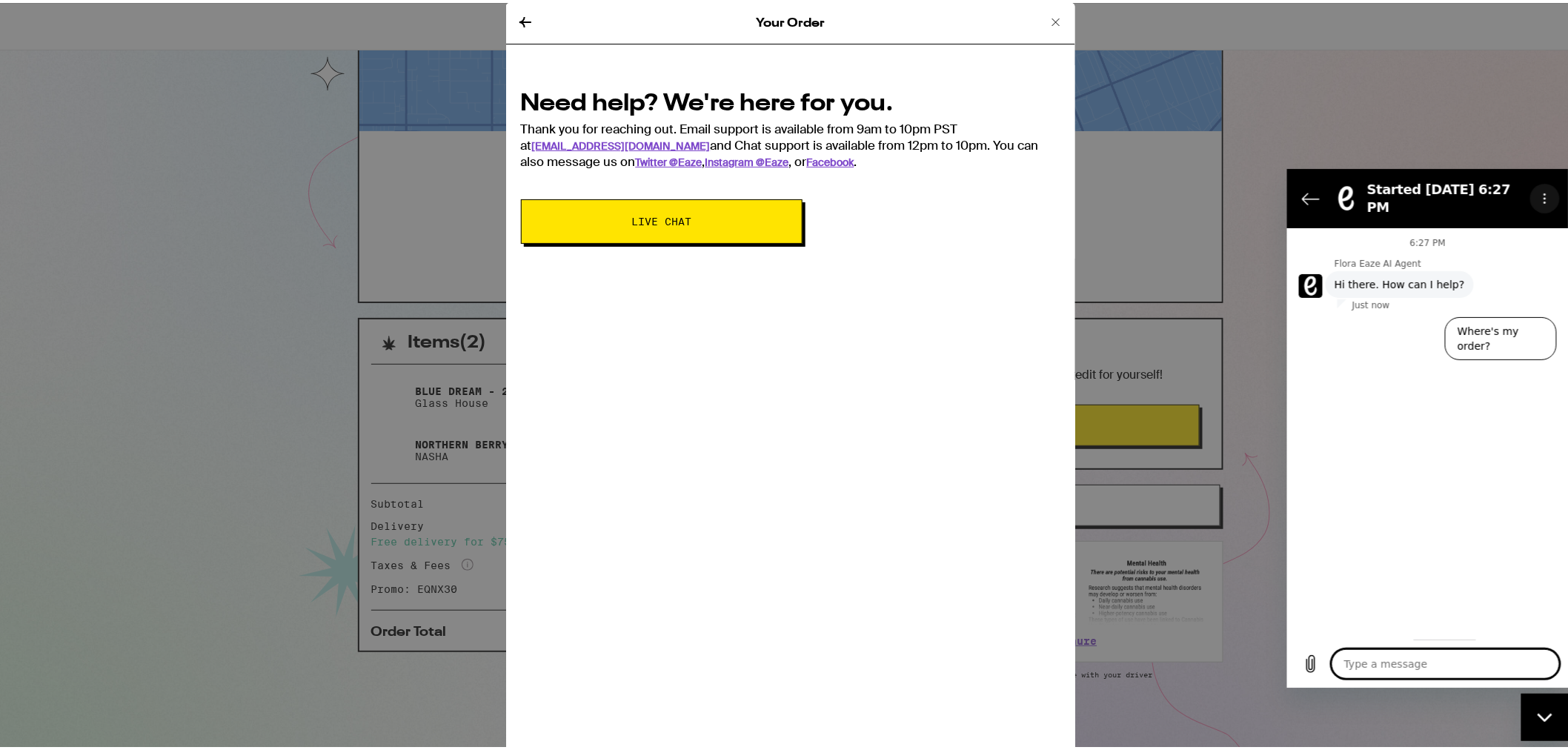
click at [1538, 192] on icon "Options menu" at bounding box center [1543, 198] width 11 height 11
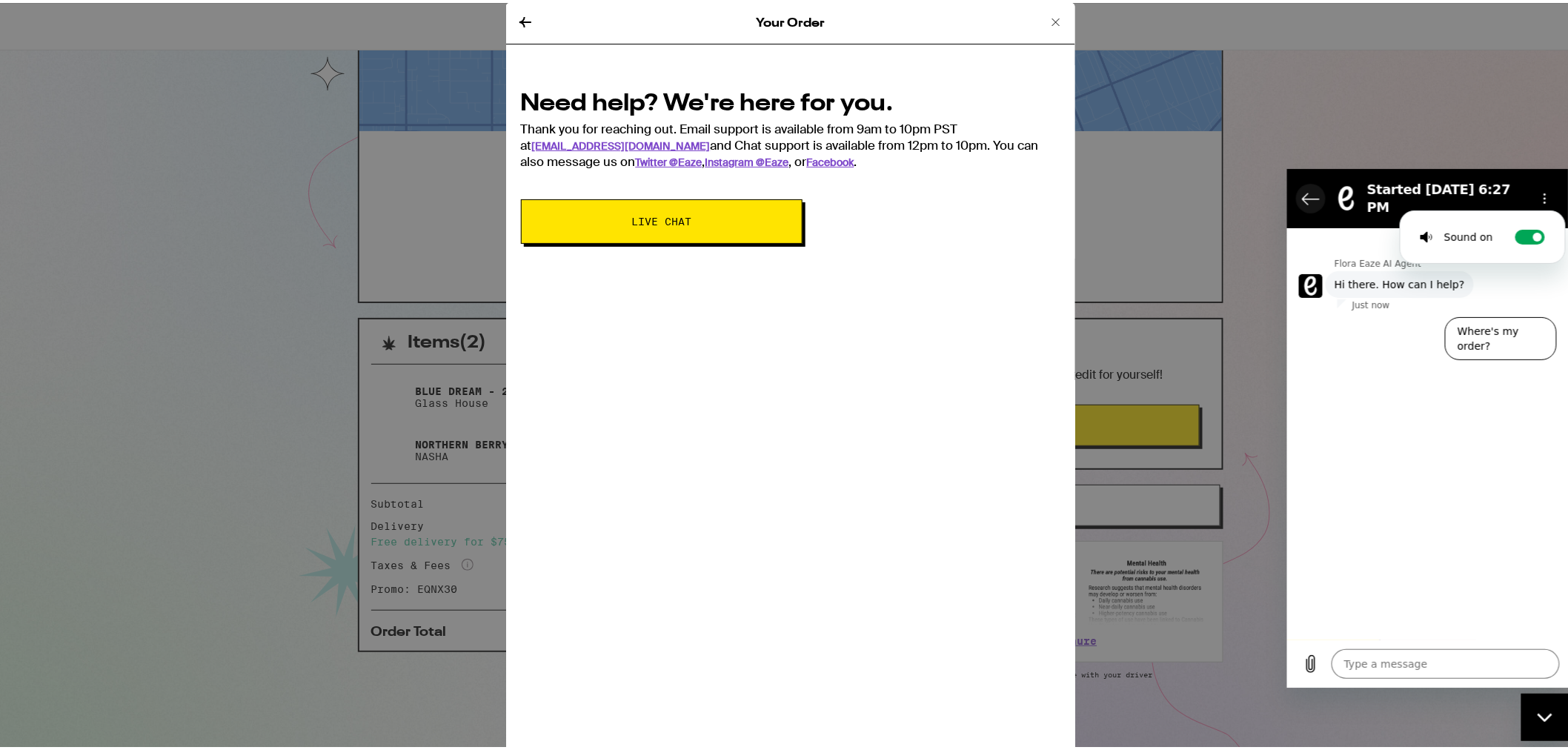
click at [1309, 189] on icon "Back to the conversation list" at bounding box center [1310, 198] width 18 height 18
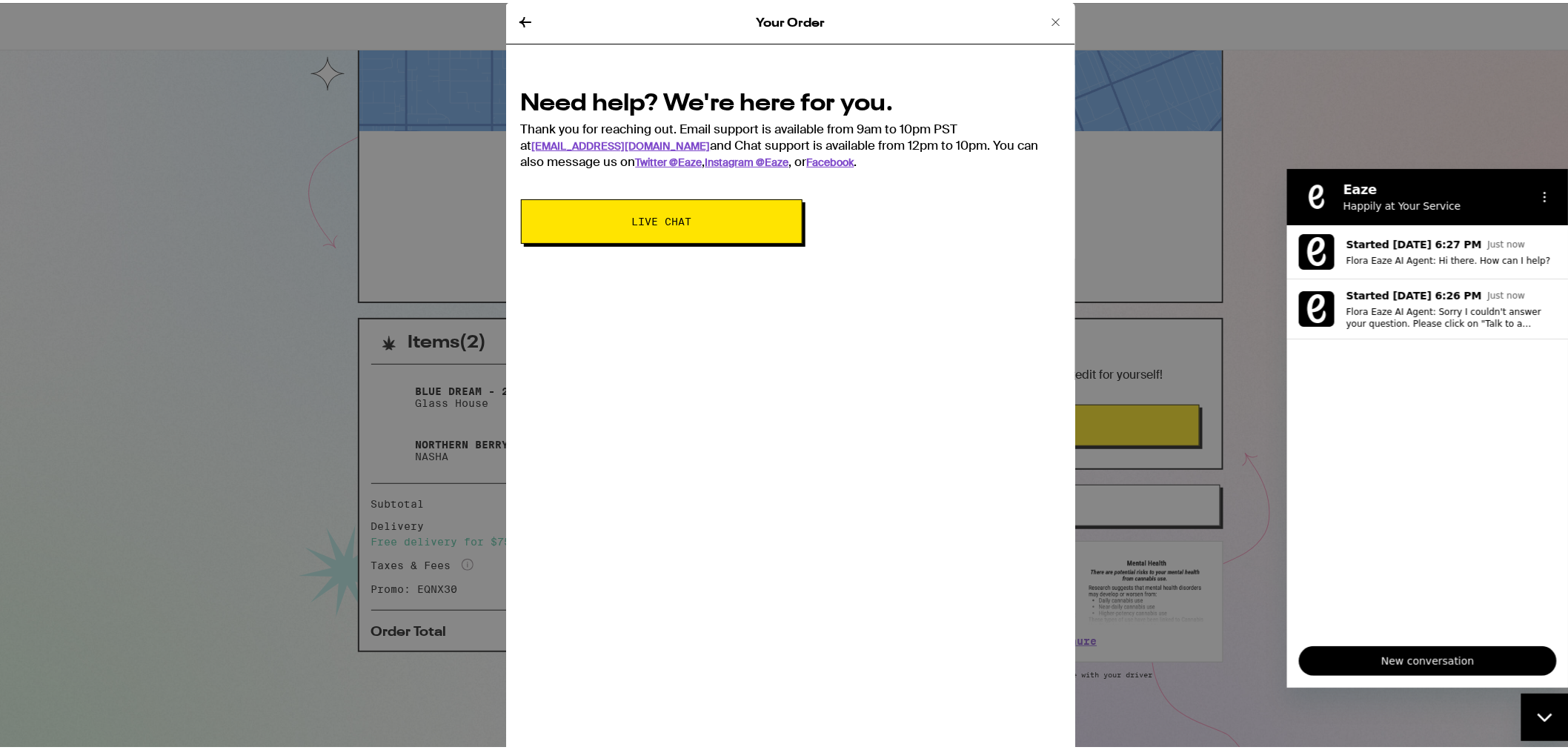
click at [1311, 192] on figure at bounding box center [1316, 197] width 30 height 30
click at [1540, 712] on icon "Close messaging window" at bounding box center [1544, 716] width 16 height 10
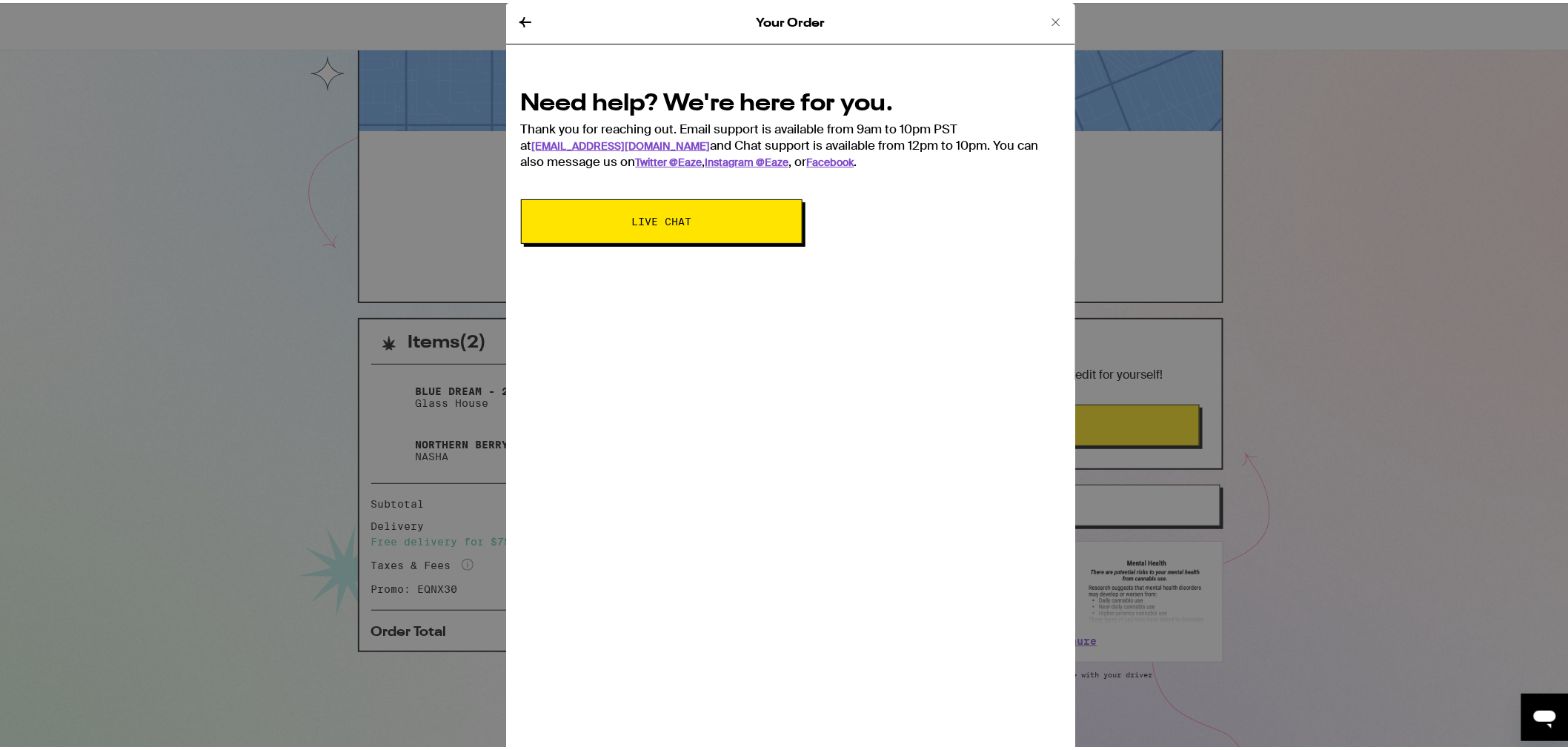
click at [685, 210] on button "Live Chat" at bounding box center [661, 219] width 281 height 44
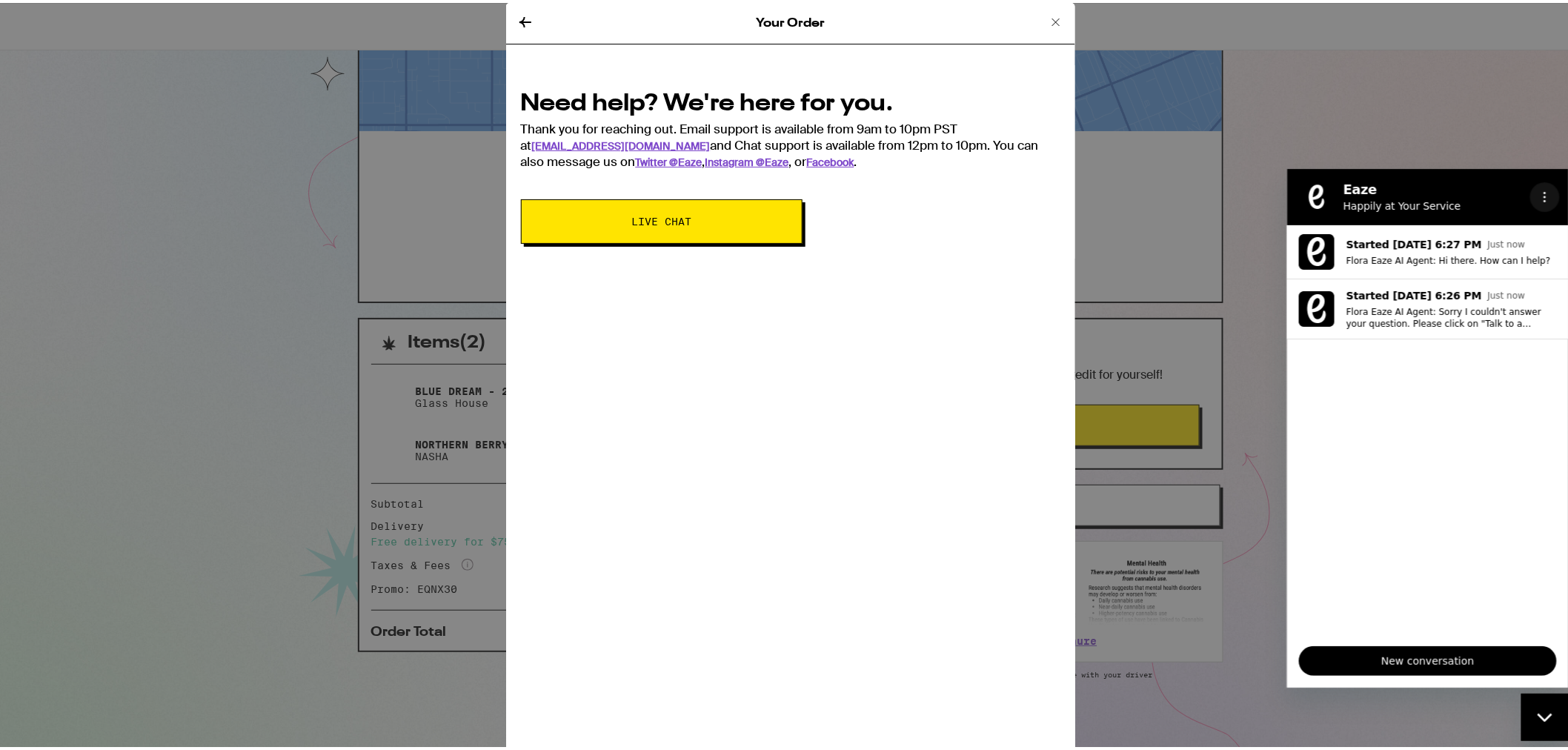
click at [1549, 188] on button "Options menu" at bounding box center [1544, 197] width 30 height 30
click at [1353, 194] on h2 "Eaze" at bounding box center [1432, 189] width 181 height 18
click at [1316, 198] on figure at bounding box center [1316, 197] width 30 height 30
click at [1545, 199] on icon "Options menu" at bounding box center [1543, 196] width 11 height 11
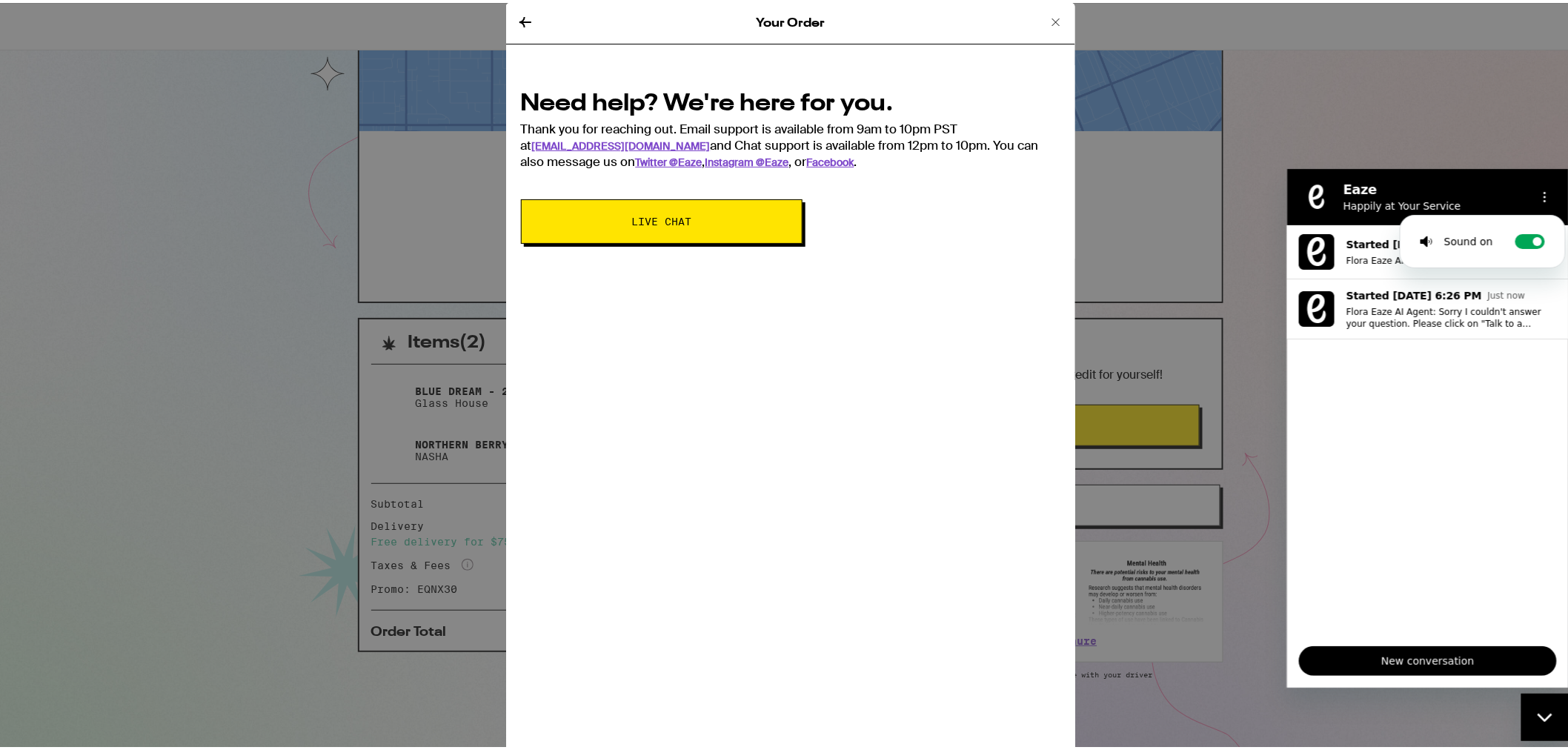
click at [1047, 20] on icon at bounding box center [1056, 19] width 18 height 18
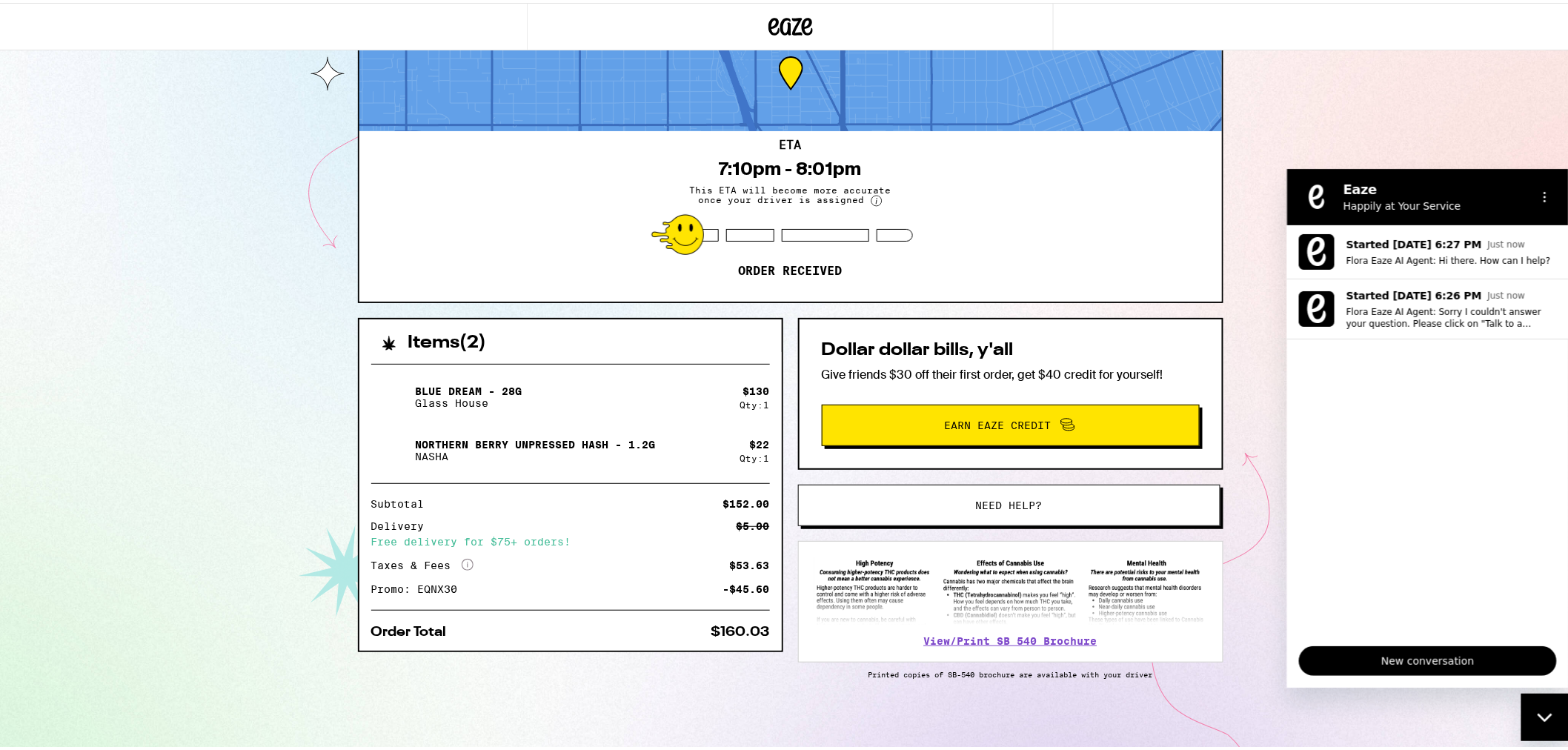
click at [1027, 499] on span "Need help?" at bounding box center [1009, 503] width 67 height 11
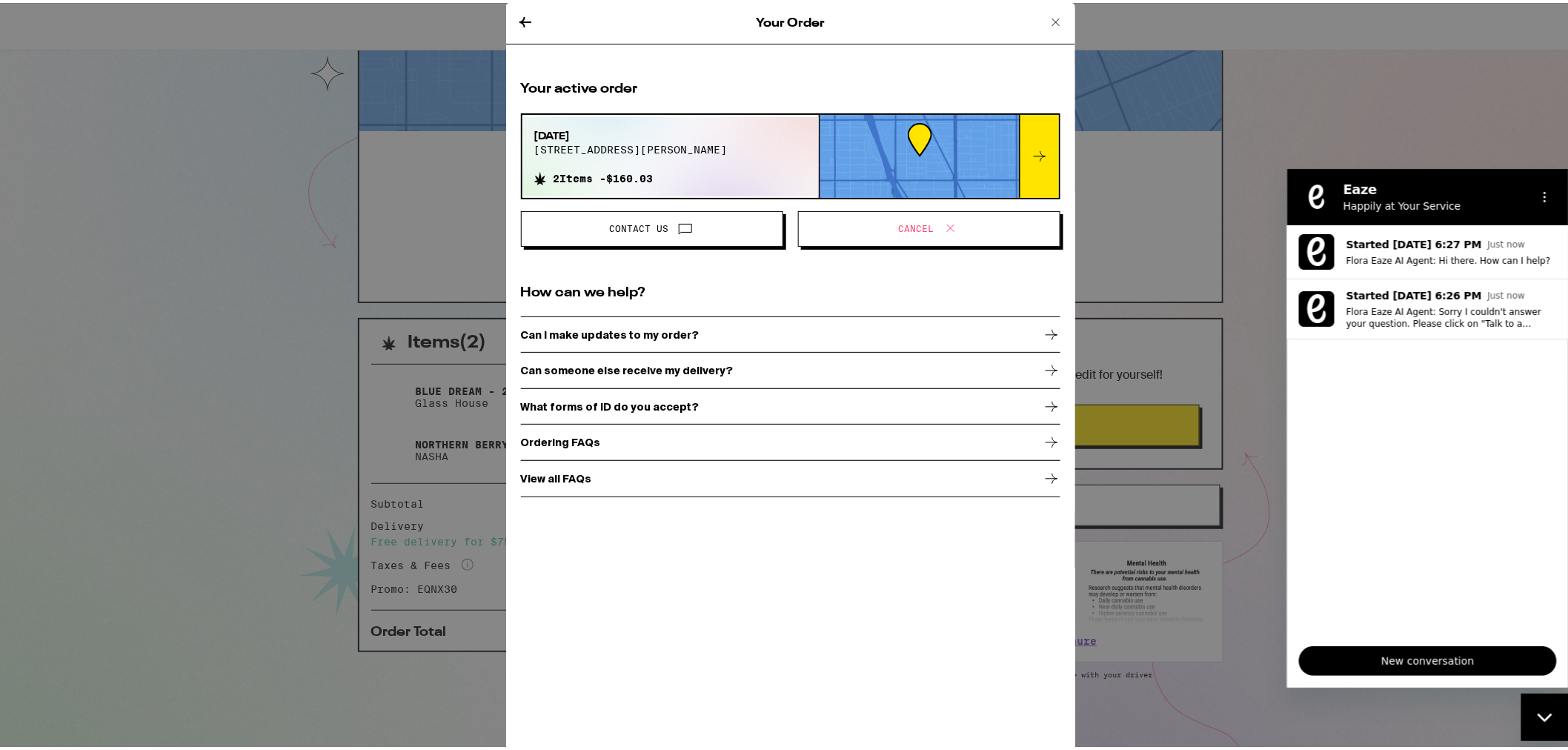
click at [615, 292] on h2 "How can we help?" at bounding box center [791, 289] width 540 height 19
click at [660, 221] on span "Contact Us" at bounding box center [638, 226] width 59 height 9
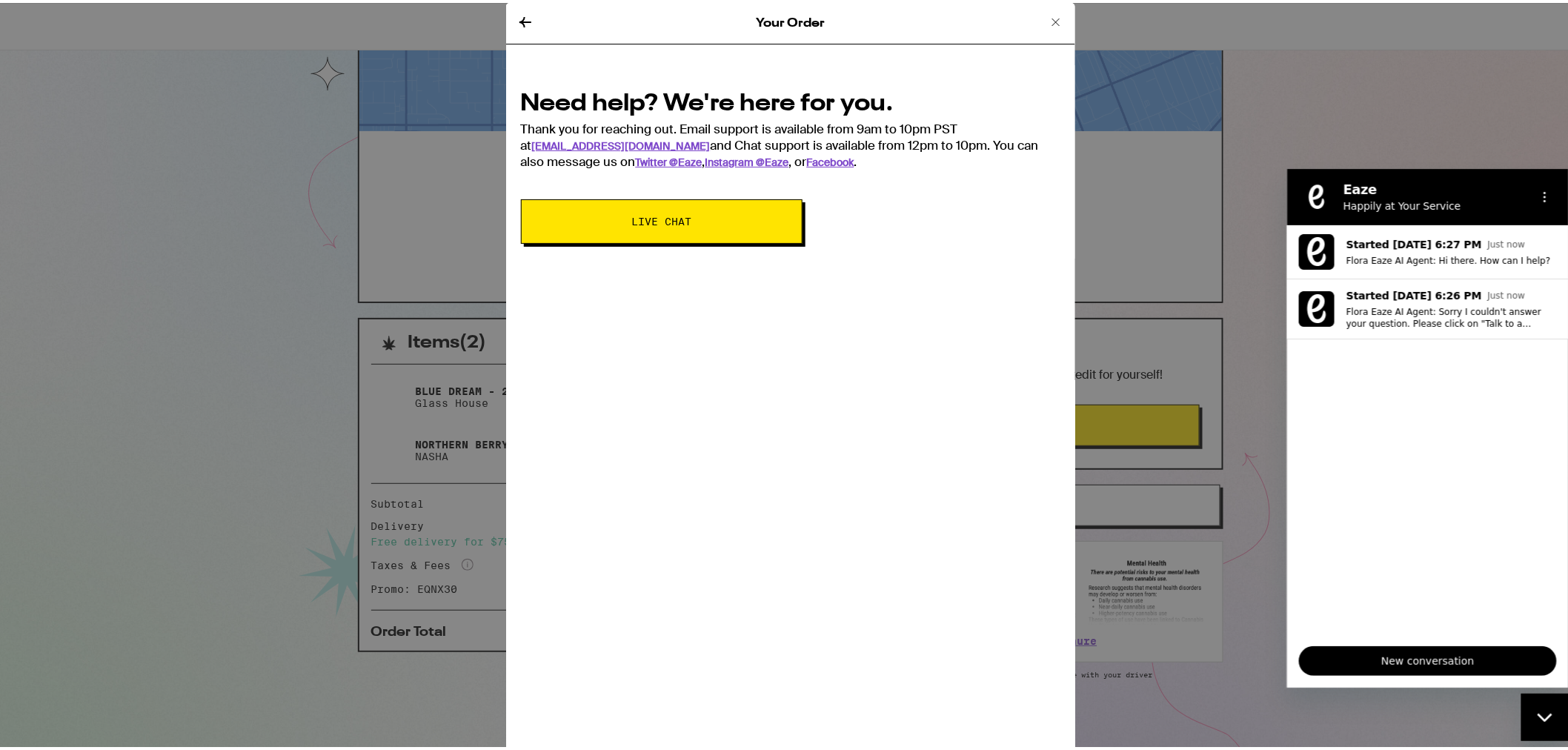
click at [697, 220] on span "Live Chat" at bounding box center [661, 219] width 161 height 11
click at [1452, 659] on span "New conversation" at bounding box center [1427, 660] width 233 height 18
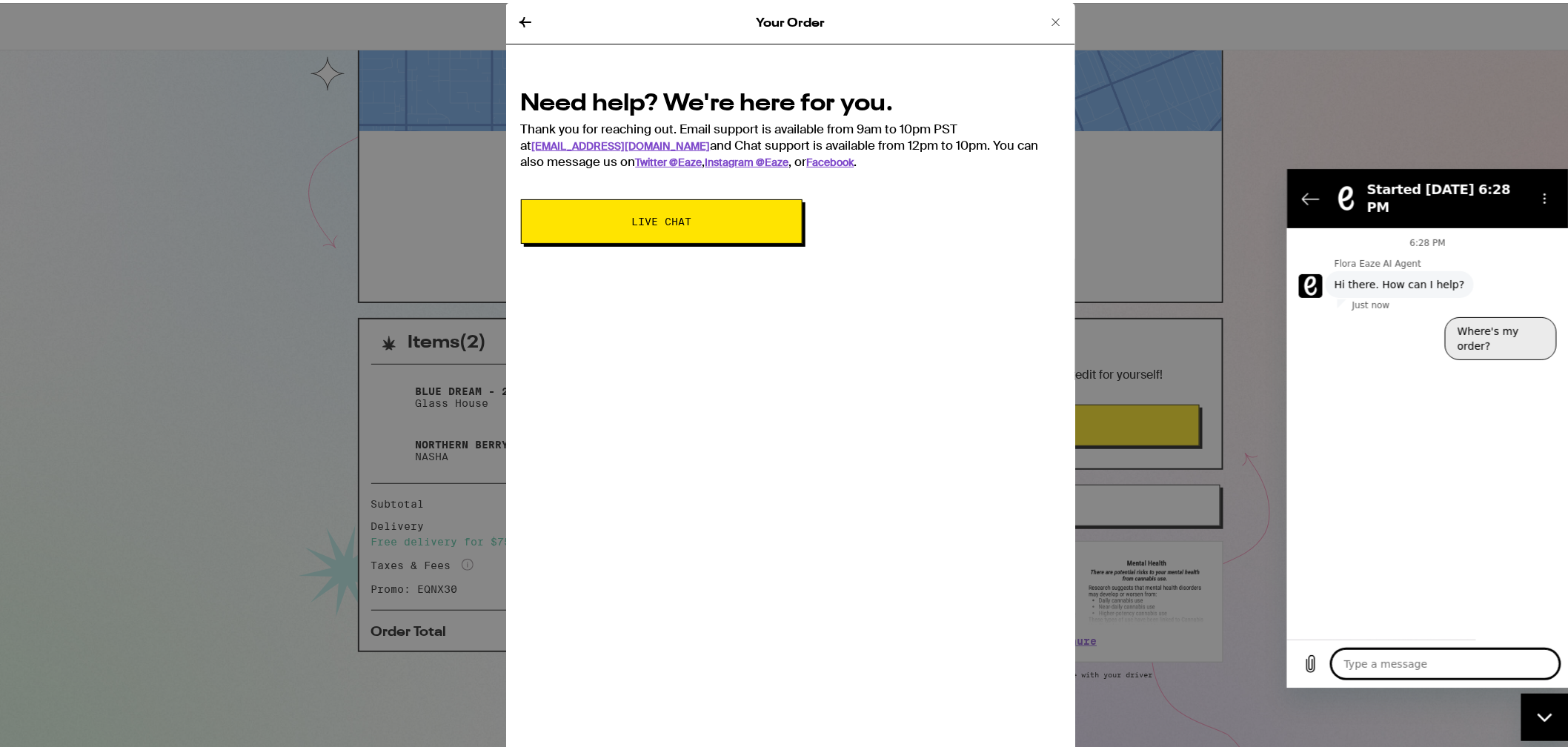
click at [1494, 322] on button "Where's my order?" at bounding box center [1499, 338] width 112 height 43
type textarea "x"
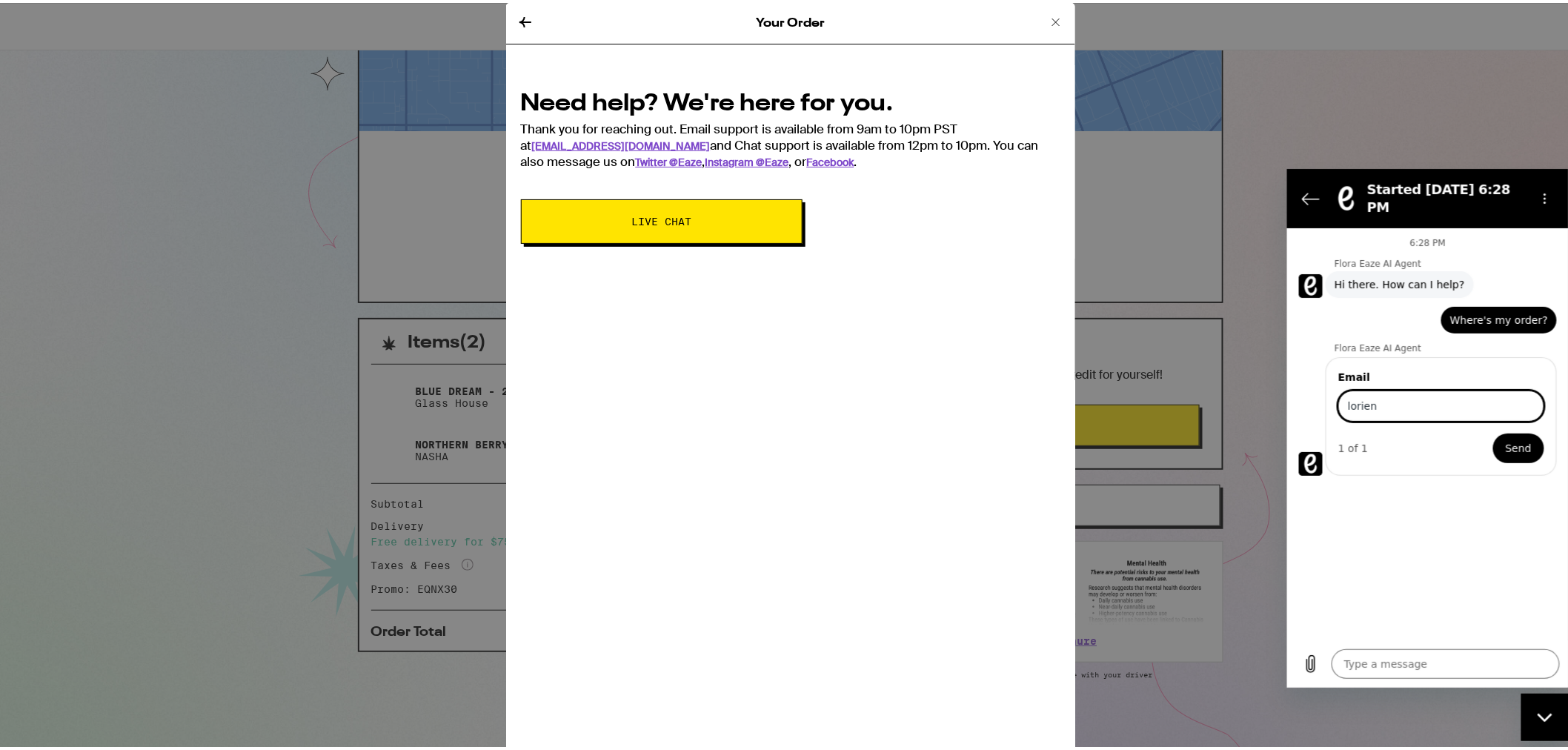
type input "[EMAIL_ADDRESS][DOMAIN_NAME]"
click at [1532, 433] on button "Send" at bounding box center [1518, 448] width 51 height 30
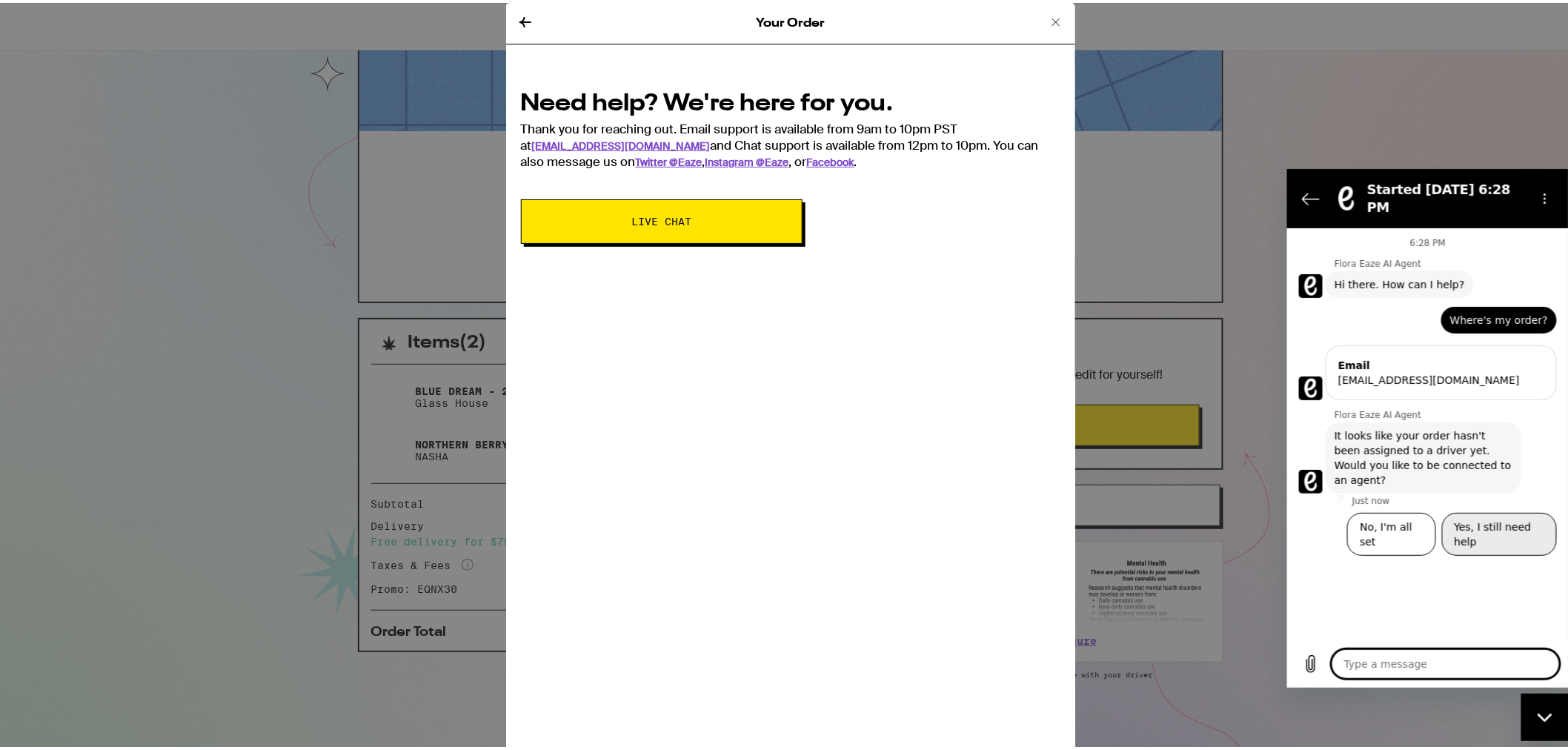
click at [1494, 512] on button "Yes, I still need help" at bounding box center [1498, 533] width 115 height 43
type textarea "x"
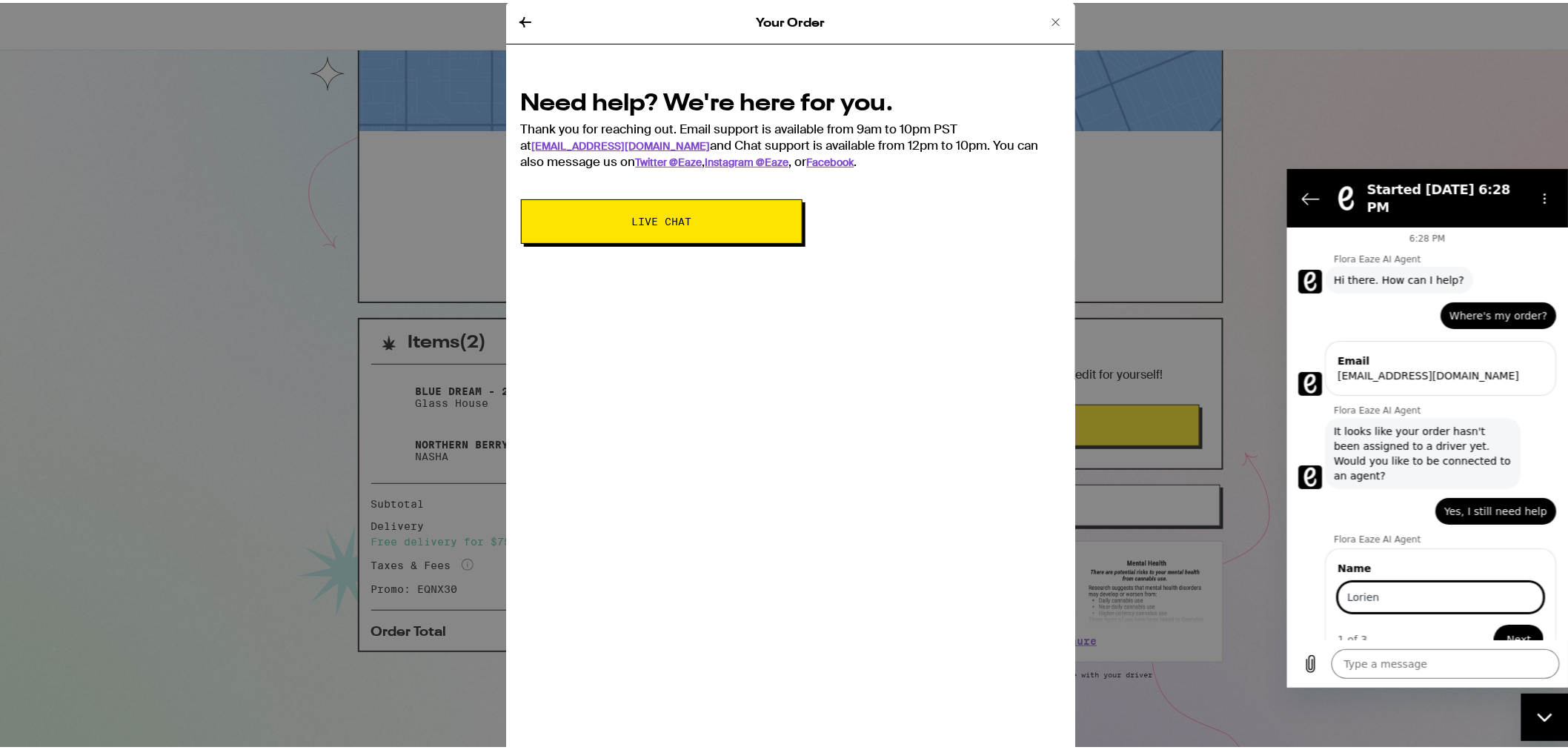
type input "Lorien"
click at [1518, 624] on button "Next" at bounding box center [1519, 639] width 49 height 30
type textarea "x"
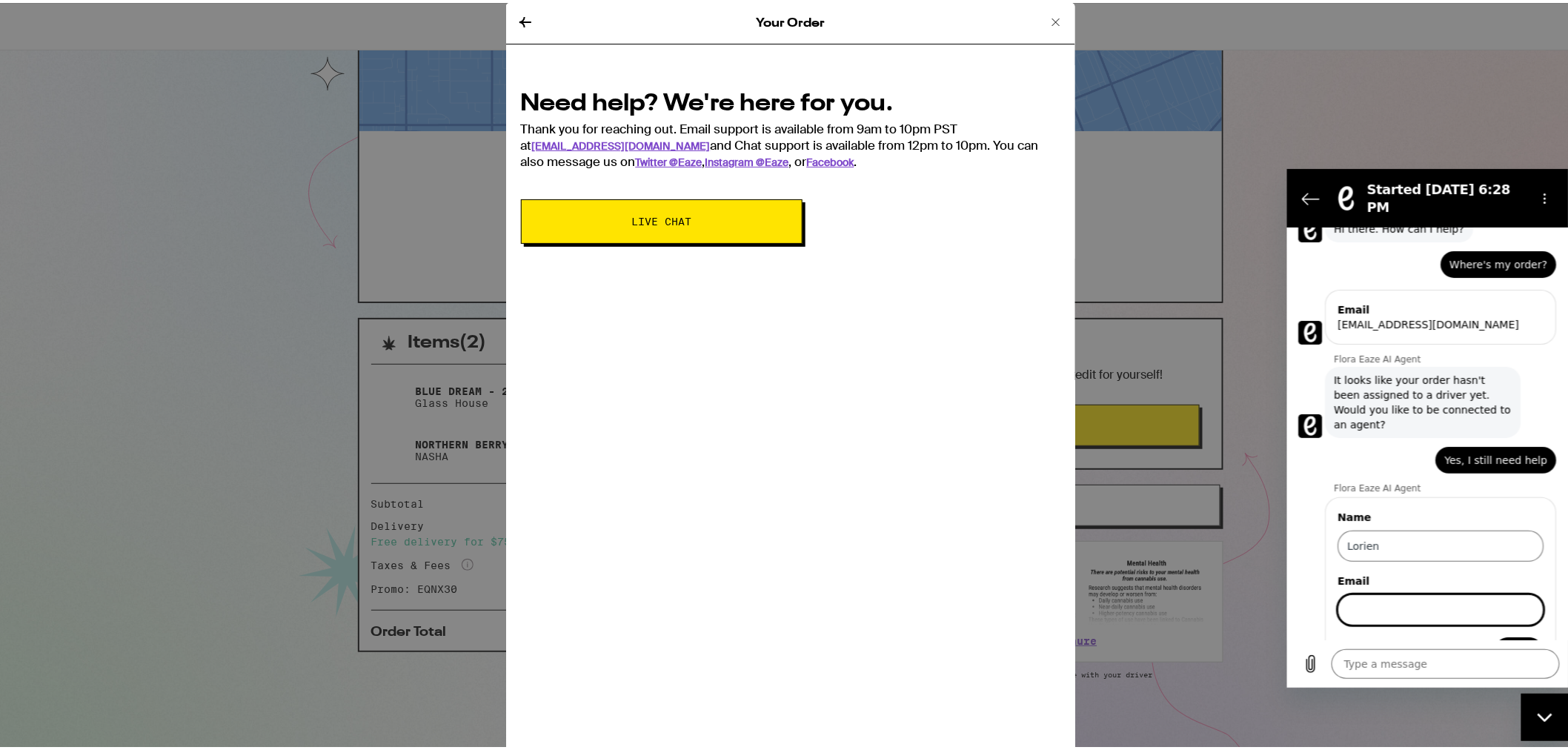
scroll to position [69, 0]
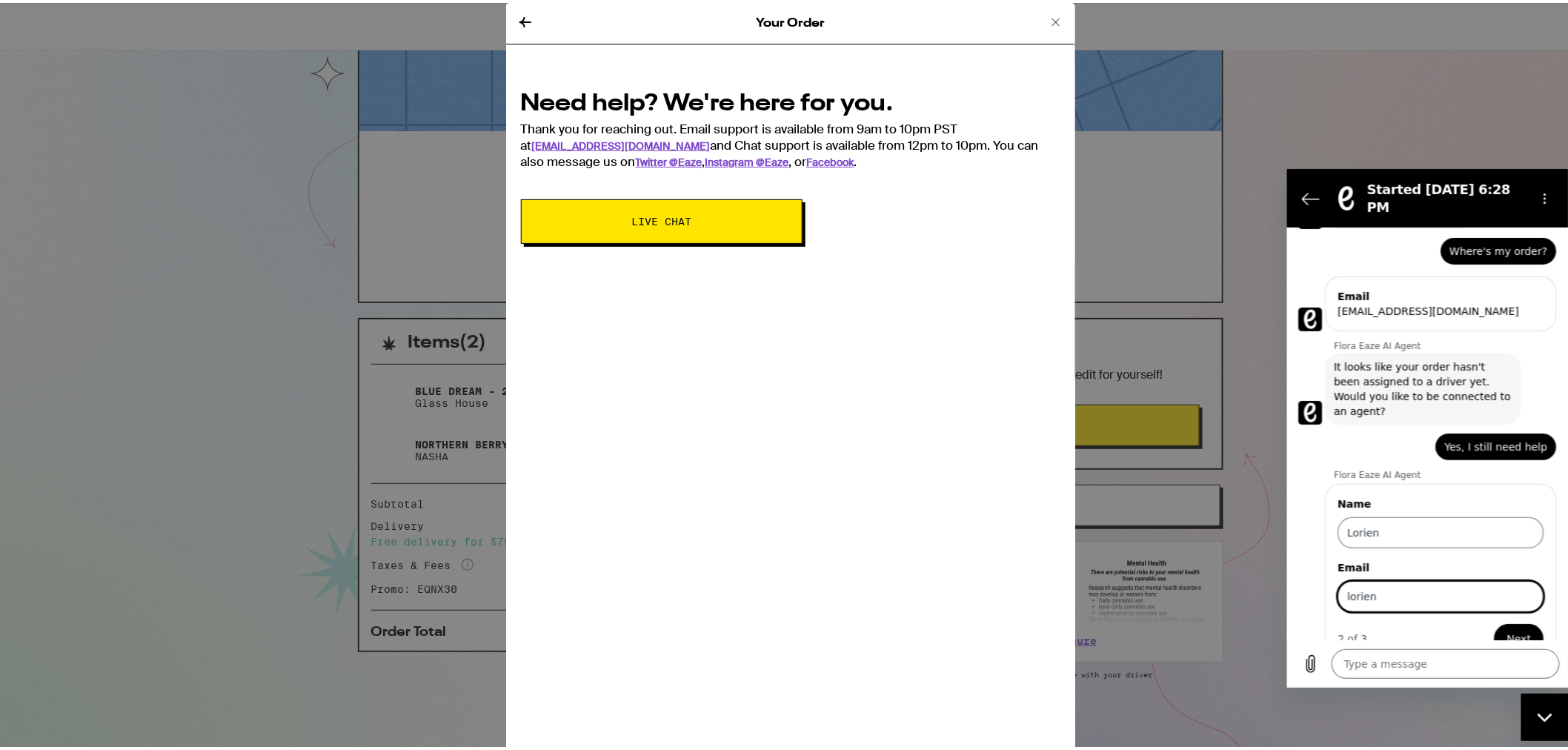
type input "[EMAIL_ADDRESS][DOMAIN_NAME]"
click at [1506, 629] on span "Next" at bounding box center [1519, 638] width 25 height 18
type textarea "x"
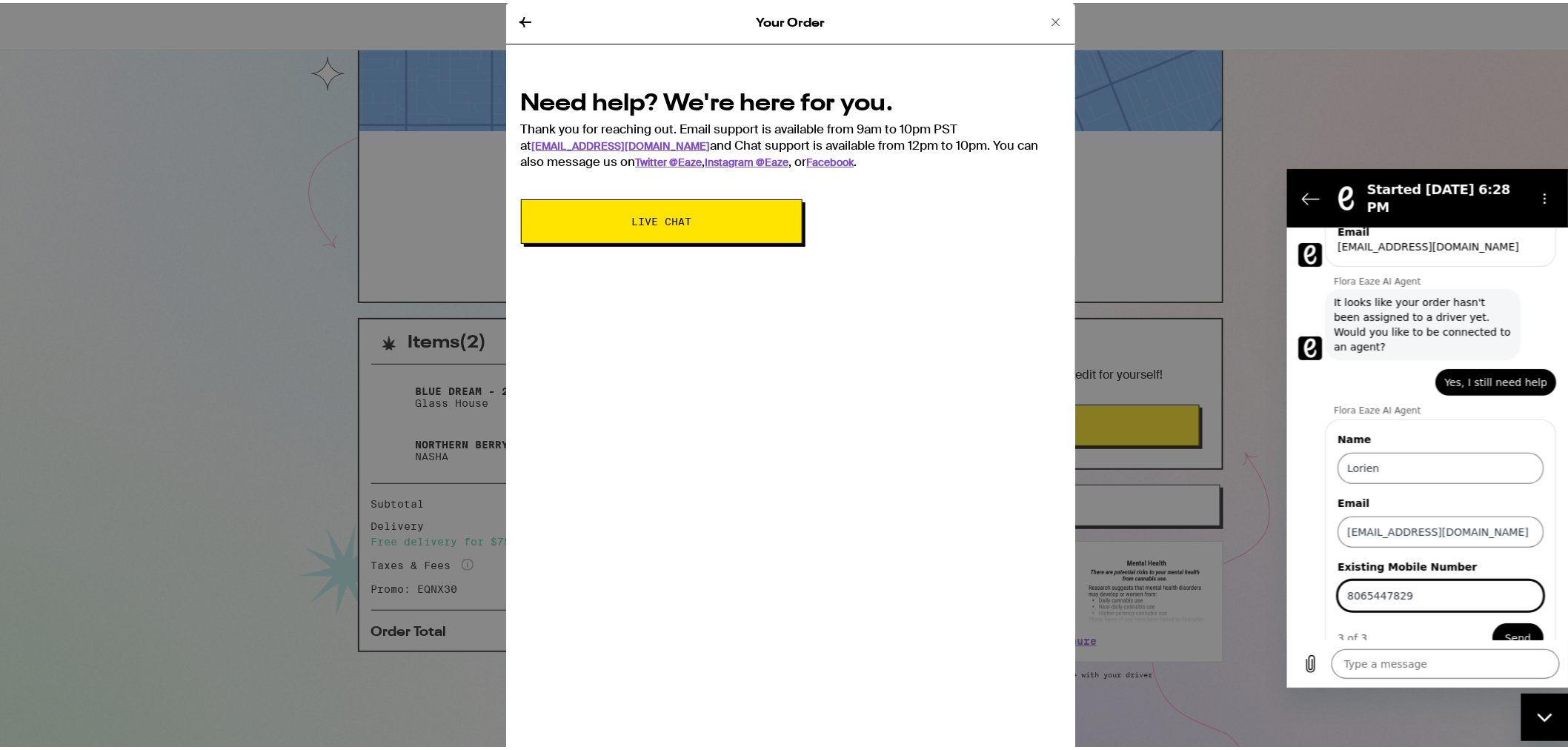
type input "8065447829"
click at [1492, 623] on button "Send" at bounding box center [1518, 638] width 51 height 30
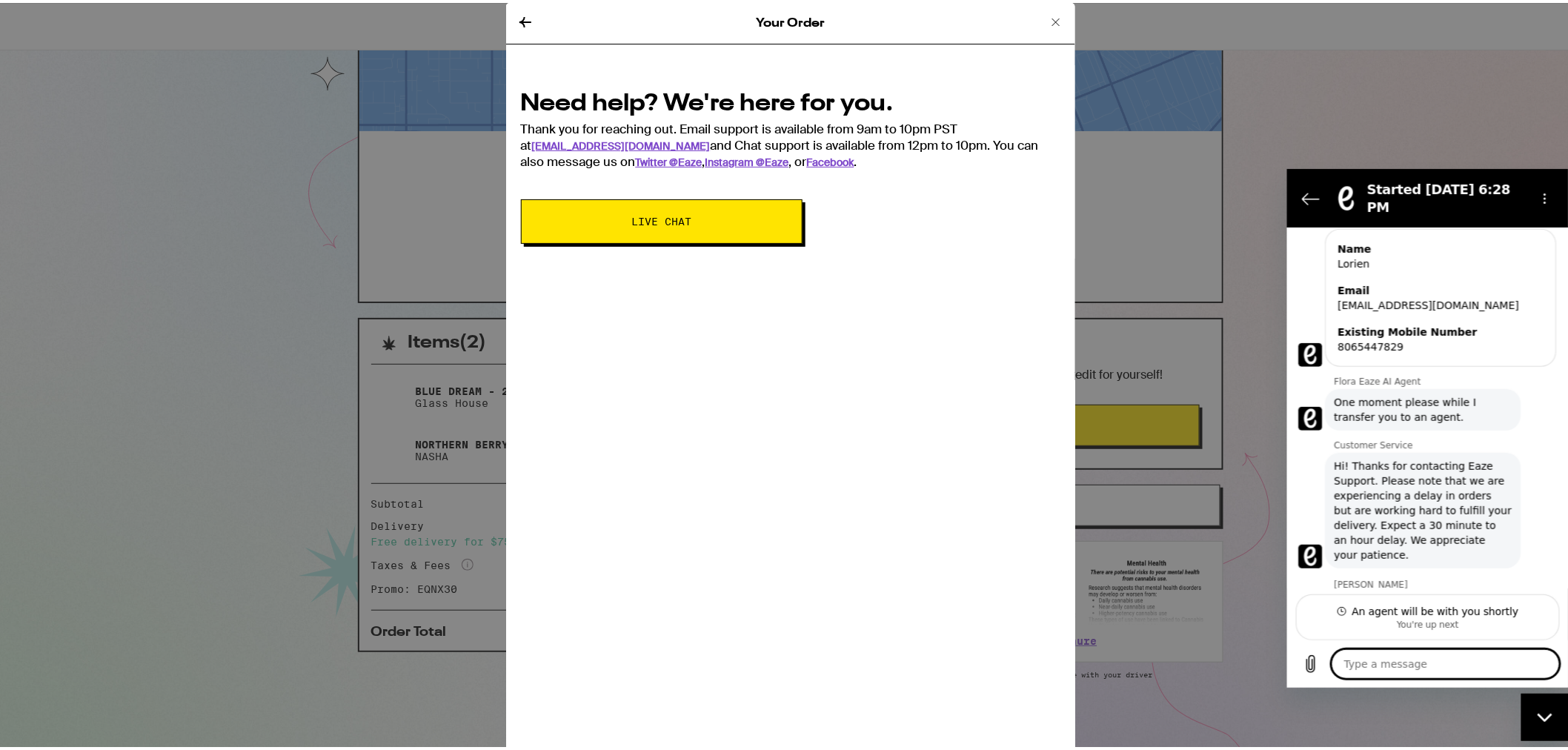
scroll to position [310, 0]
click at [1427, 671] on textarea at bounding box center [1445, 664] width 228 height 30
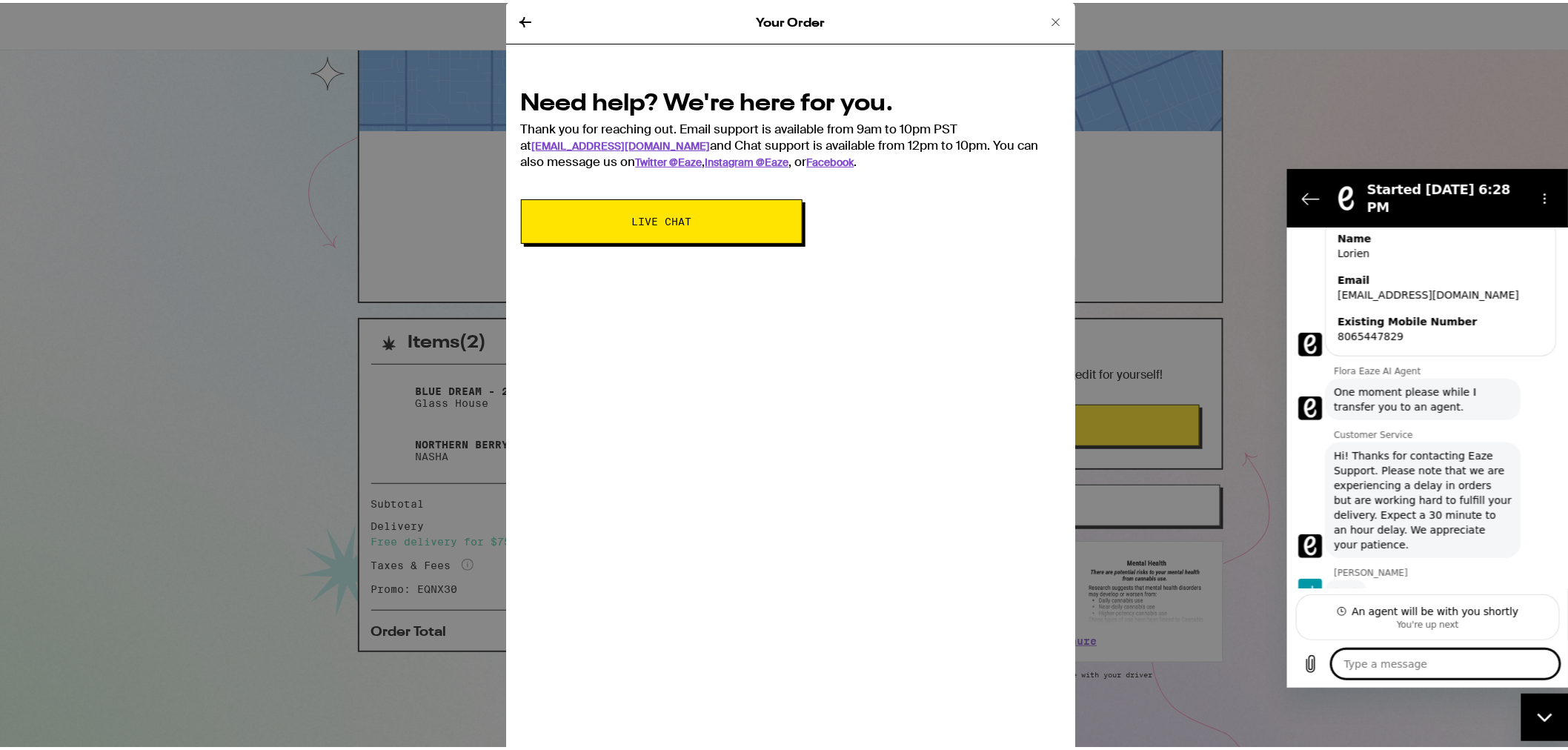
type textarea "x"
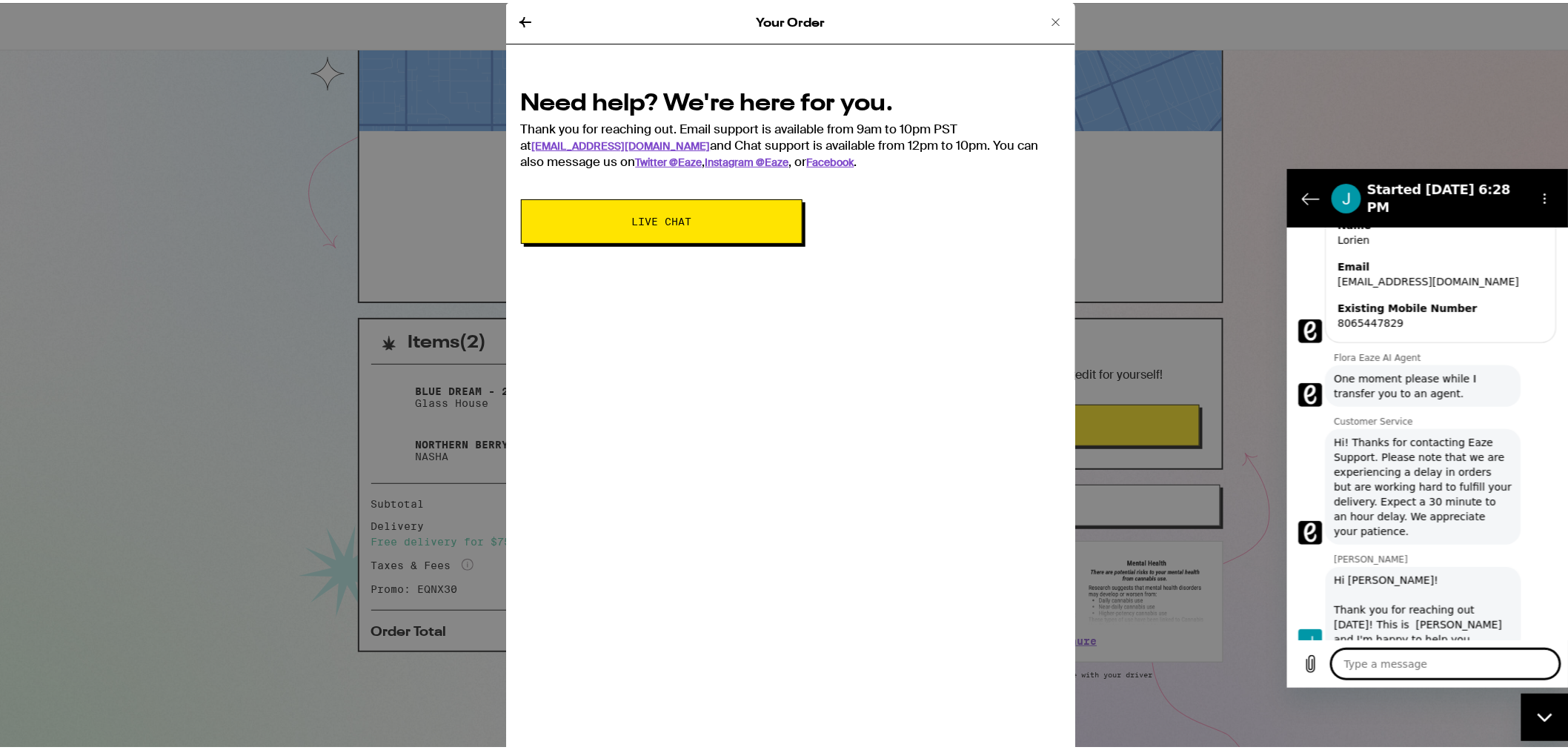
scroll to position [338, 0]
type textarea "h"
type textarea "x"
type textarea "hi"
type textarea "x"
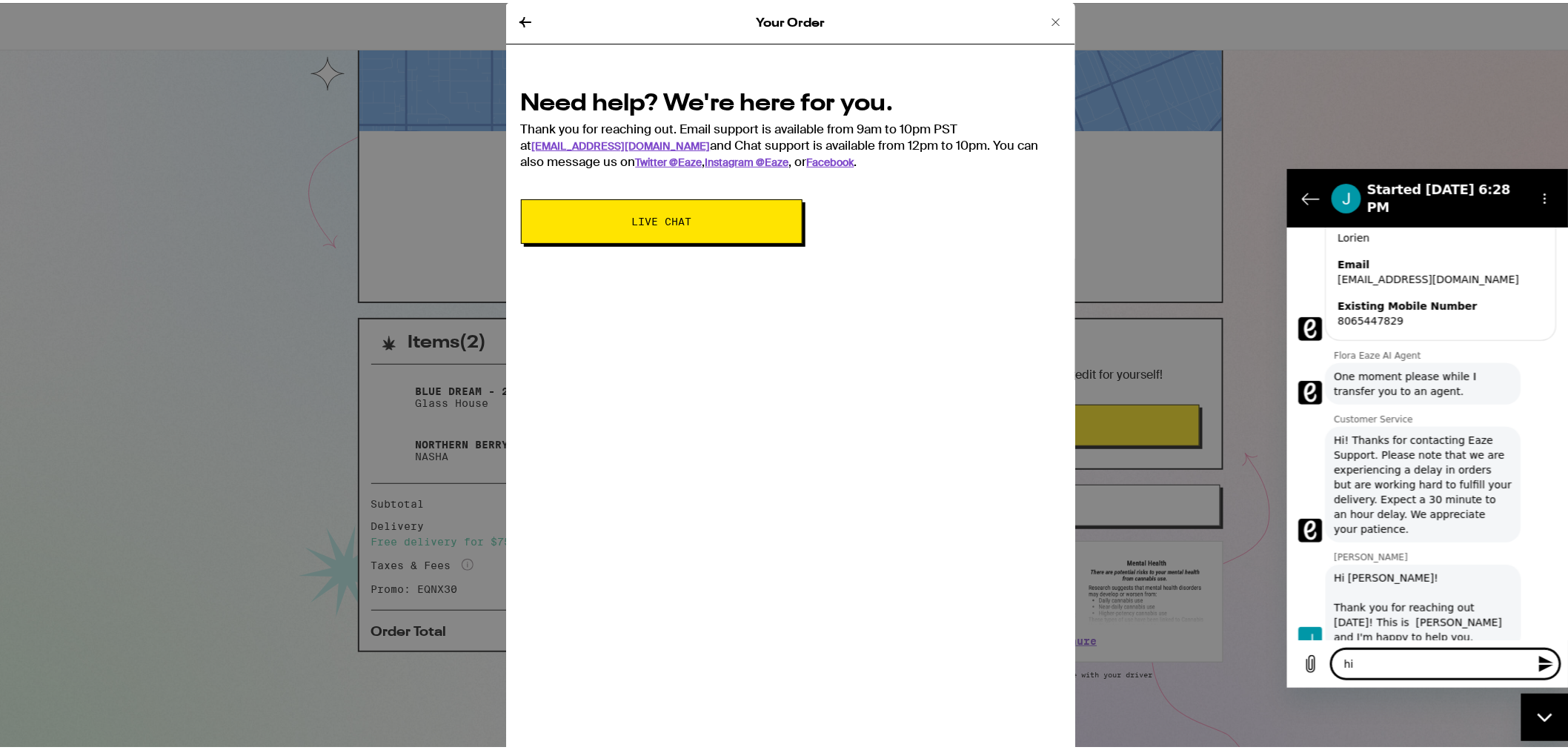
type textarea "hi"
type textarea "x"
type textarea "hi j"
type textarea "x"
type textarea "hi [PERSON_NAME]"
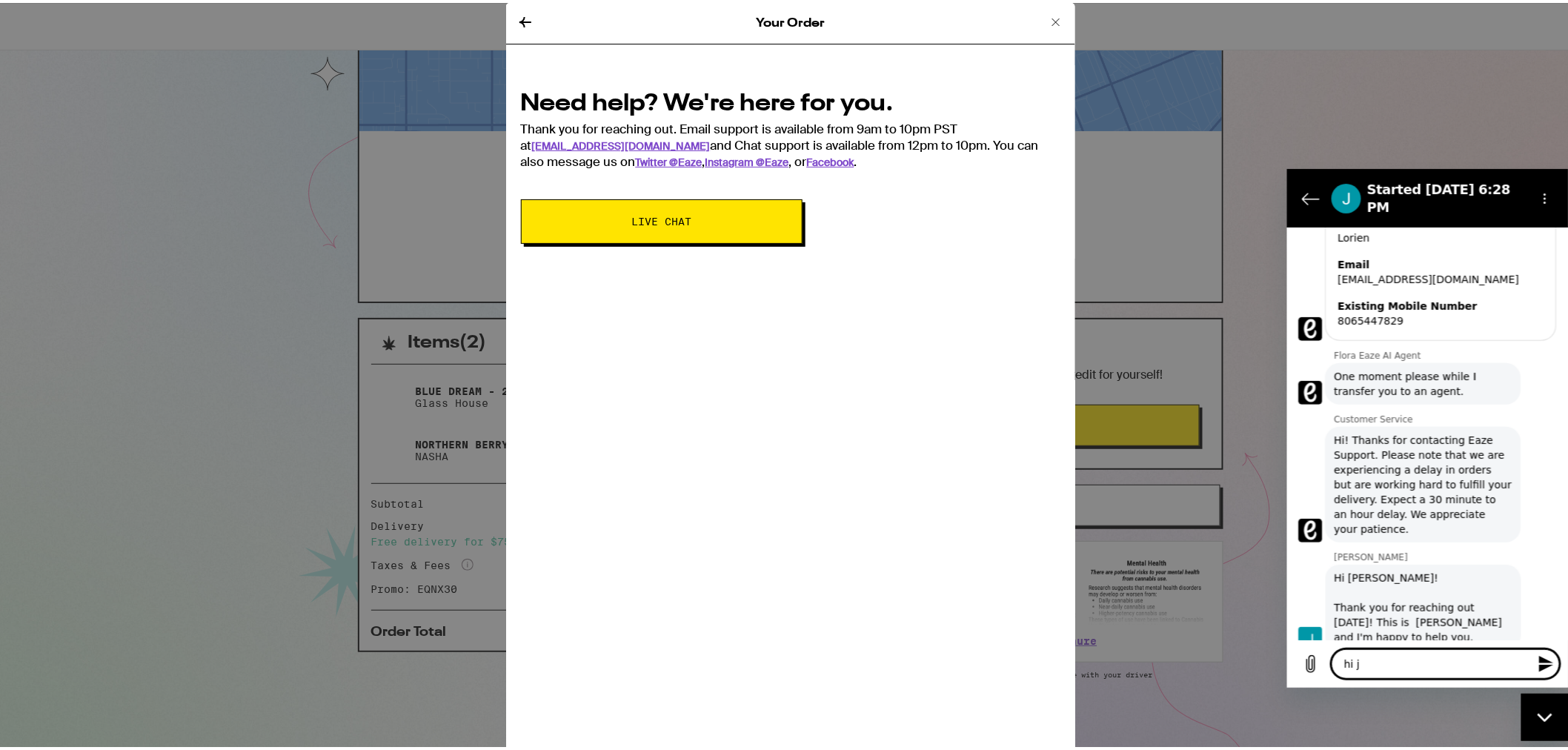
type textarea "x"
type textarea "hi [PERSON_NAME]"
type textarea "x"
type textarea "hi [PERSON_NAME]"
type textarea "x"
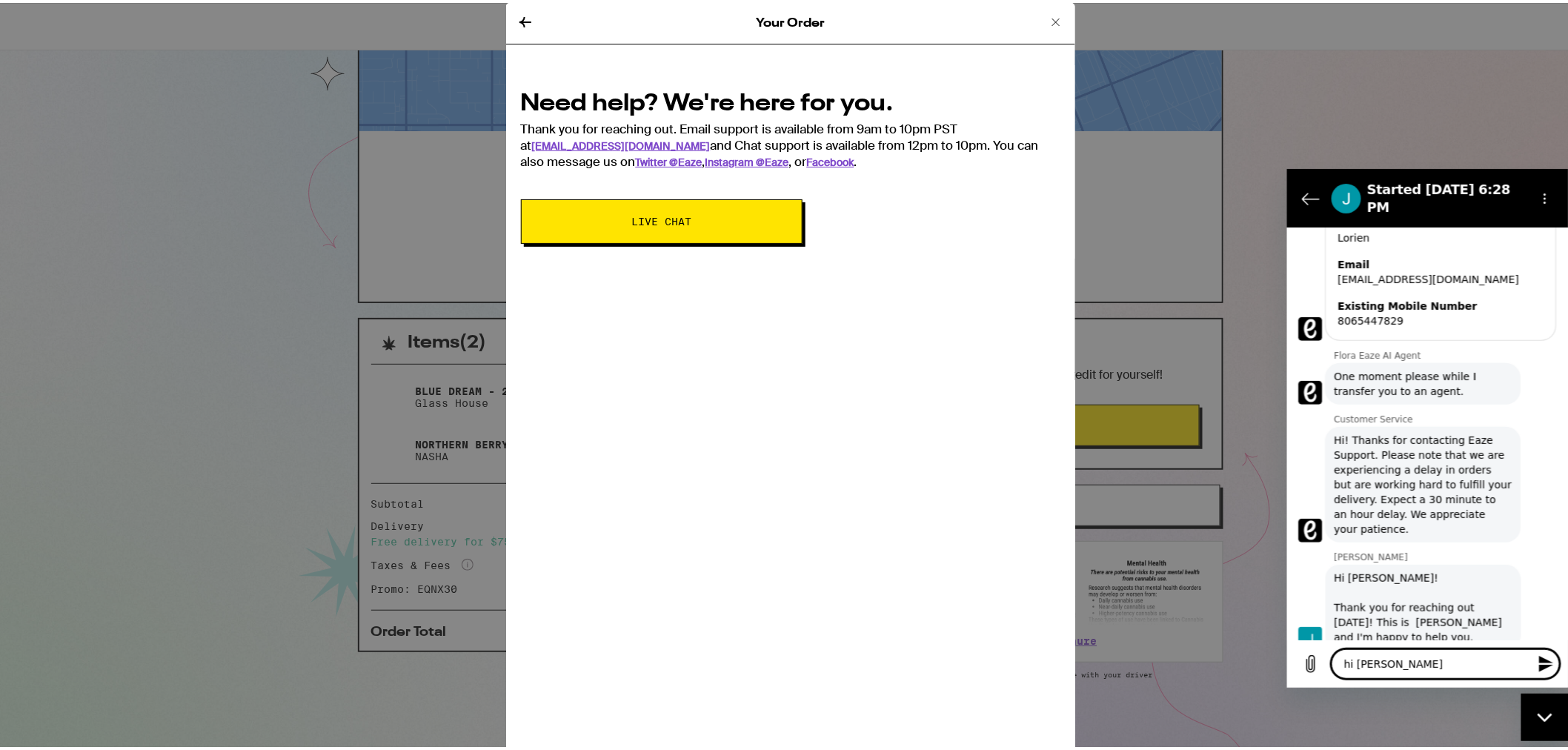
type textarea "hi [PERSON_NAME]"
type textarea "x"
type textarea "hi [PERSON_NAME]"
type textarea "x"
type textarea "hi [PERSON_NAME]"
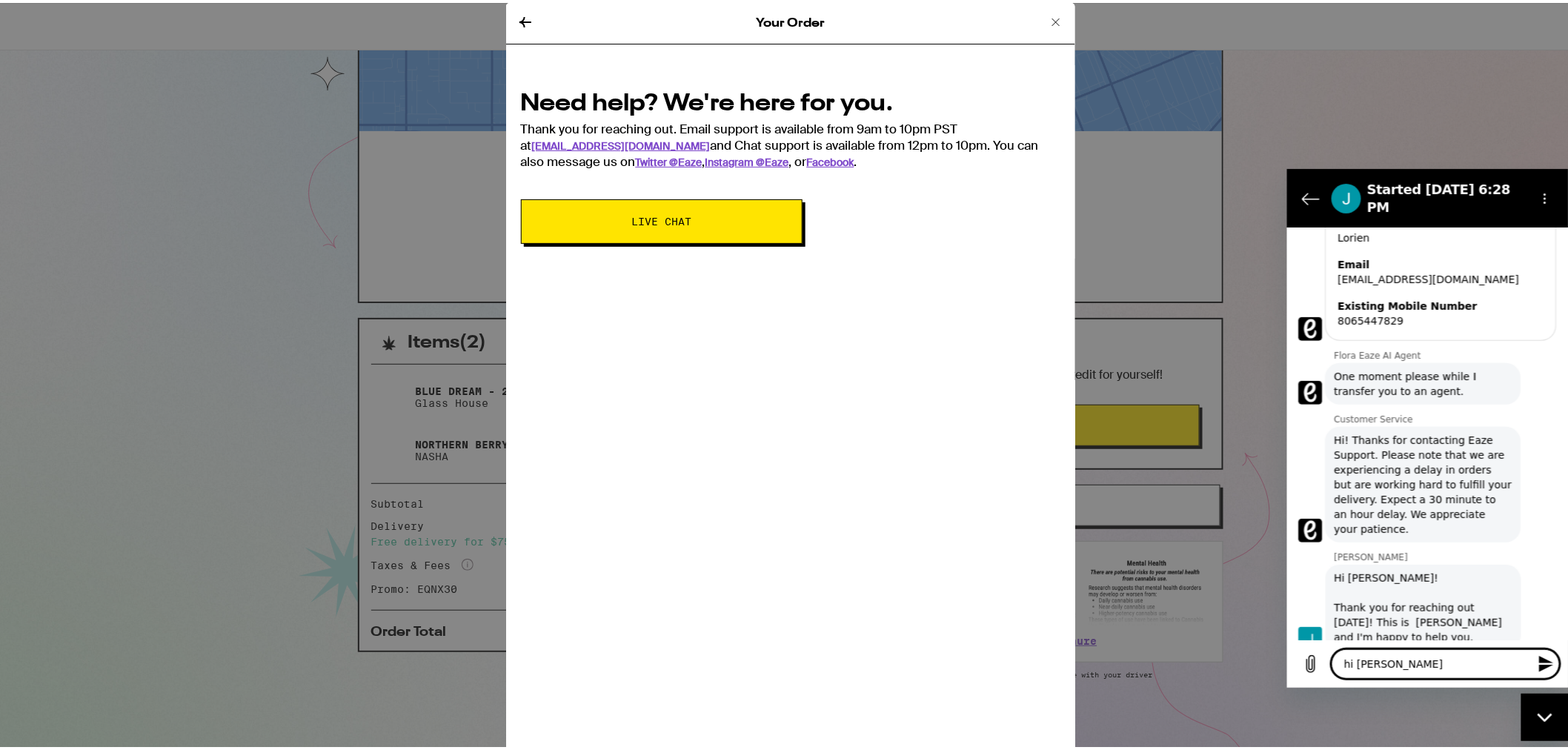
type textarea "x"
type textarea "hi [PERSON_NAME]!"
type textarea "x"
type textarea "hi [PERSON_NAME]!"
type textarea "x"
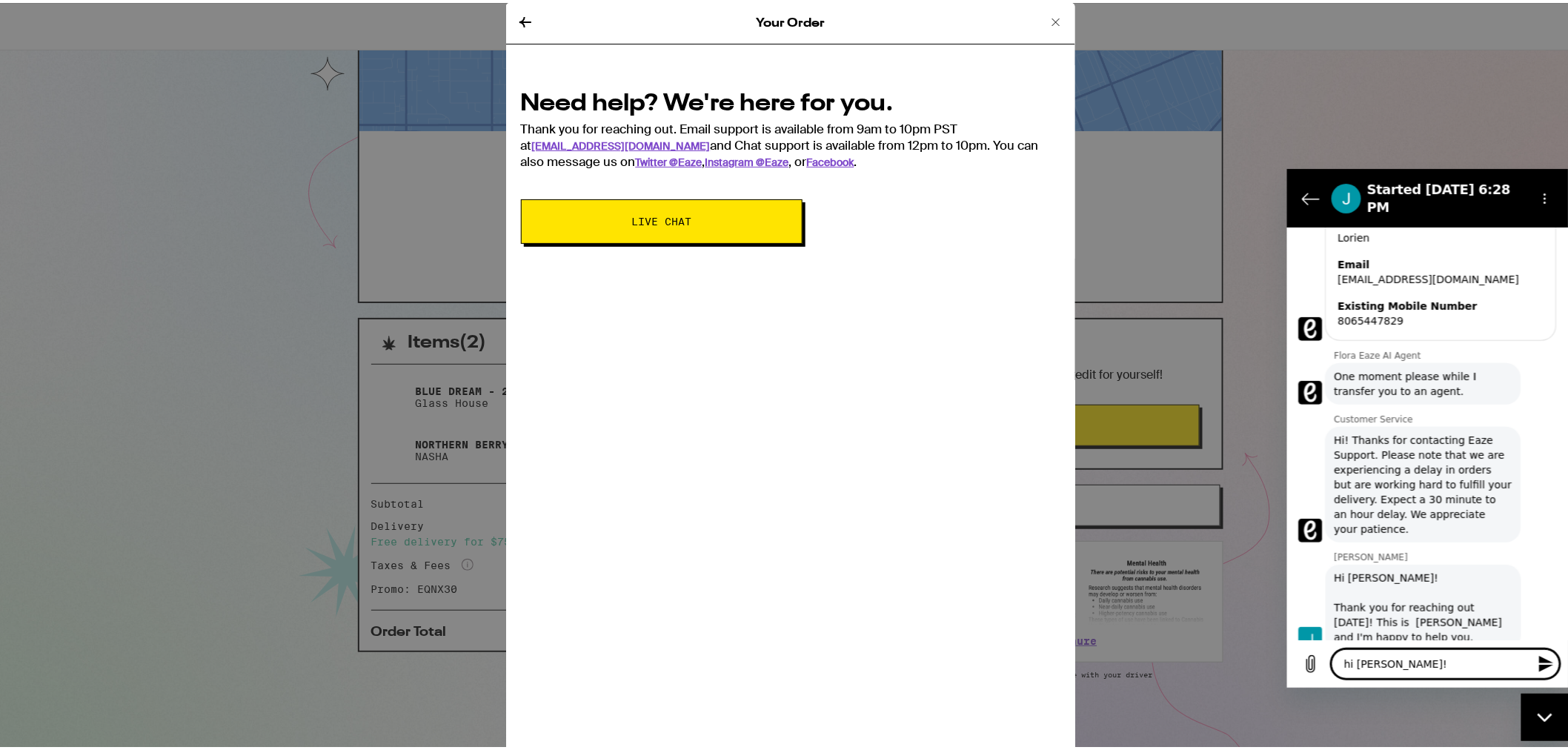
type textarea "hi [PERSON_NAME]! c"
type textarea "x"
type textarea "hi [PERSON_NAME]! ca"
type textarea "x"
type textarea "hi [PERSON_NAME]! can"
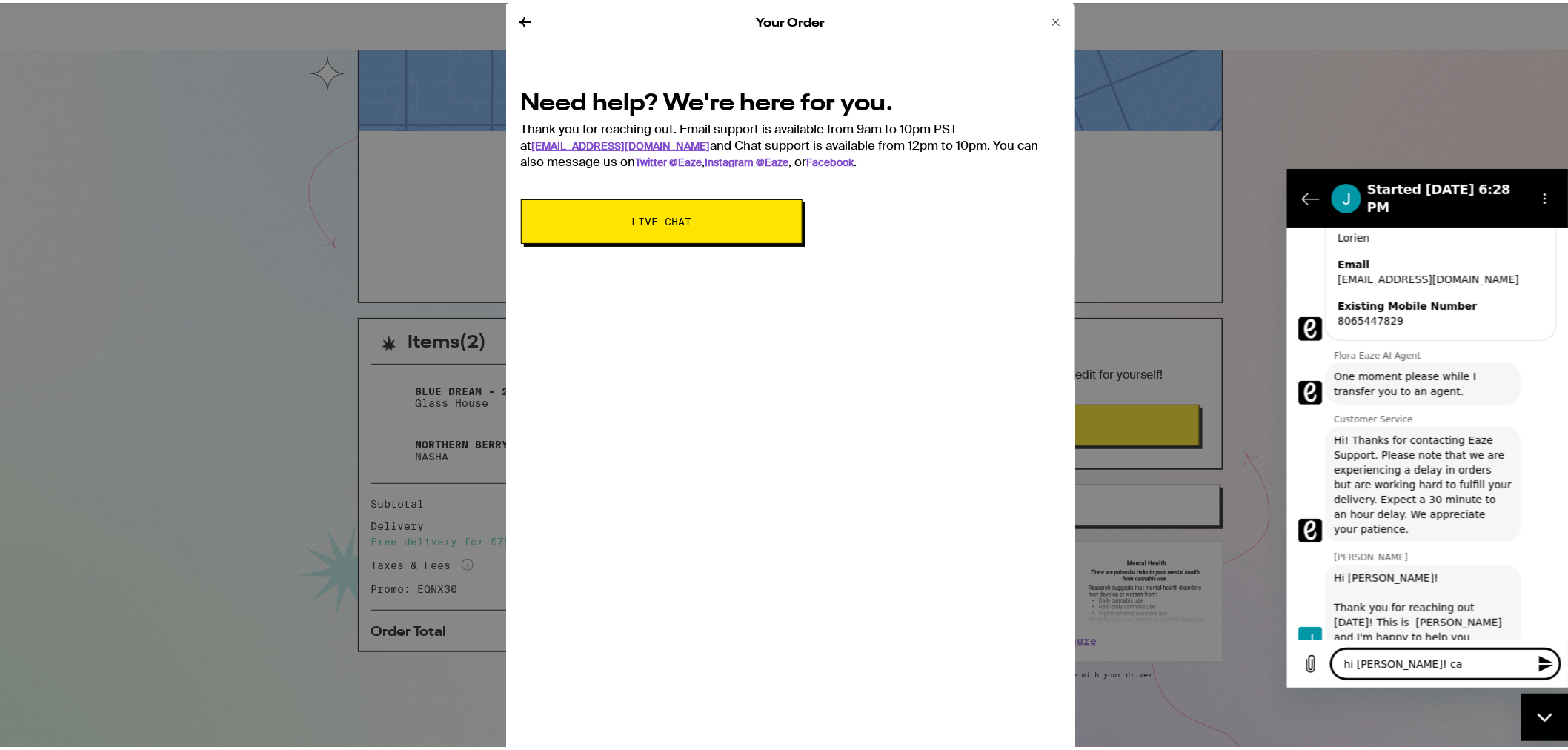
type textarea "x"
type textarea "hi [PERSON_NAME]! can"
type textarea "x"
type textarea "hi [PERSON_NAME]! can i"
type textarea "x"
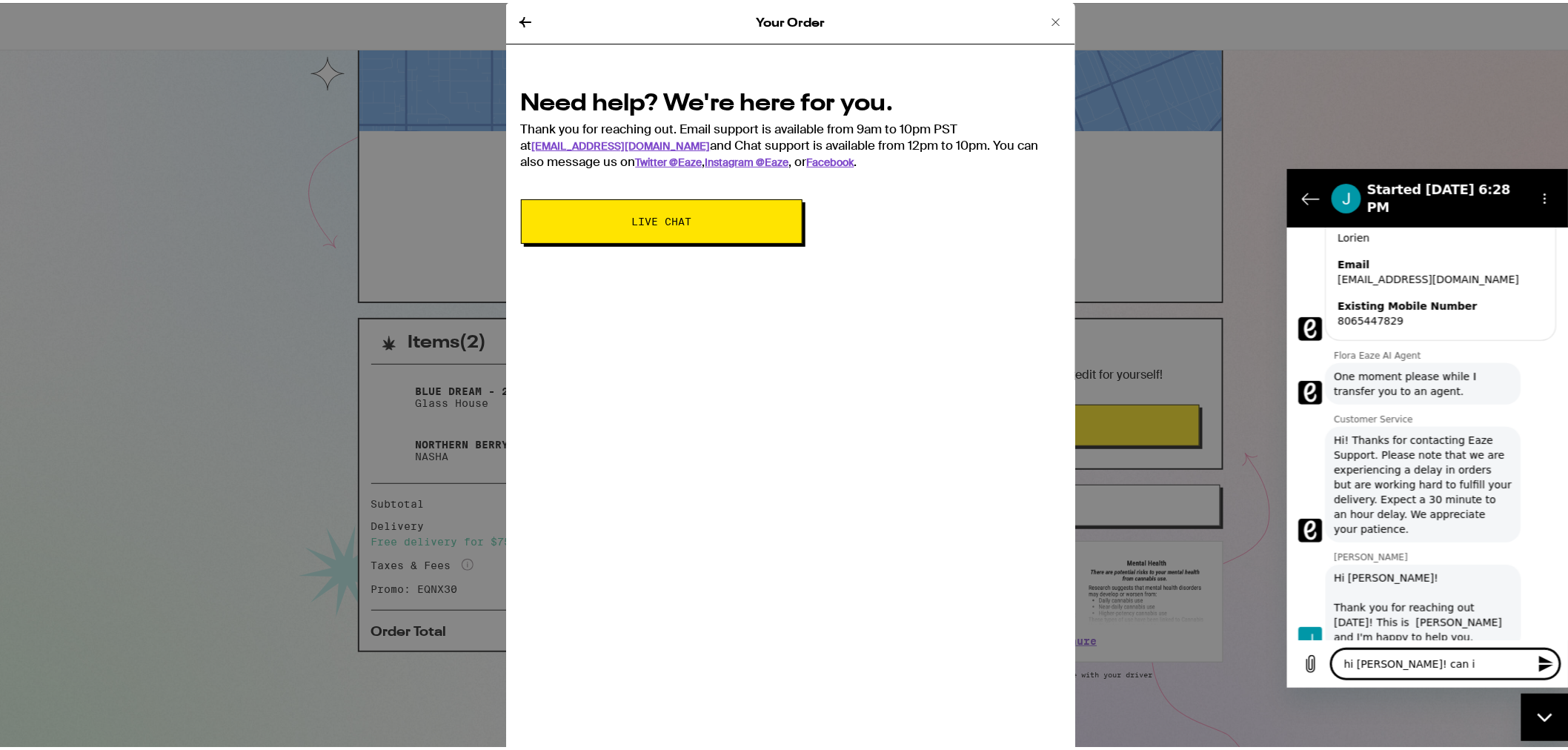
type textarea "hi [PERSON_NAME]! can i"
type textarea "x"
type textarea "hi [PERSON_NAME]! can i a"
type textarea "x"
type textarea "hi [PERSON_NAME]! can i ad"
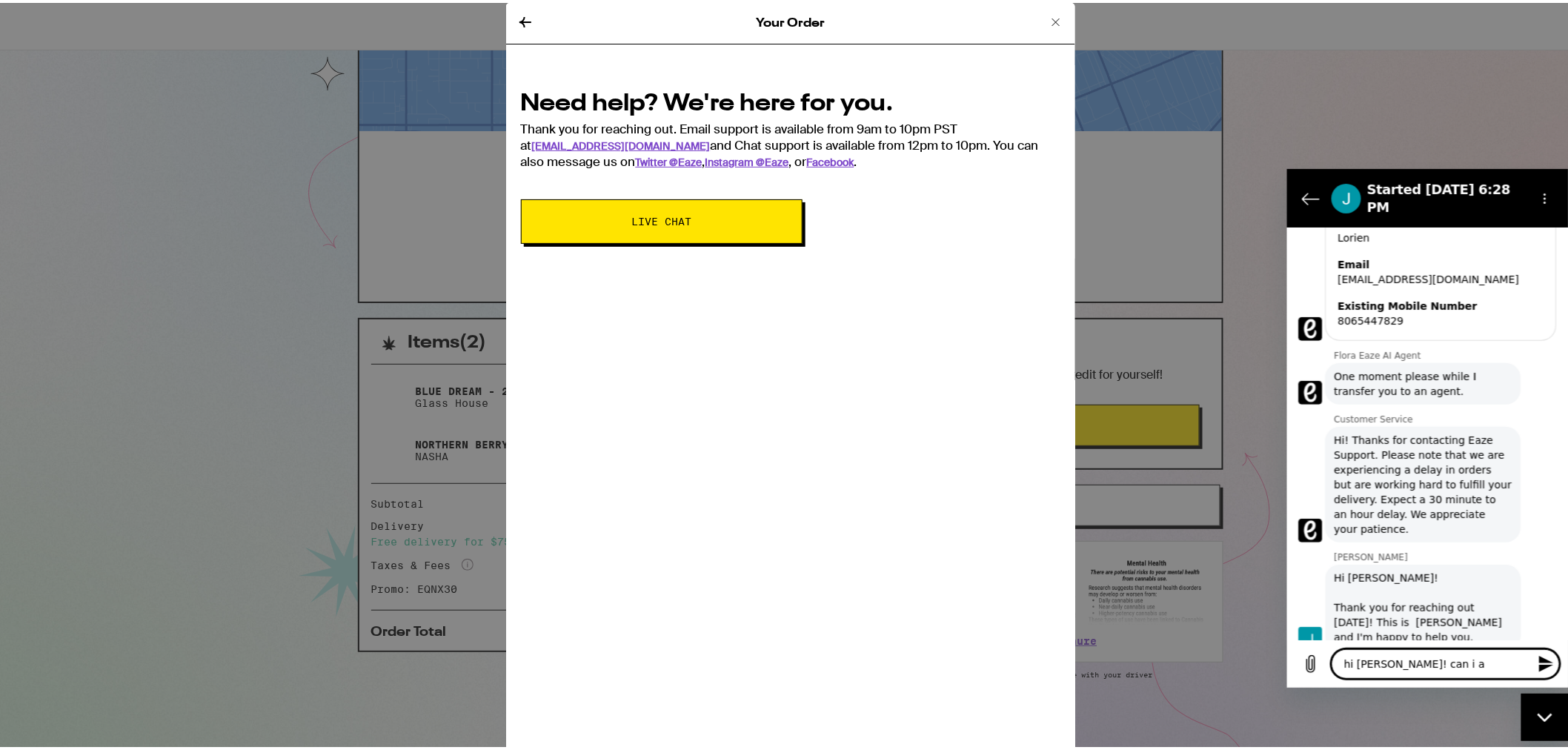
type textarea "x"
type textarea "hi [PERSON_NAME]! can i add"
type textarea "x"
type textarea "hi [PERSON_NAME]! can i add"
type textarea "x"
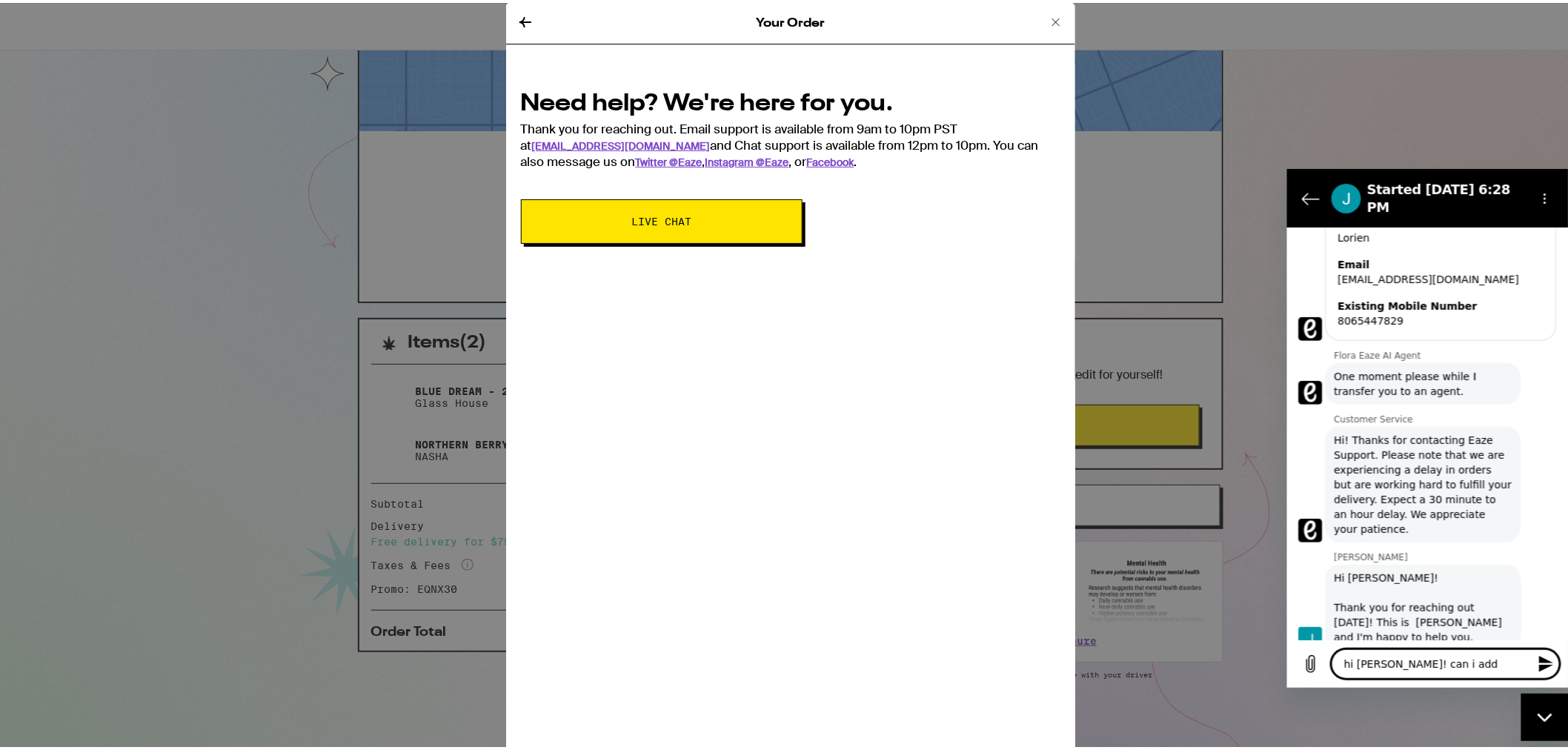
type textarea "hi [PERSON_NAME]! can i add a"
type textarea "x"
type textarea "hi [PERSON_NAME]! can i add a"
type textarea "x"
type textarea "hi [PERSON_NAME]! can i add a t"
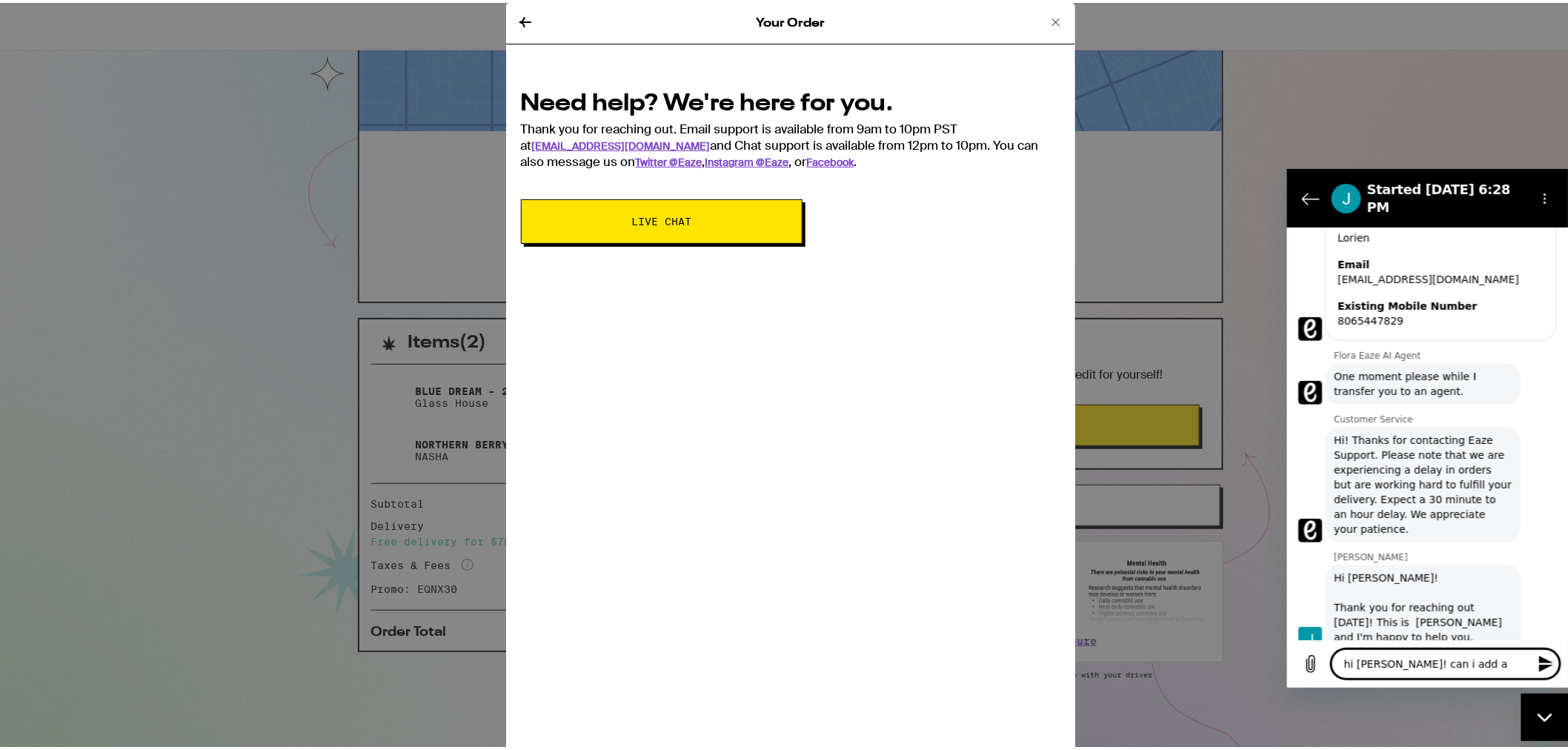
type textarea "x"
type textarea "hi [PERSON_NAME]! can i add a ti"
type textarea "x"
type textarea "hi [PERSON_NAME]! can i add a tip"
type textarea "x"
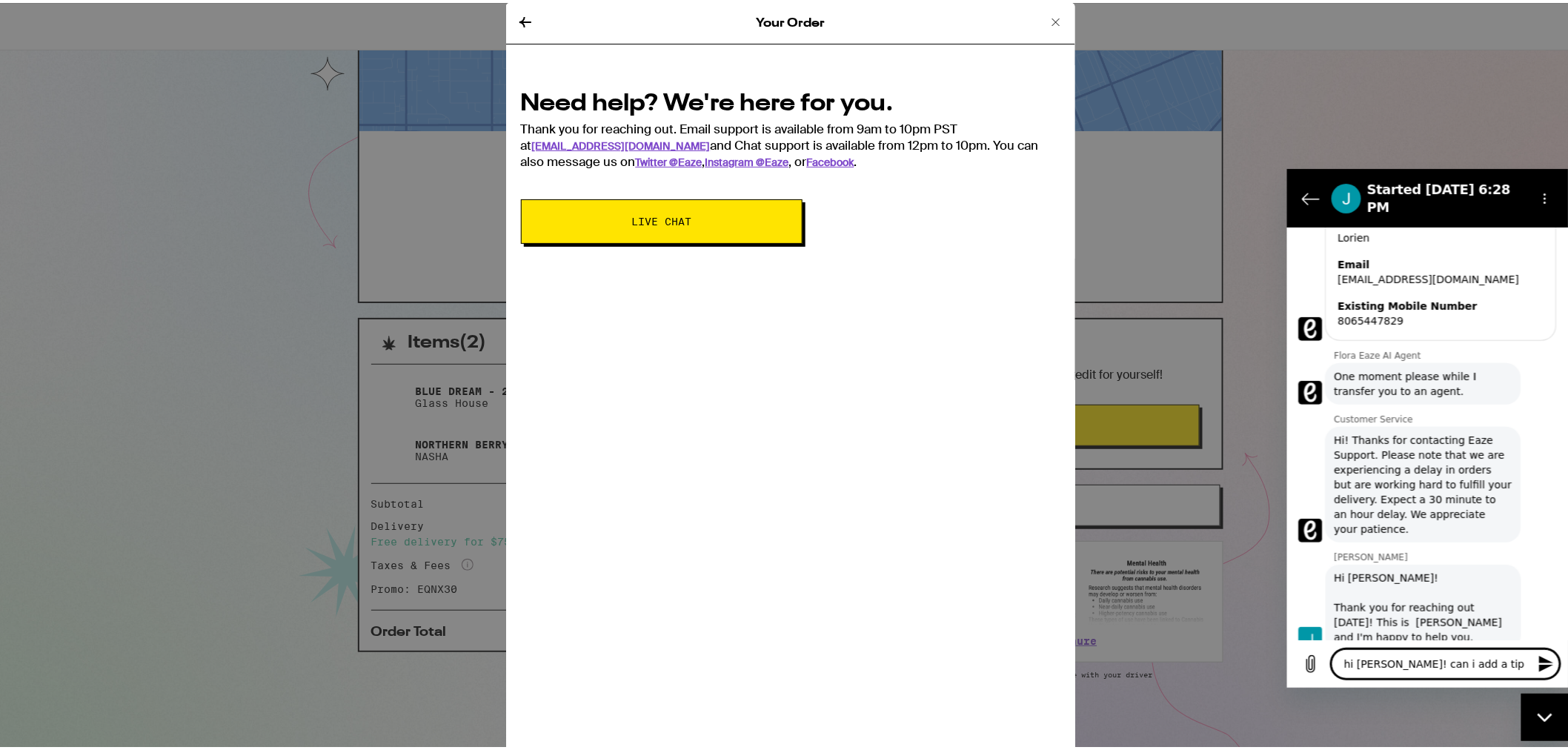
type textarea "hi [PERSON_NAME]! can i add a tip"
type textarea "x"
type textarea "hi [PERSON_NAME]! can i add a tip t"
type textarea "x"
type textarea "hi [PERSON_NAME]! can i add a tip to"
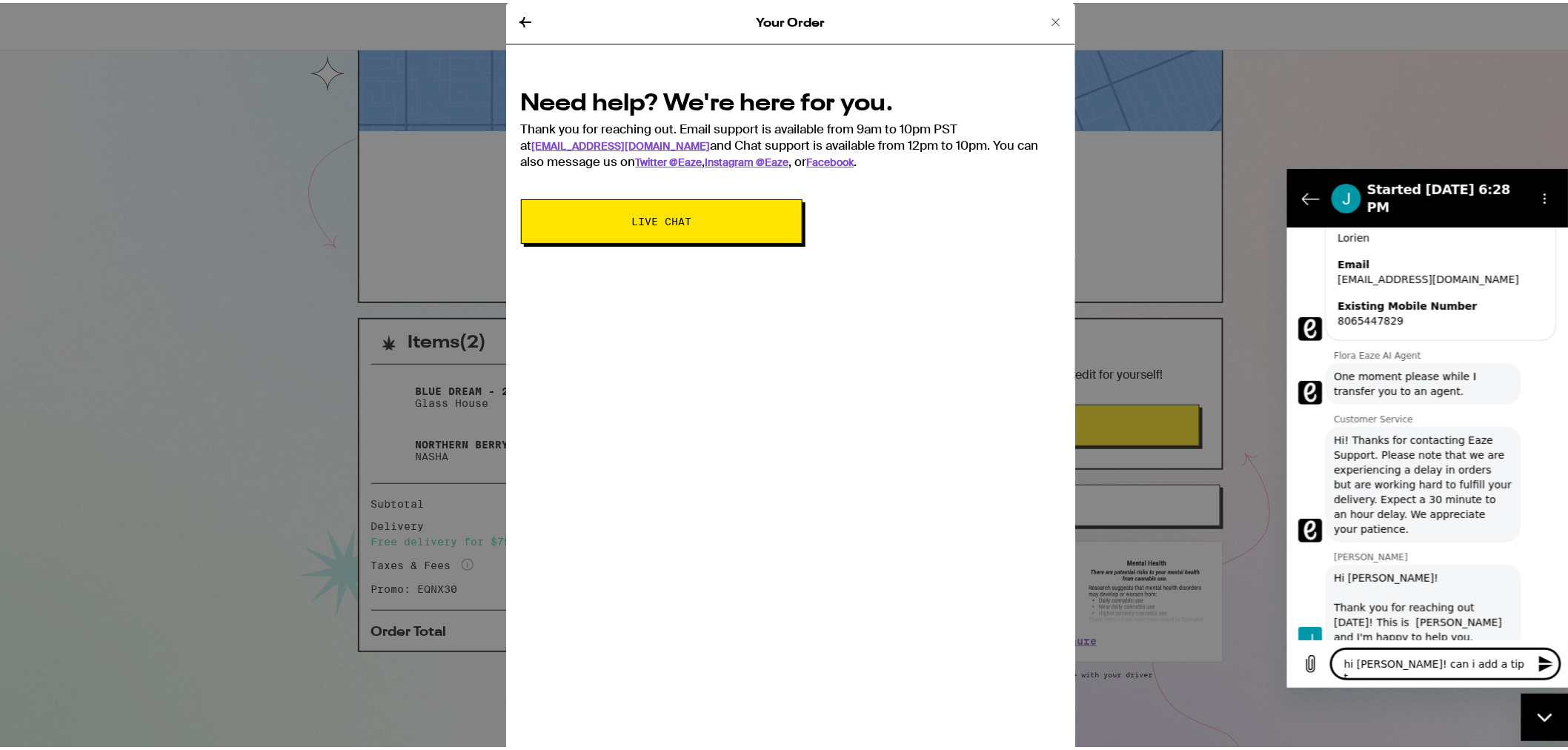
type textarea "x"
type textarea "hi [PERSON_NAME]! can i add a tip to"
type textarea "x"
type textarea "hi [PERSON_NAME]! can i add a tip to m"
type textarea "x"
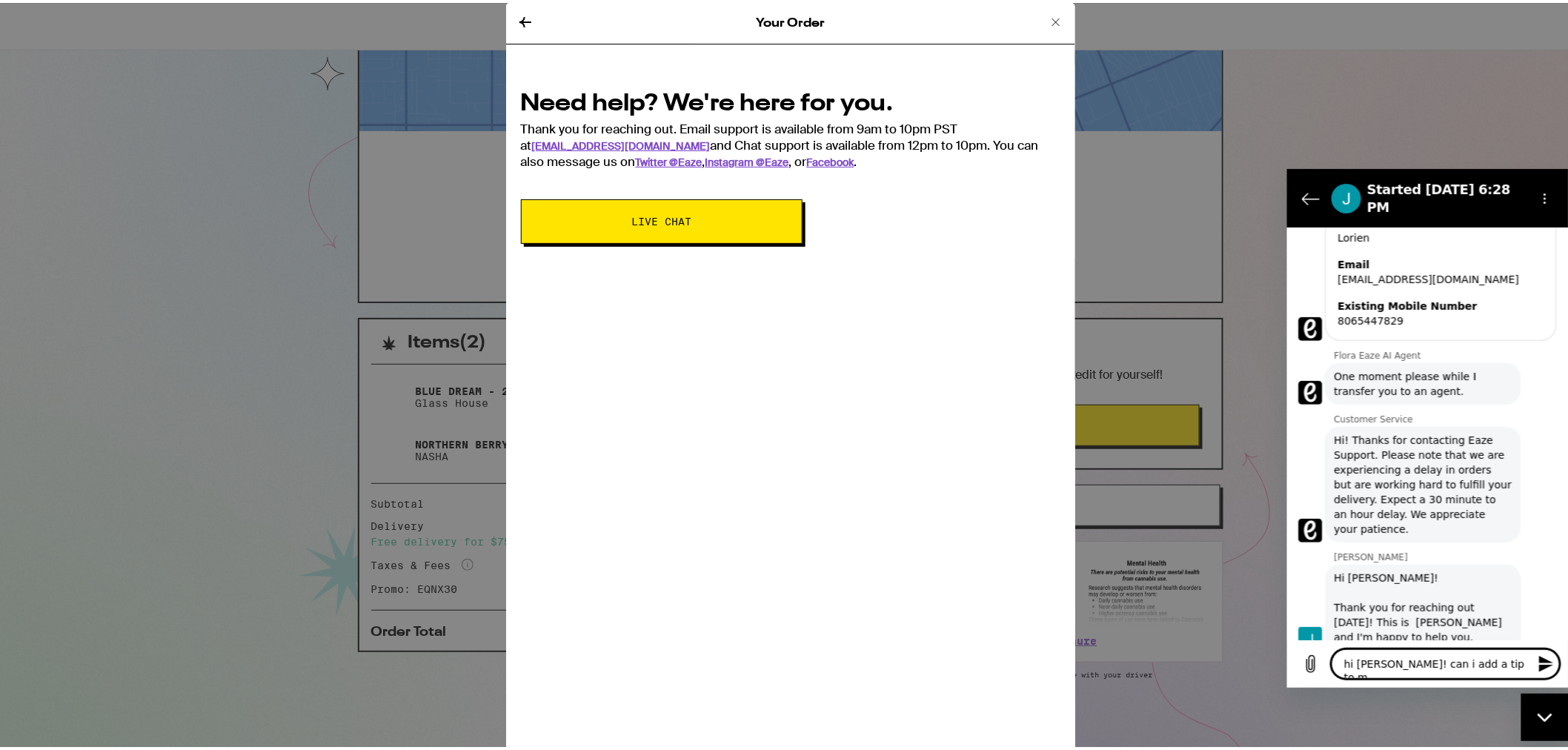
type textarea "hi [PERSON_NAME]! can i add a tip to my"
type textarea "x"
type textarea "hi [PERSON_NAME]! can i add a tip to my"
type textarea "x"
type textarea "hi [PERSON_NAME]! can i add a tip to my o"
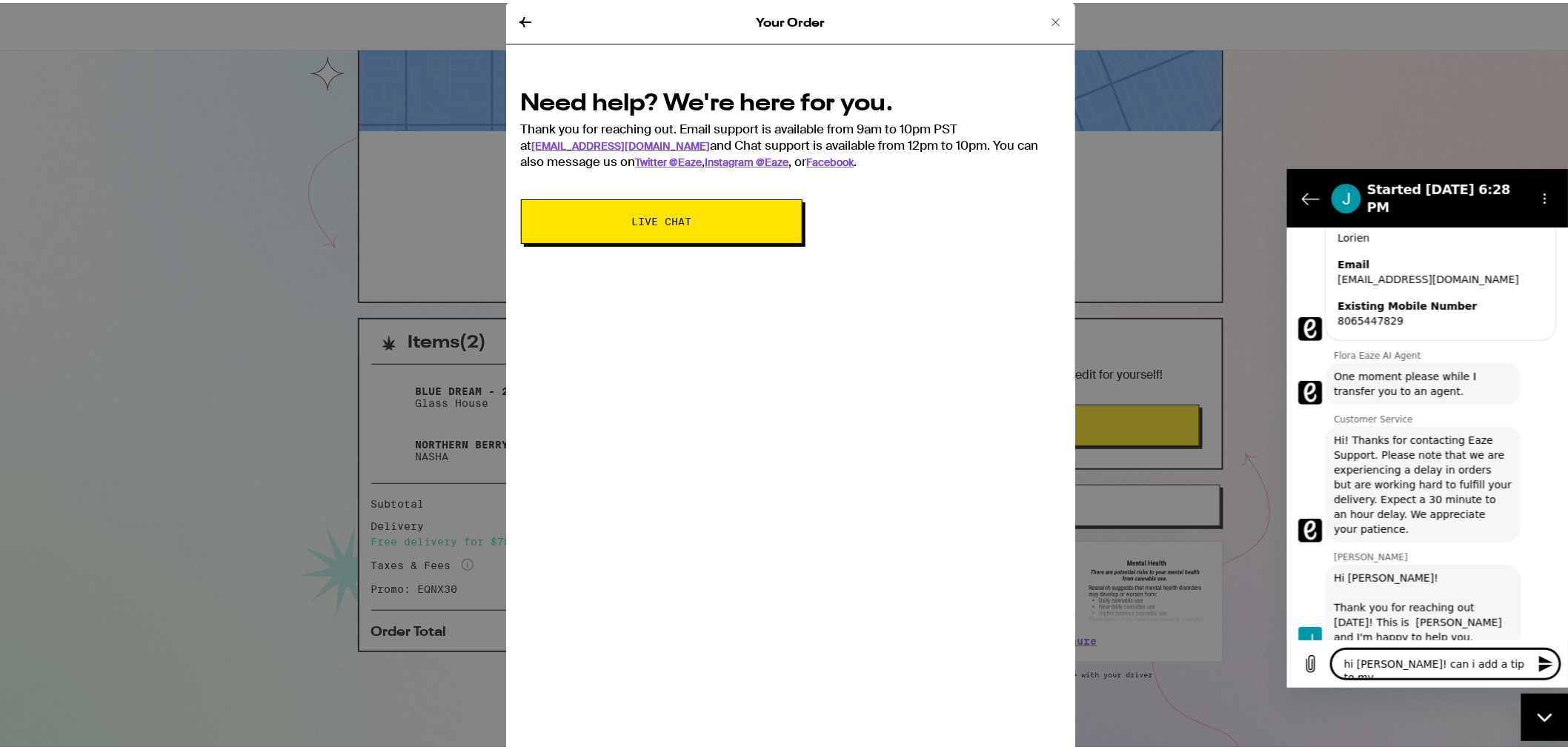
type textarea "x"
type textarea "hi [PERSON_NAME]! can i add a tip to my or"
type textarea "x"
type textarea "hi [PERSON_NAME]! can i add a tip to my ord"
type textarea "x"
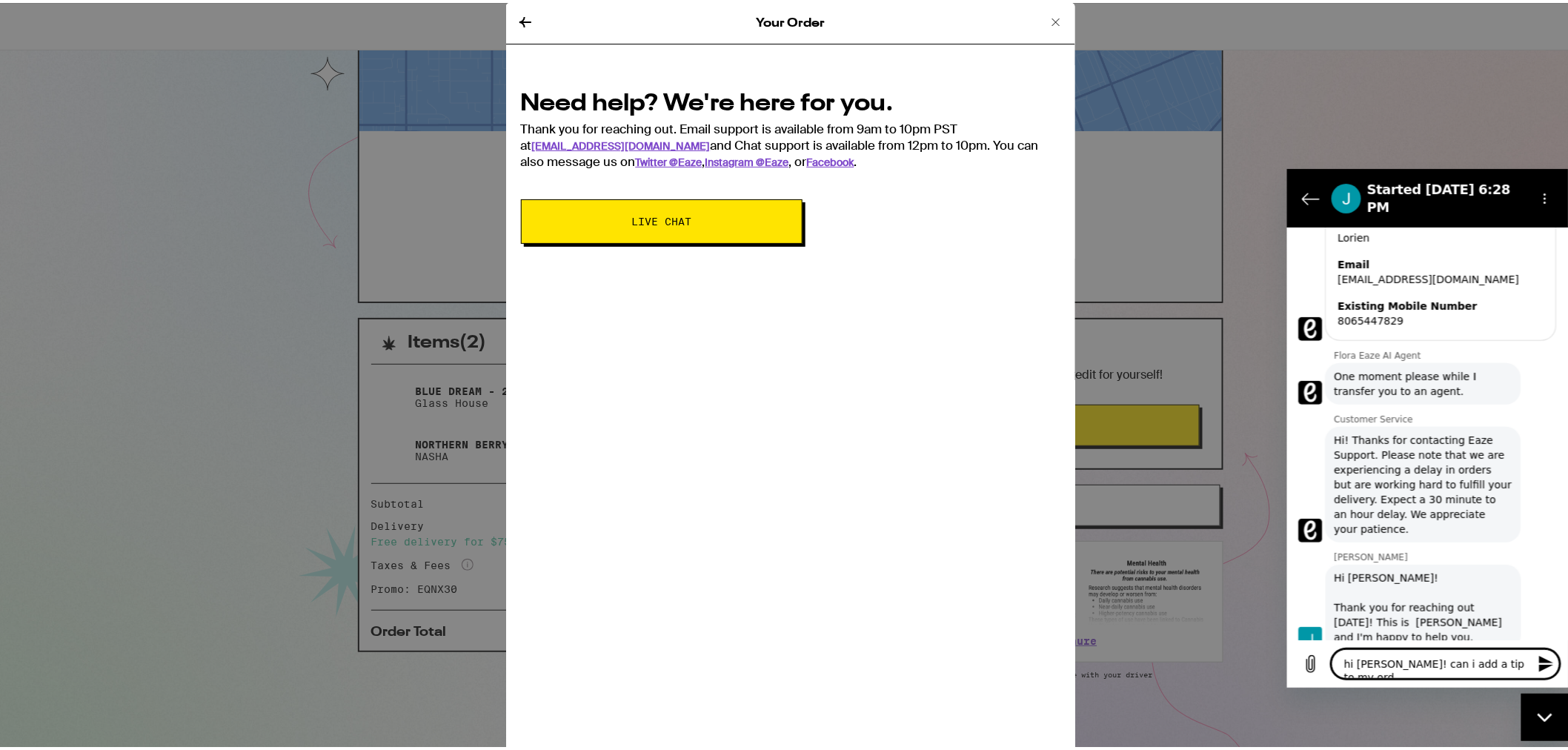
type textarea "hi [PERSON_NAME]! can i add a tip to my orde"
type textarea "x"
type textarea "hi [PERSON_NAME]! can i add a tip to my order"
type textarea "x"
type textarea "hi [PERSON_NAME]! can i add a tip to my order?"
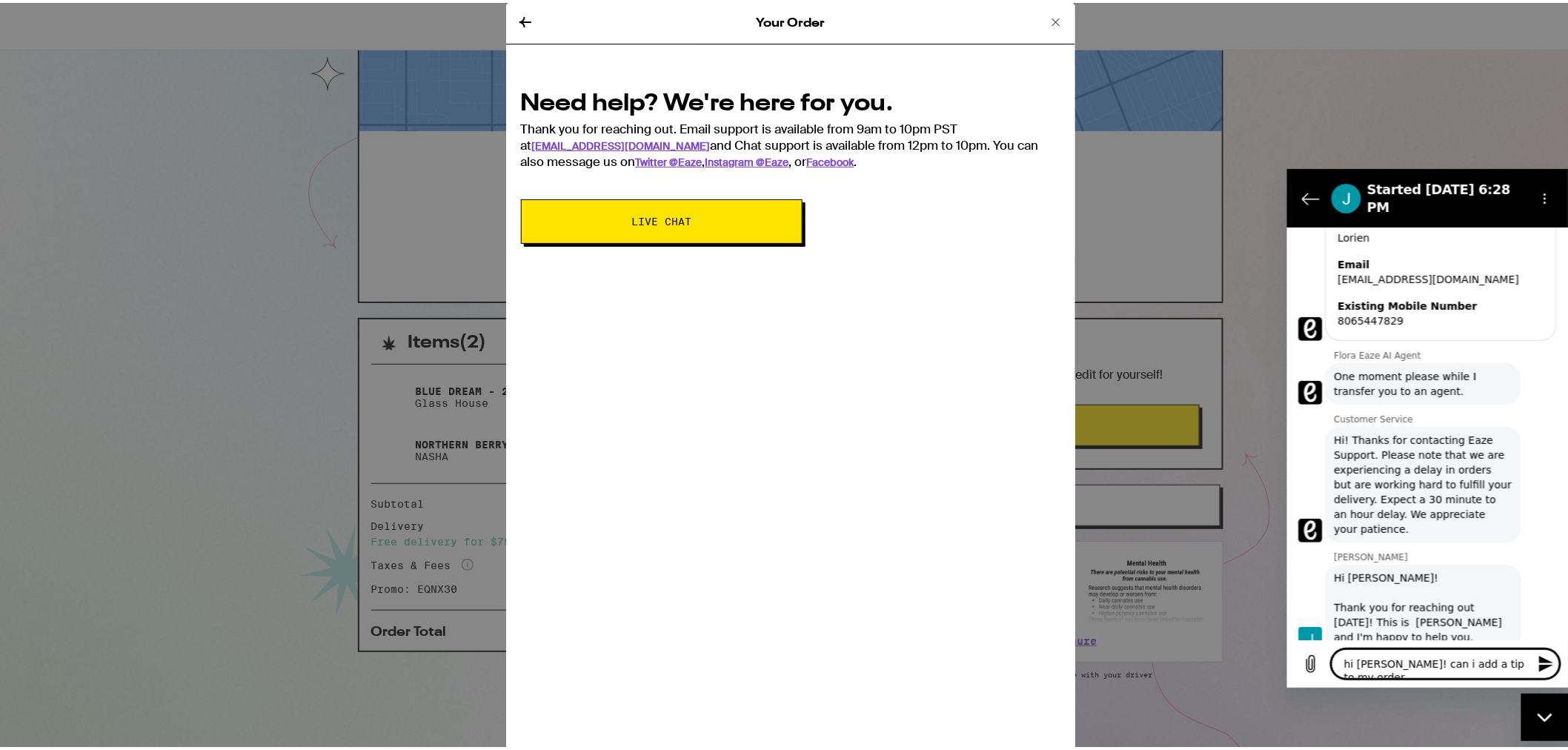
type textarea "x"
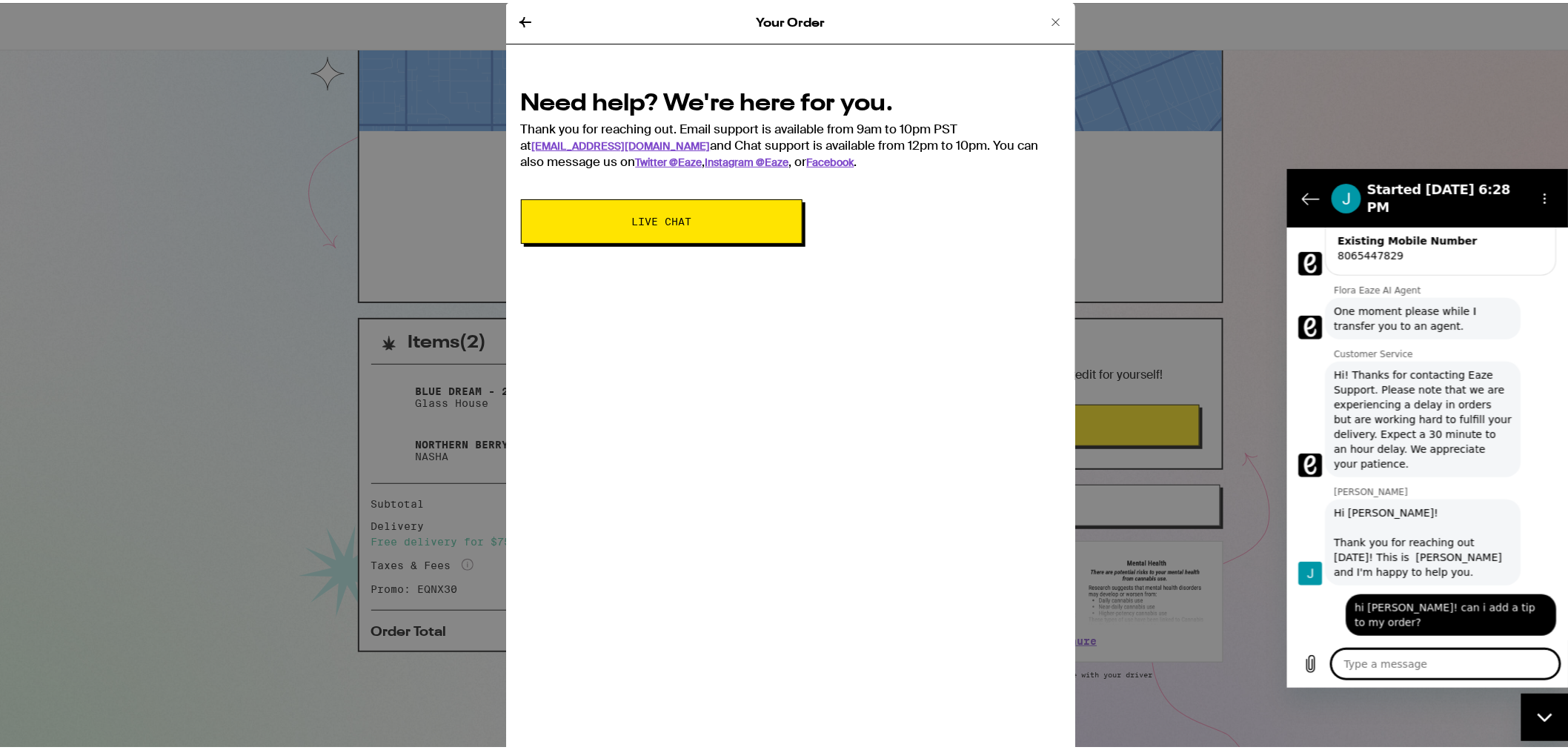
scroll to position [402, 0]
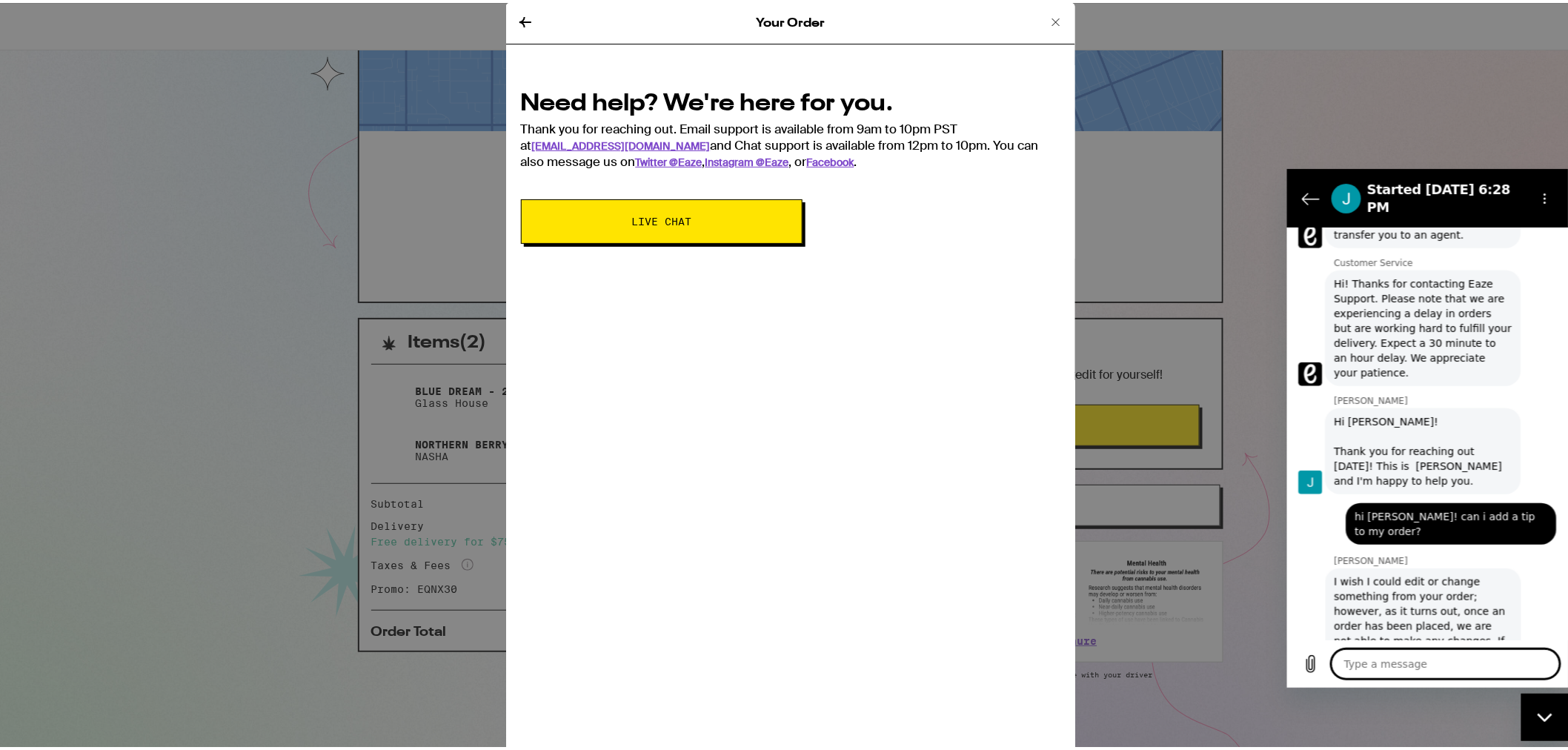
type textarea "x"
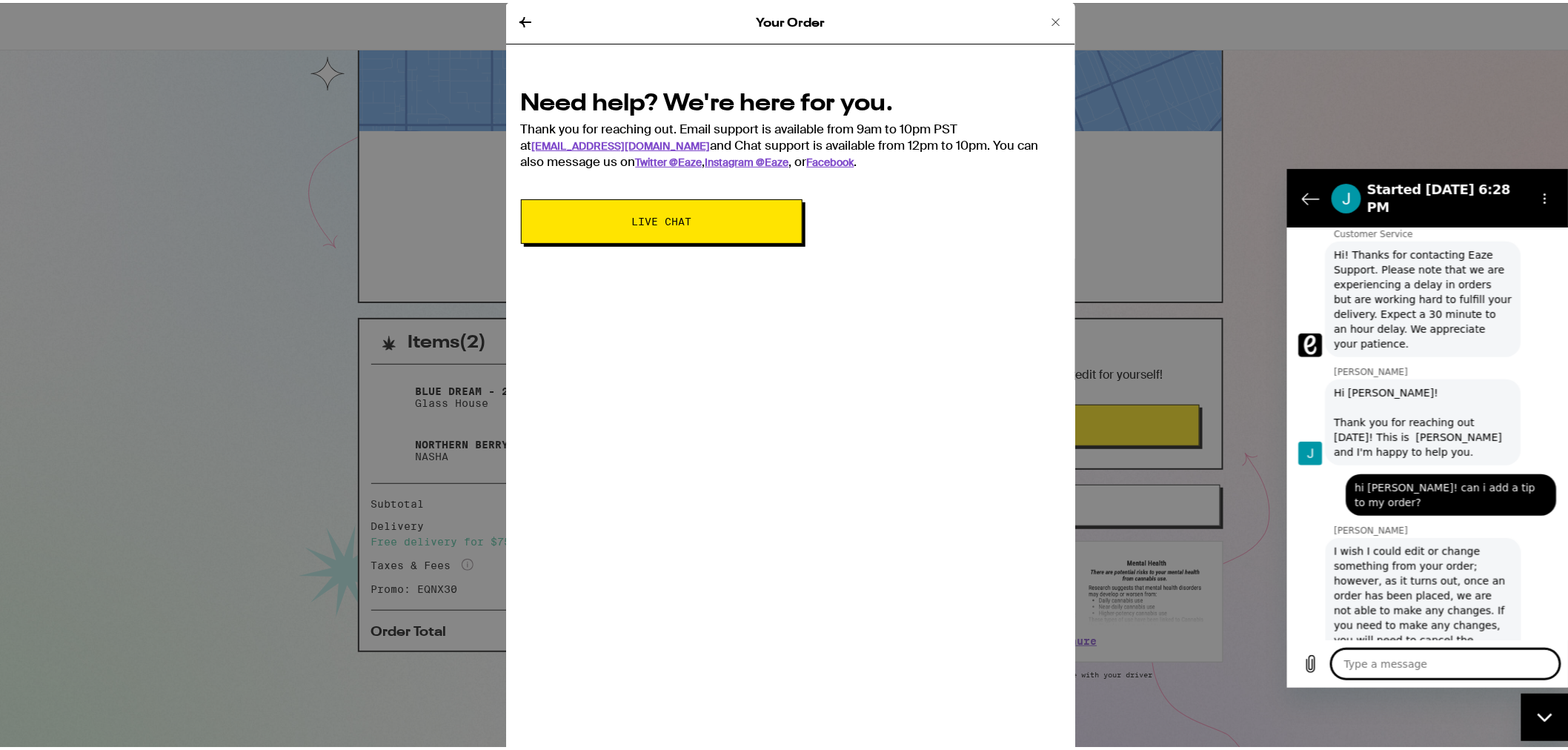
scroll to position [527, 0]
type textarea "w"
type textarea "x"
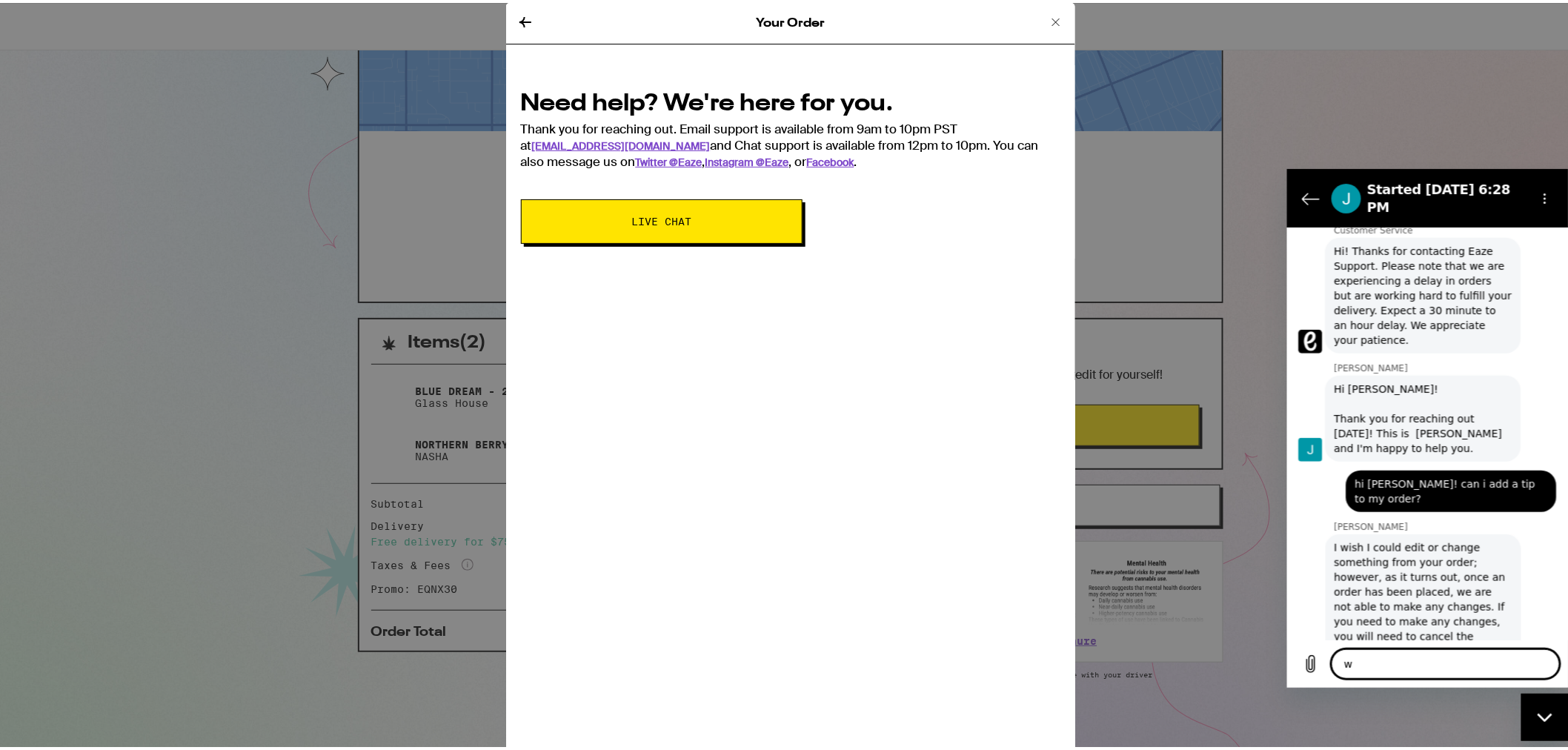
type textarea "wi"
type textarea "x"
type textarea "wil"
type textarea "x"
type textarea "will"
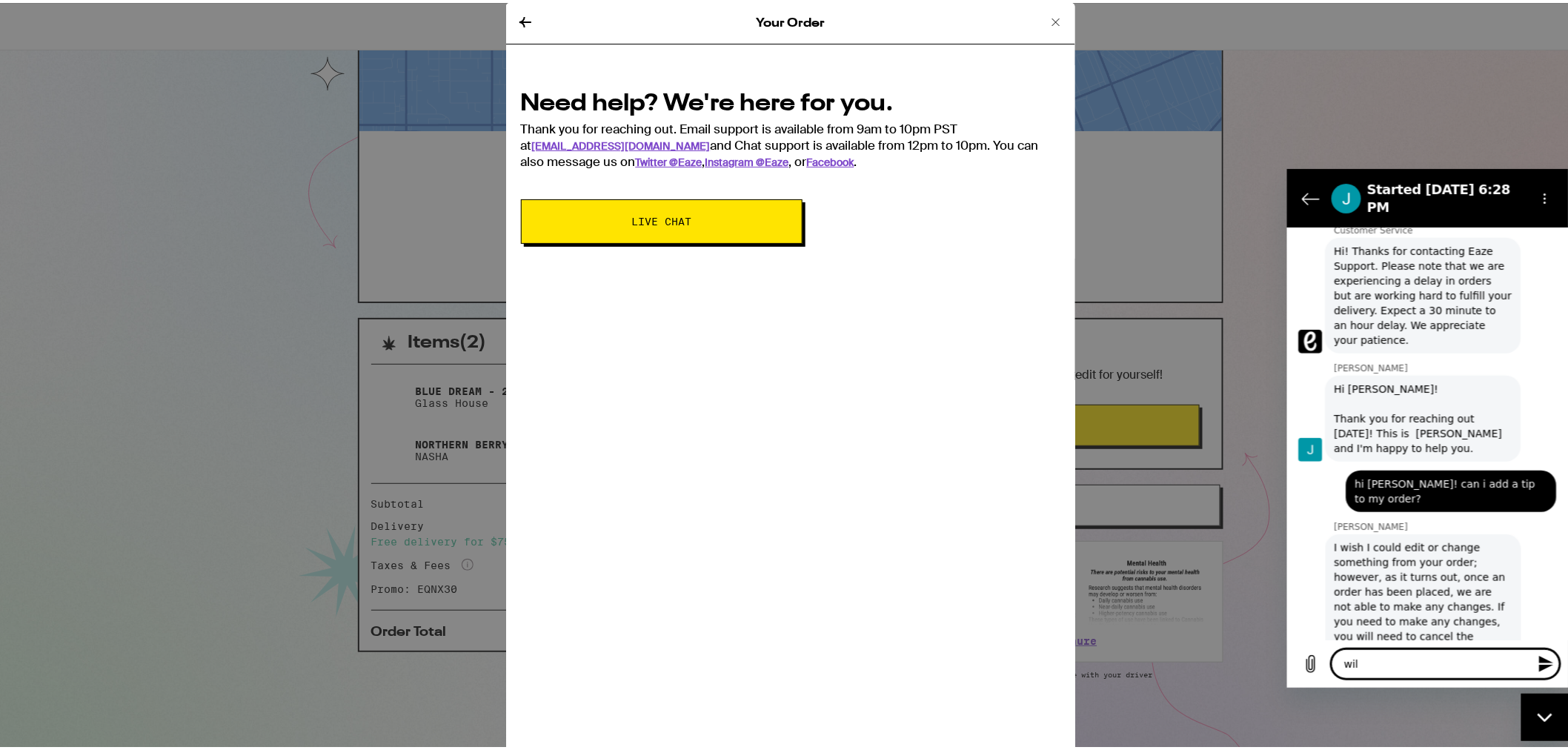
type textarea "x"
type textarea "will"
type textarea "x"
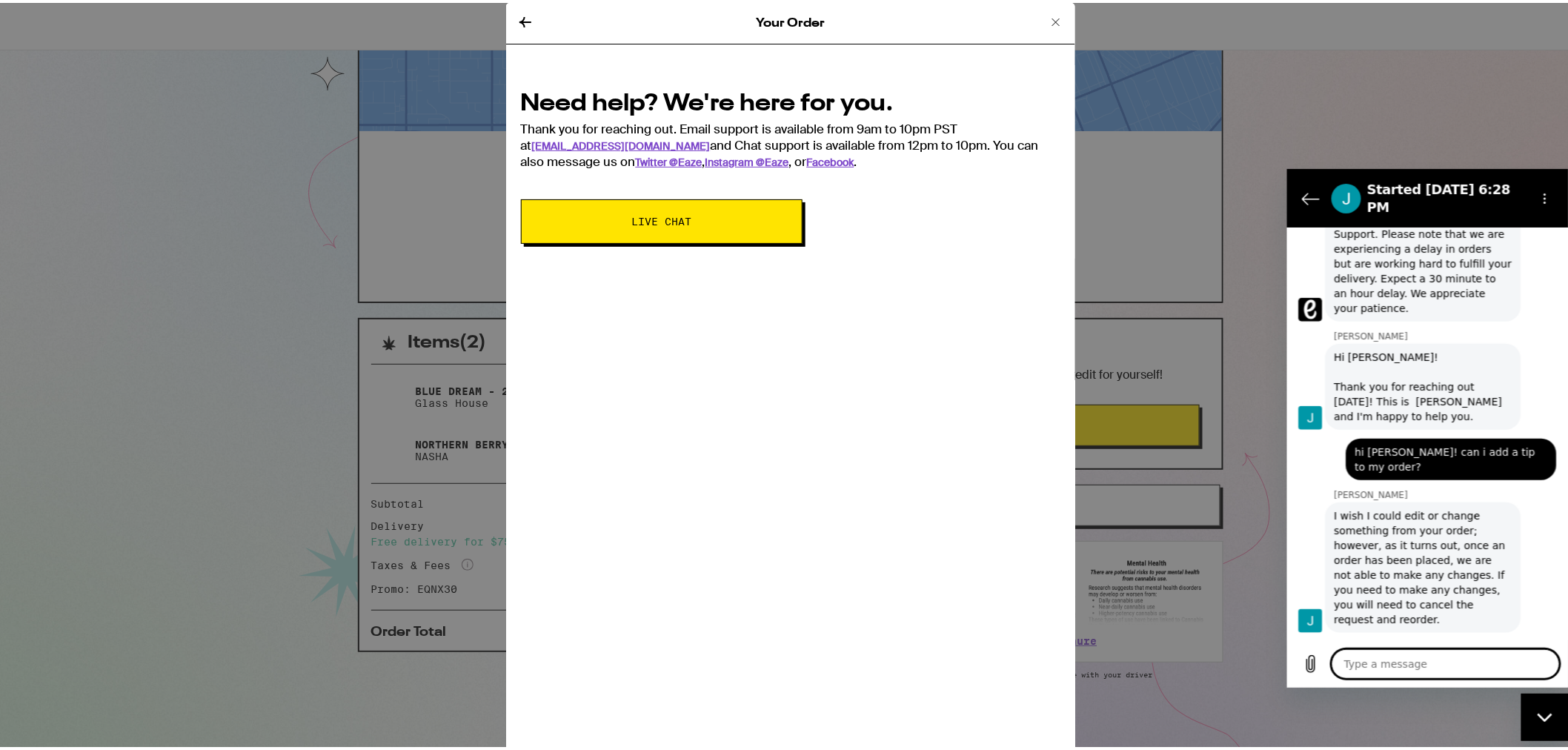
scroll to position [562, 0]
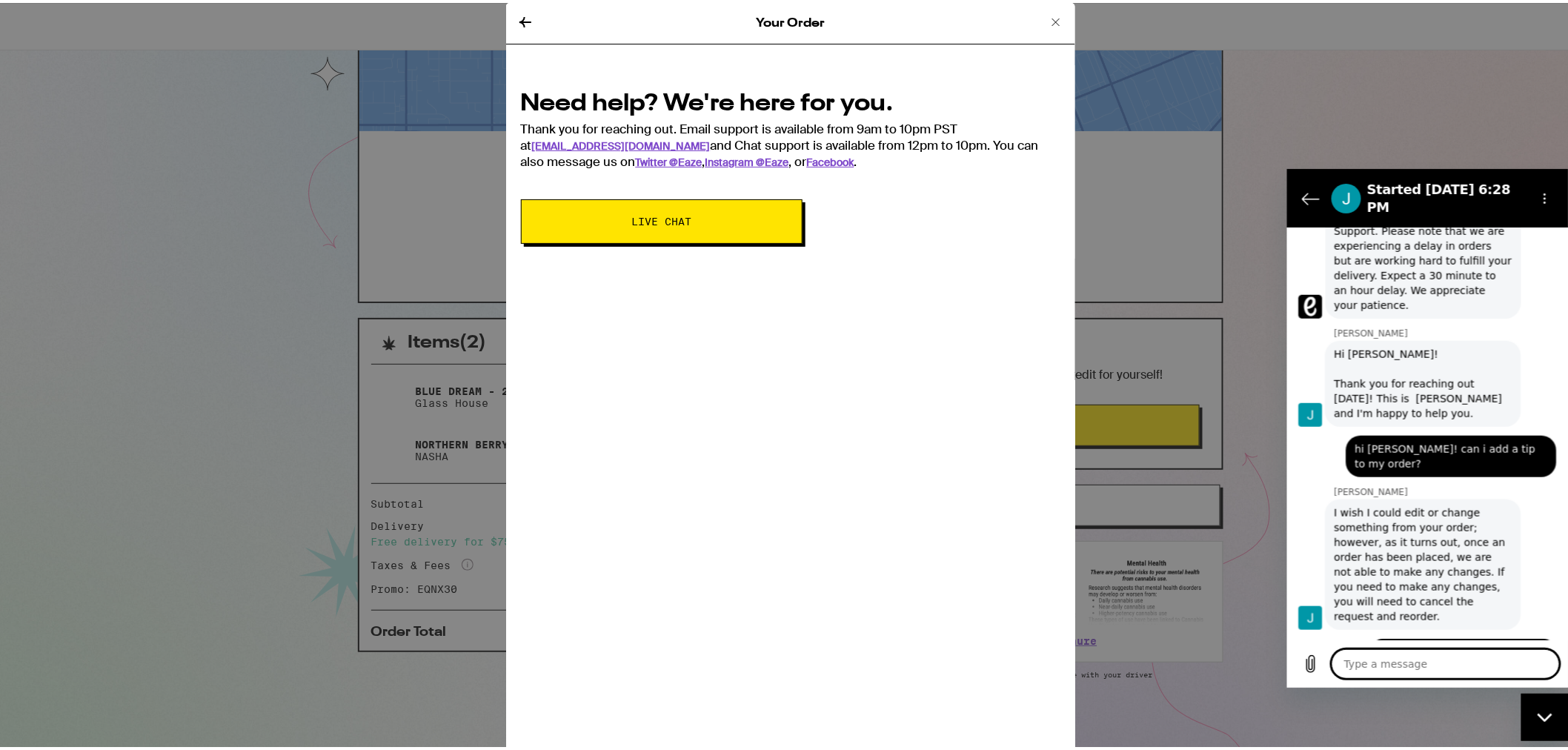
click at [1052, 16] on icon at bounding box center [1056, 19] width 7 height 7
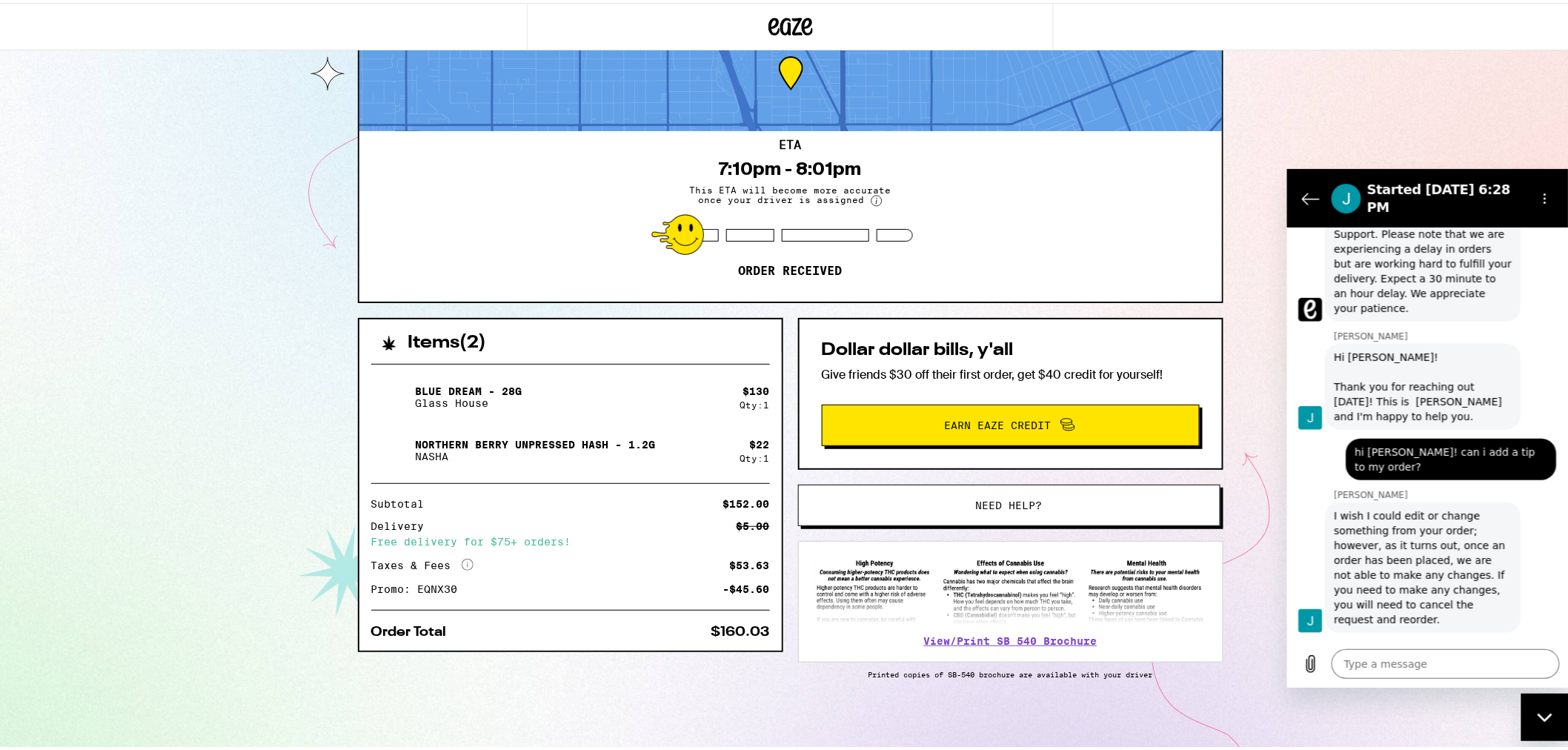
scroll to position [562, 0]
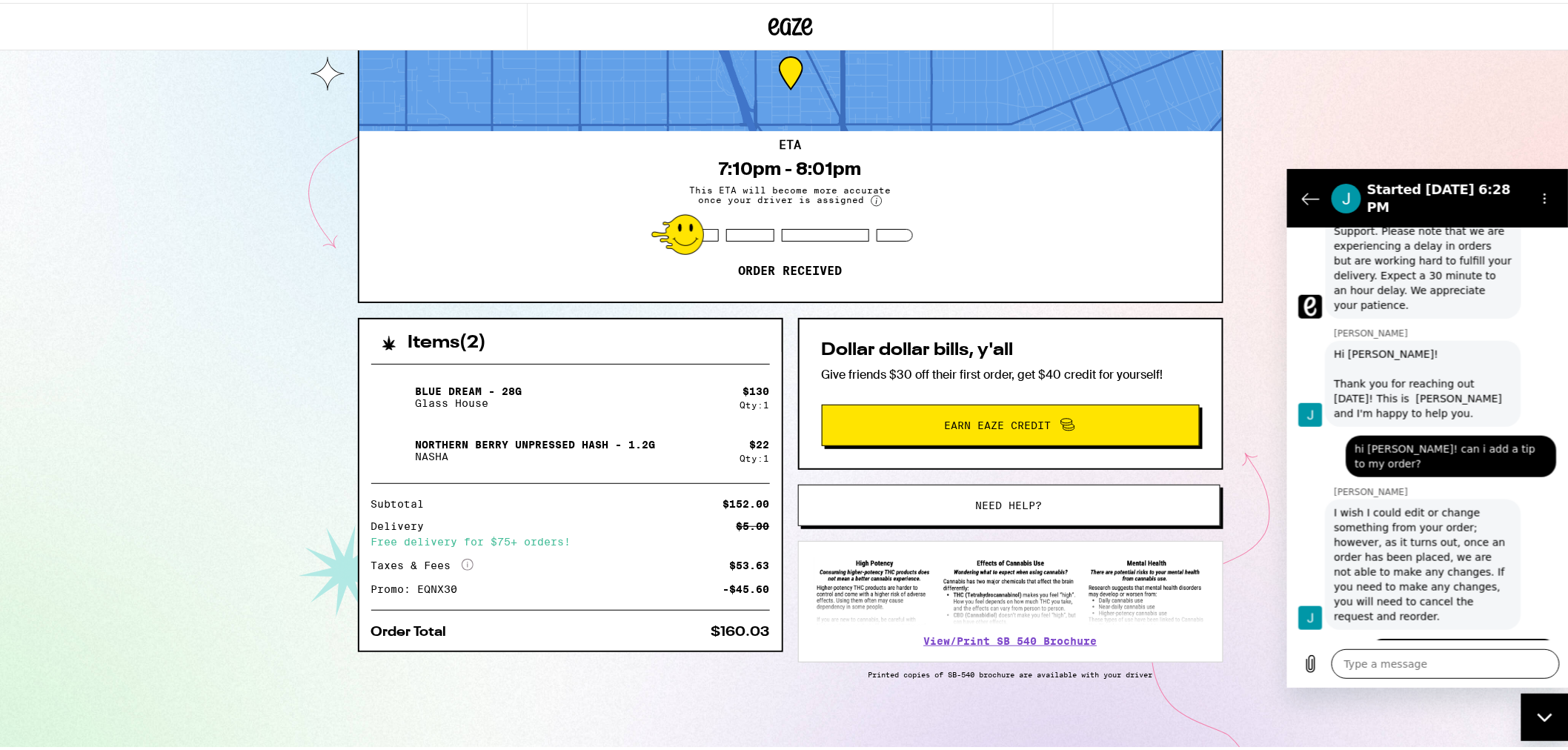
click at [1501, 667] on textarea at bounding box center [1445, 664] width 228 height 30
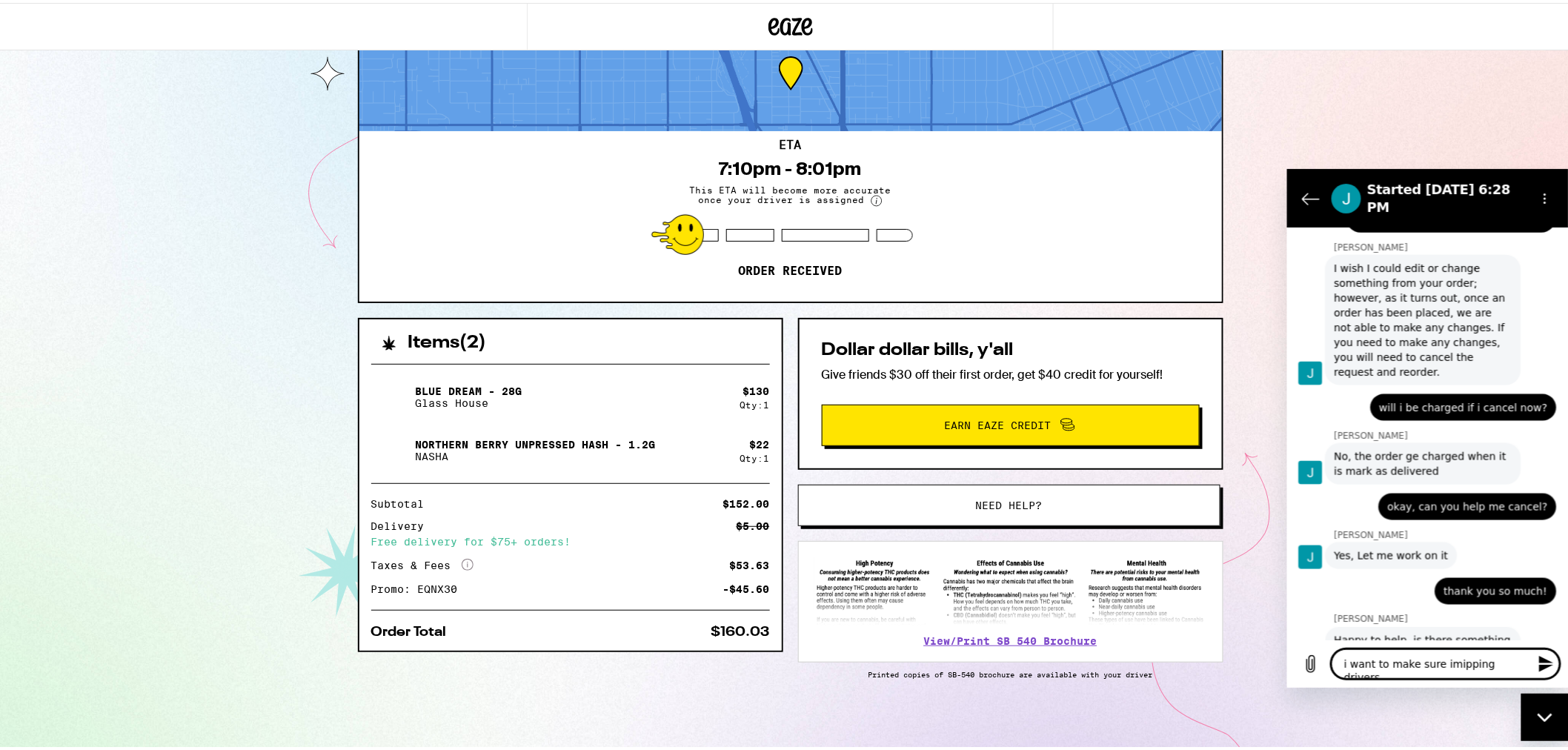
scroll to position [809, 0]
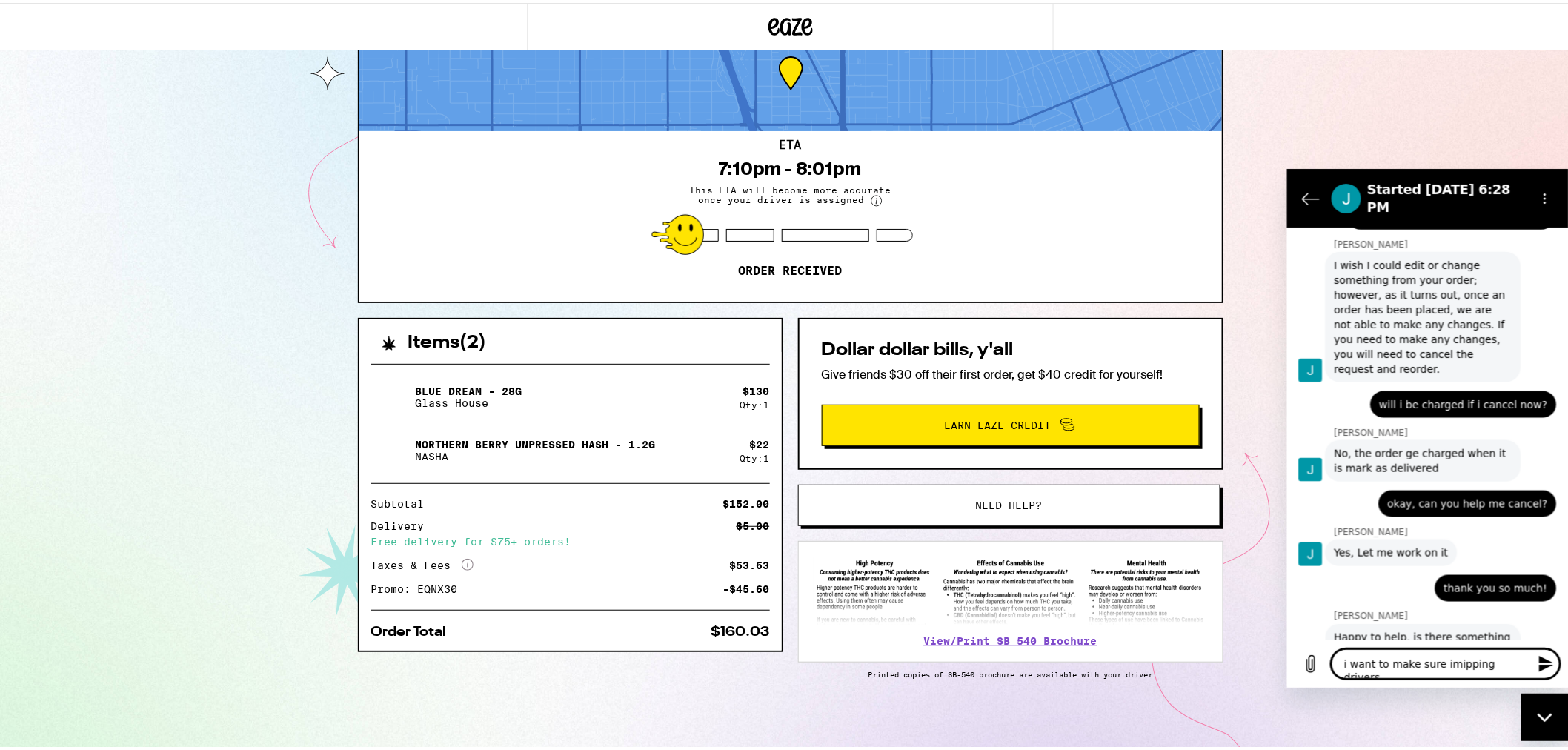
drag, startPoint x: 1513, startPoint y: 663, endPoint x: 1326, endPoint y: 680, distance: 187.8
click at [1326, 680] on div "Type a message i want to make sure imipping drivers x" at bounding box center [1426, 664] width 281 height 48
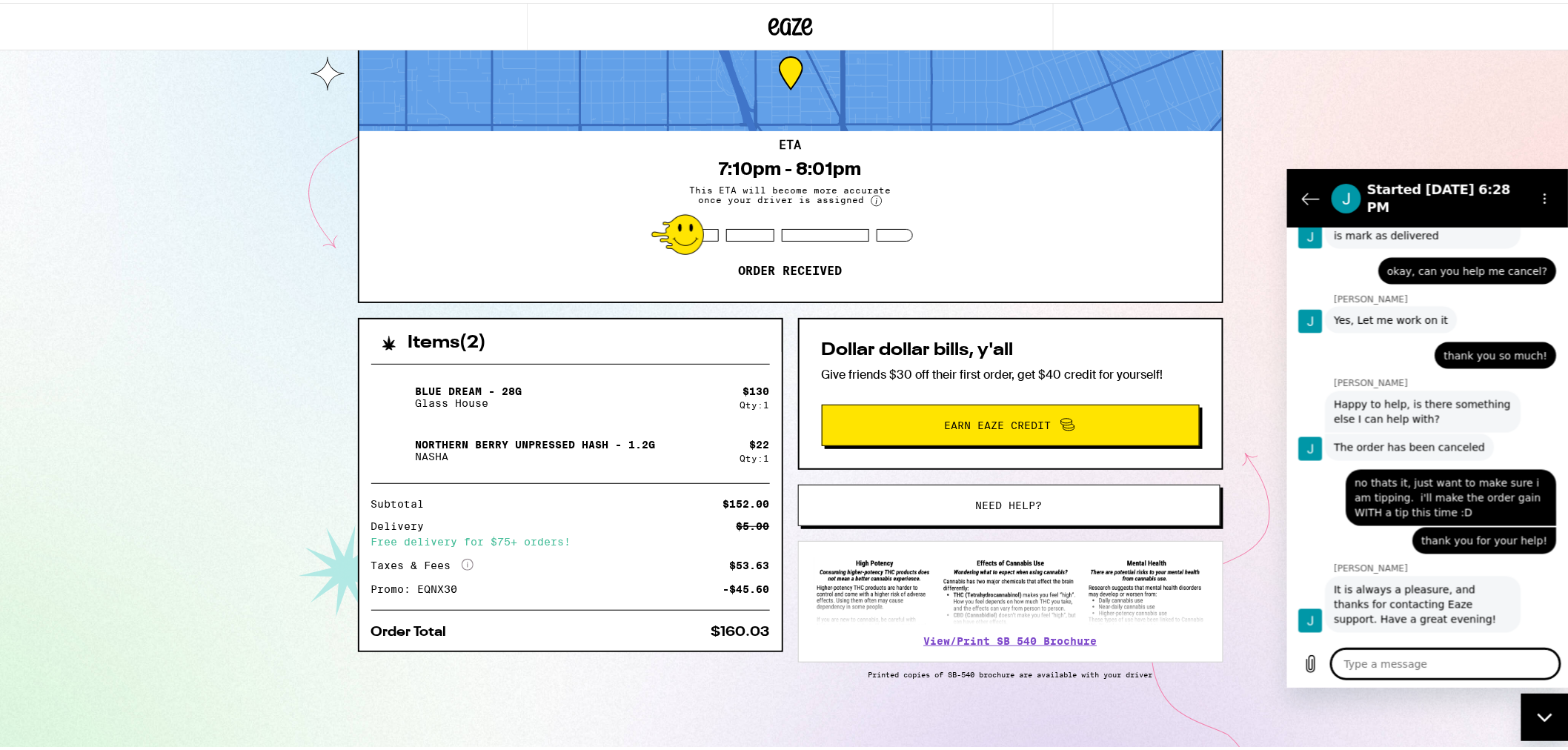
scroll to position [1045, 0]
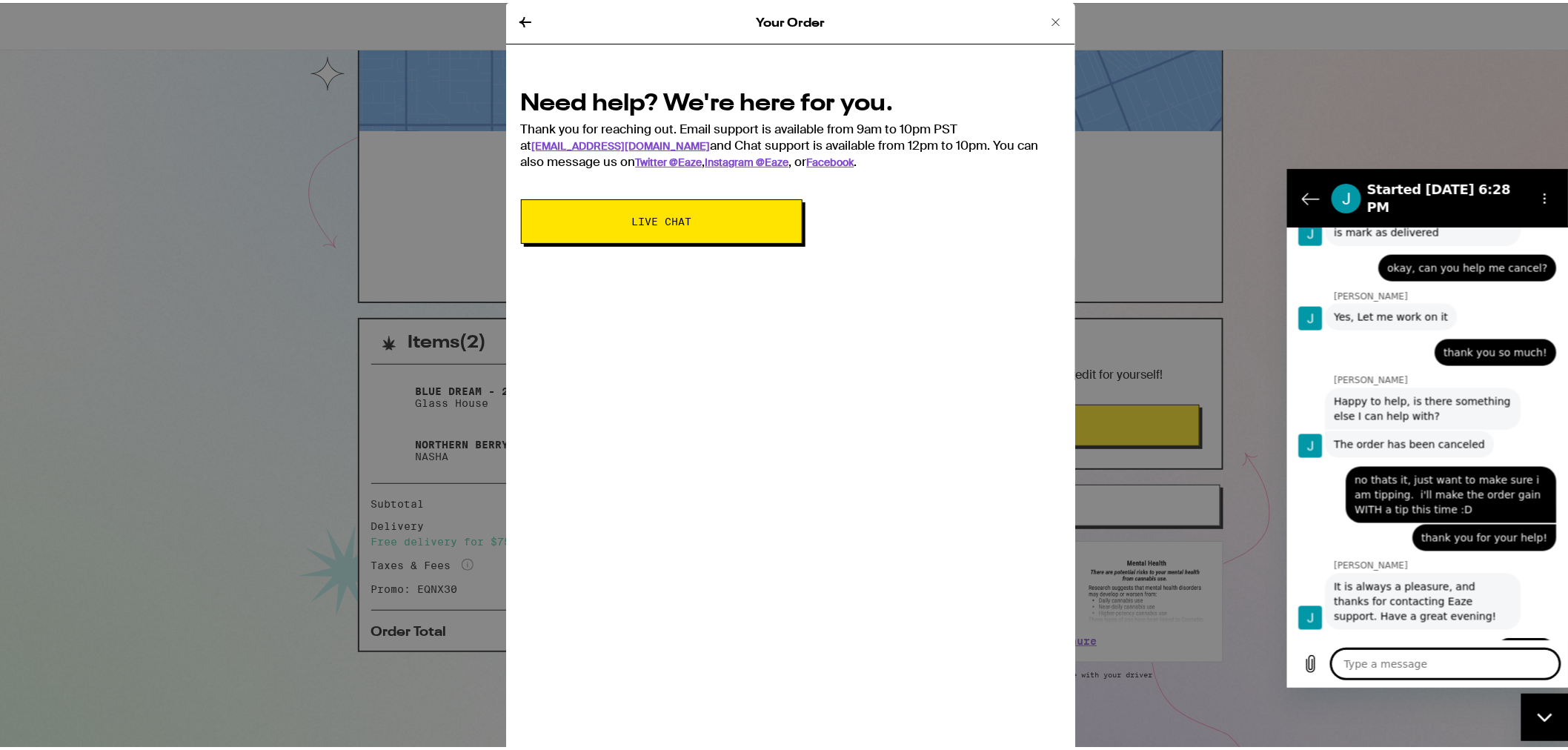
click at [1047, 20] on icon at bounding box center [1056, 19] width 18 height 18
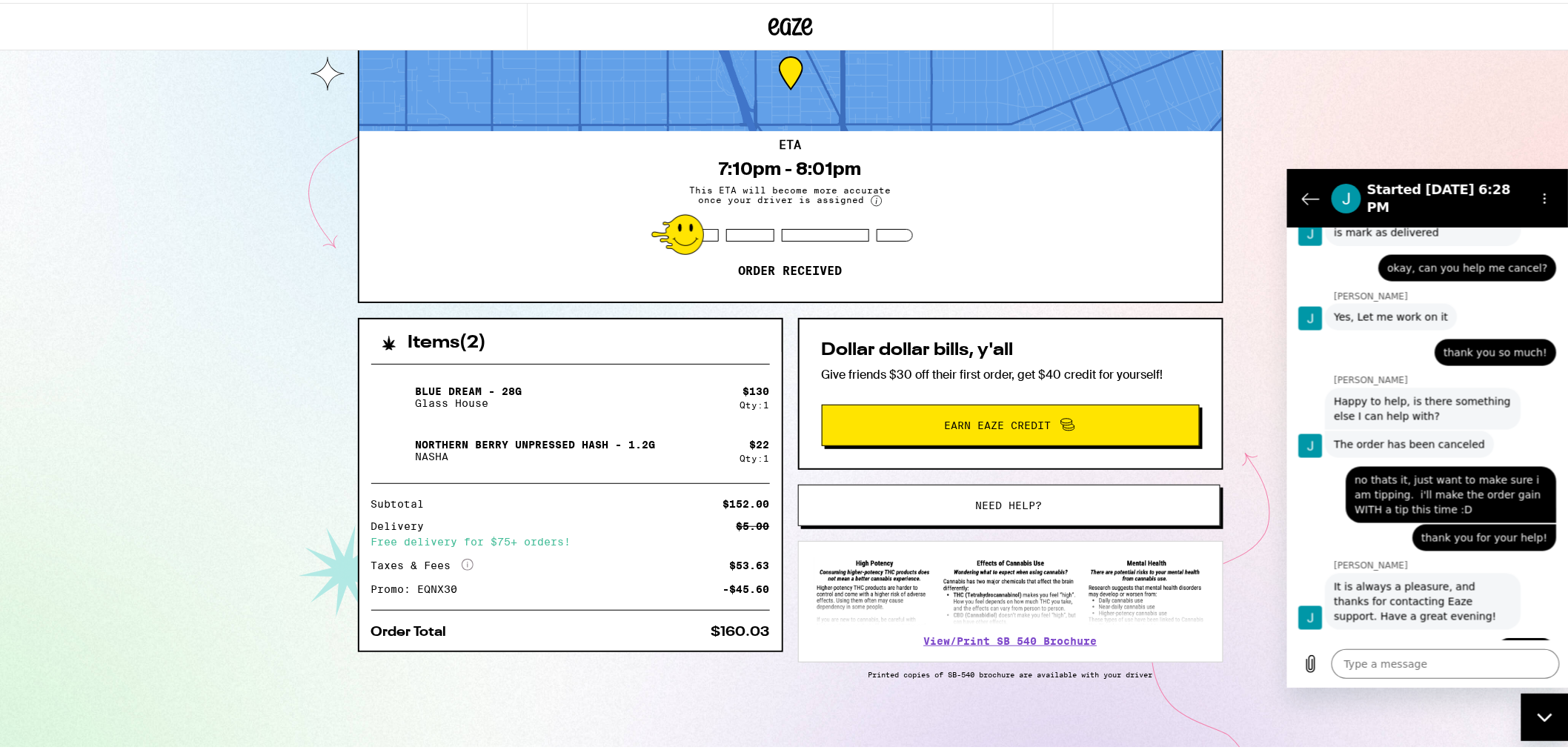
click at [1549, 712] on icon "Close messaging window" at bounding box center [1544, 716] width 16 height 10
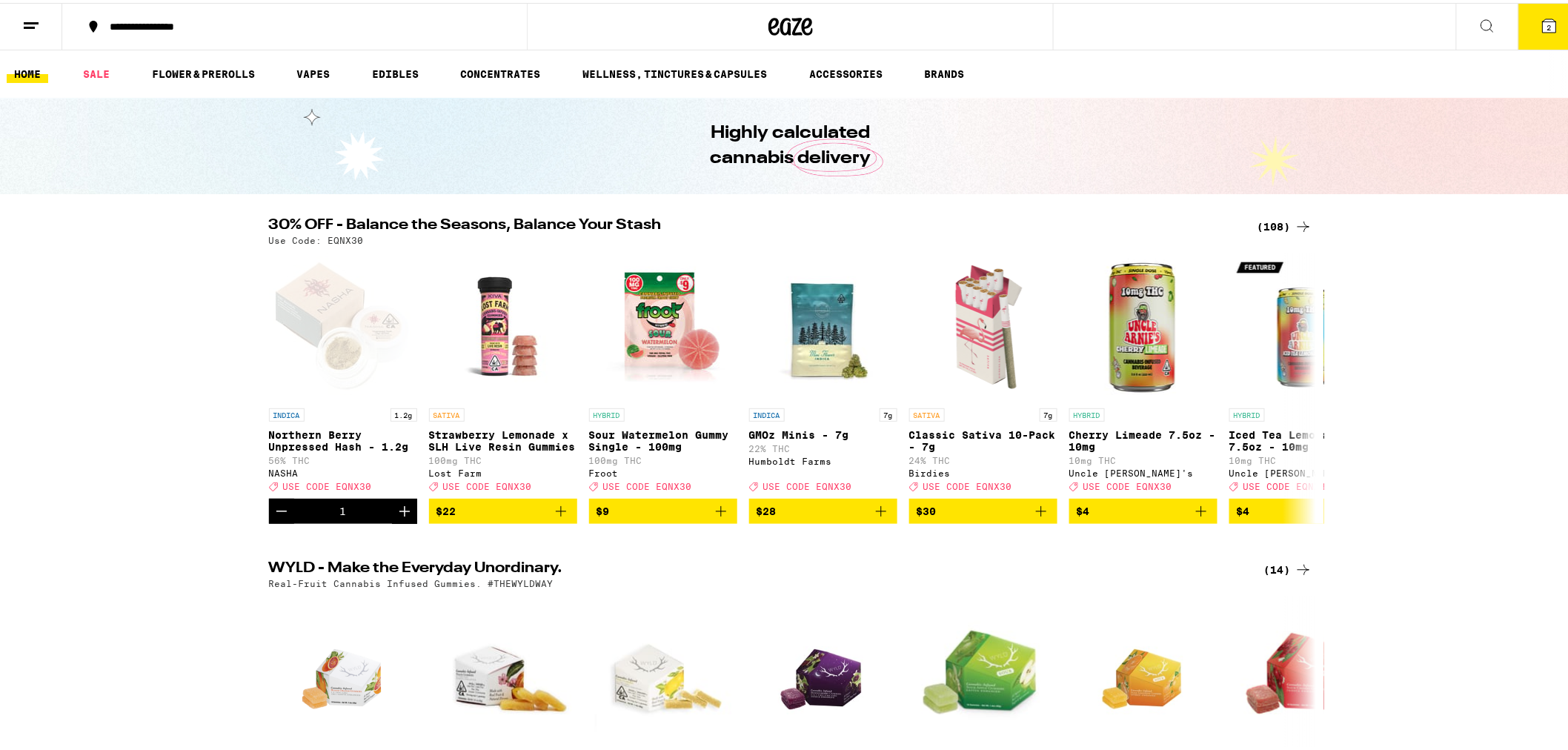
click at [1542, 25] on icon at bounding box center [1549, 22] width 13 height 13
click at [1547, 25] on span "2" at bounding box center [1549, 25] width 4 height 9
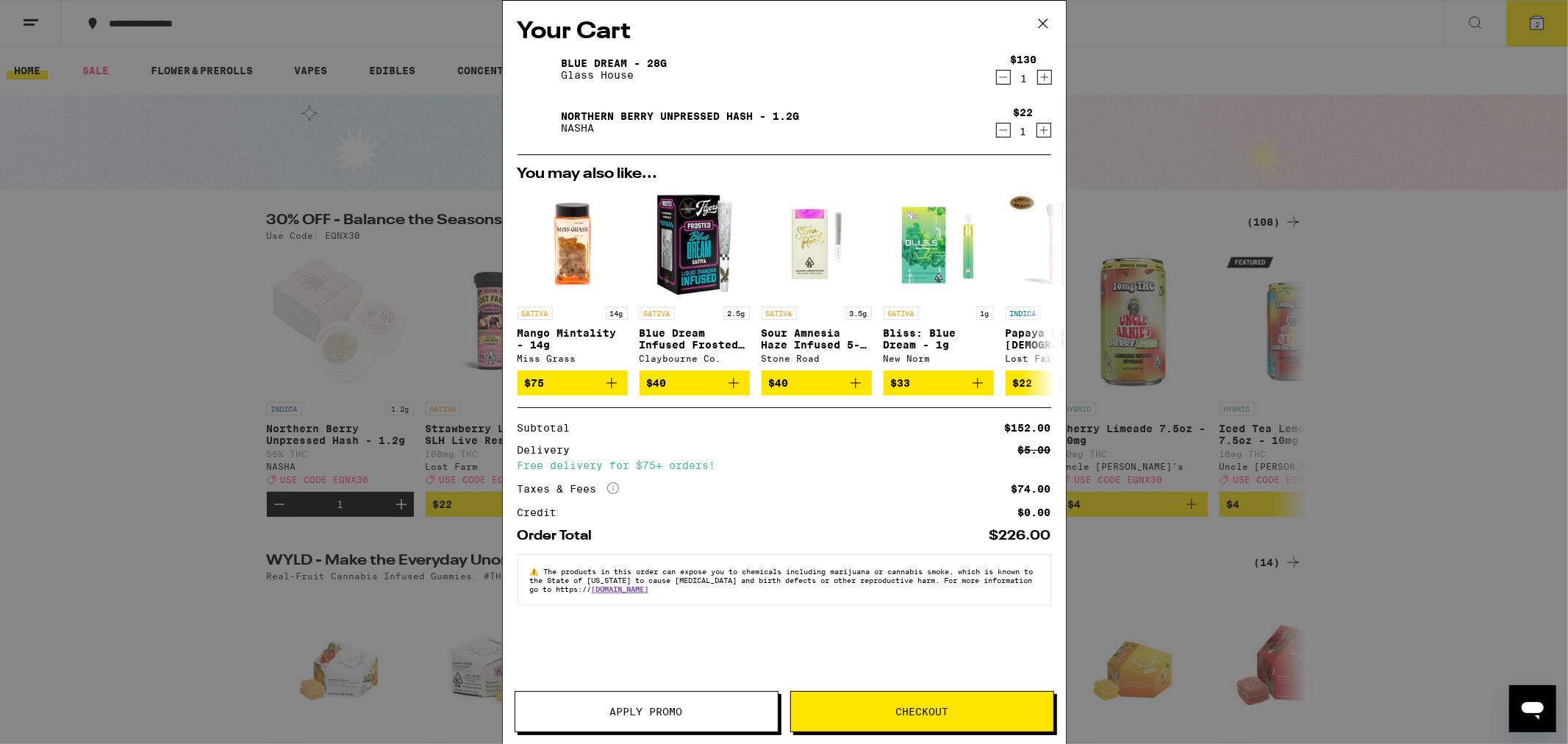
click at [662, 719] on button "Apply Promo" at bounding box center [647, 712] width 264 height 41
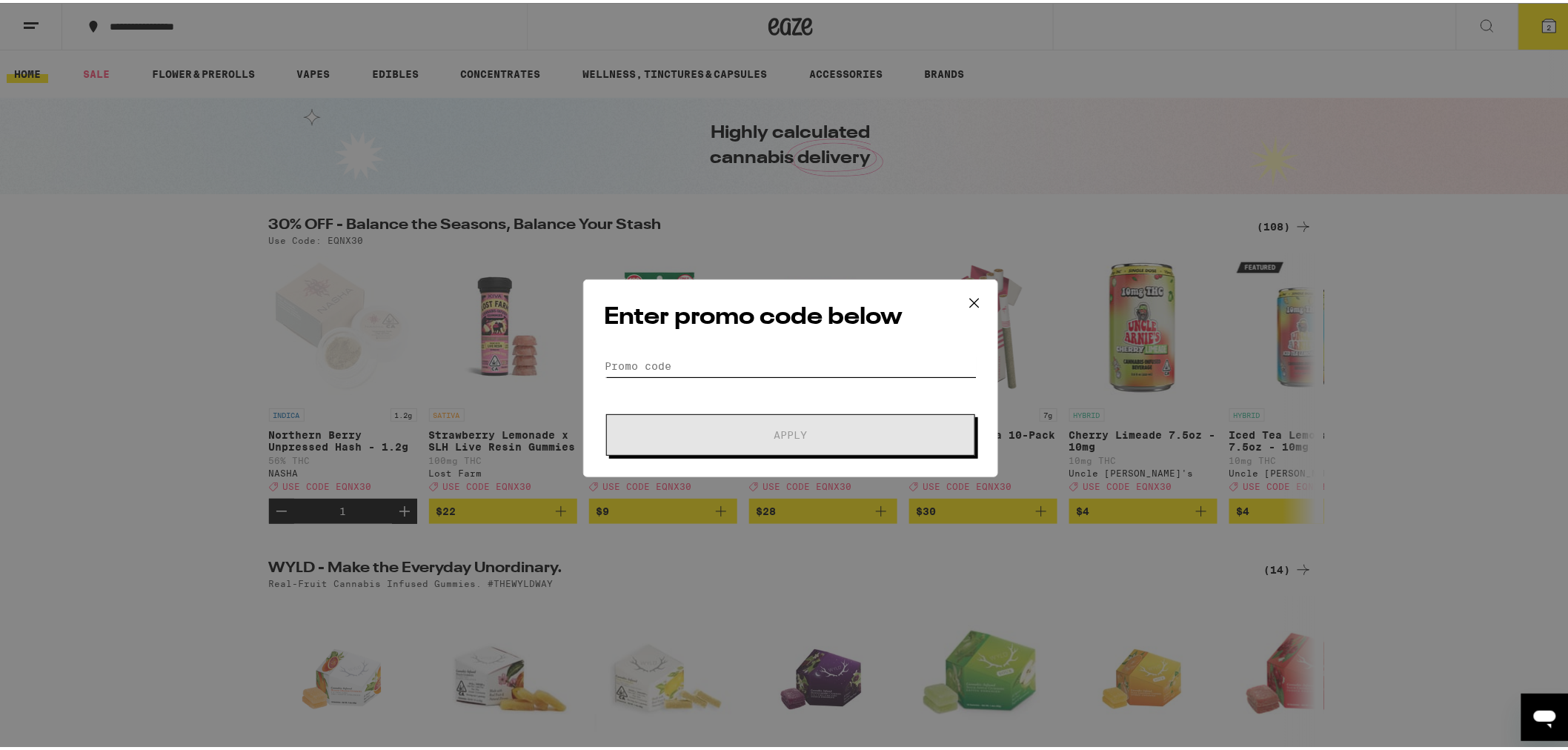
click at [725, 369] on input "Promo Code" at bounding box center [790, 363] width 372 height 22
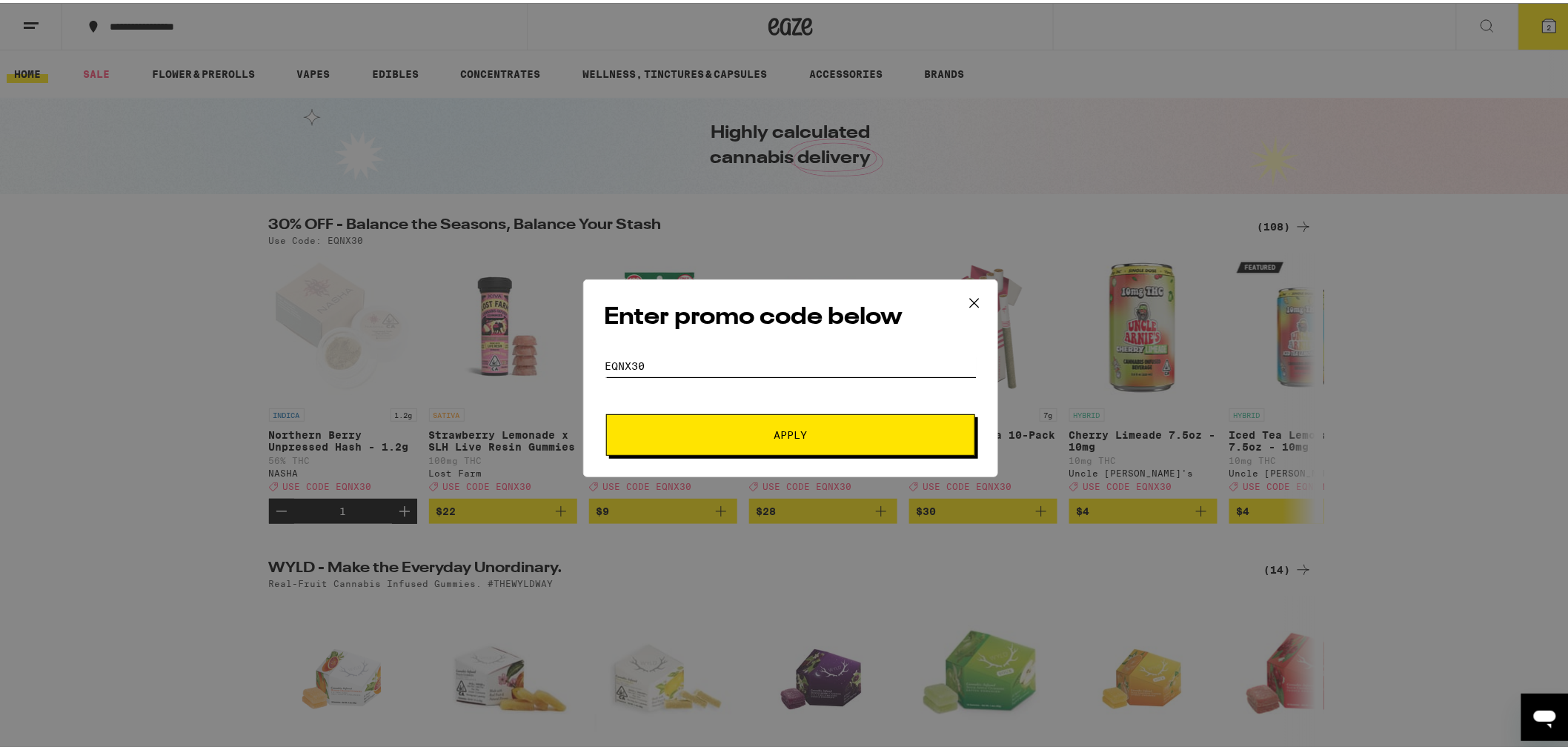
type input "eqnx30"
click at [803, 436] on span "Apply" at bounding box center [790, 432] width 266 height 11
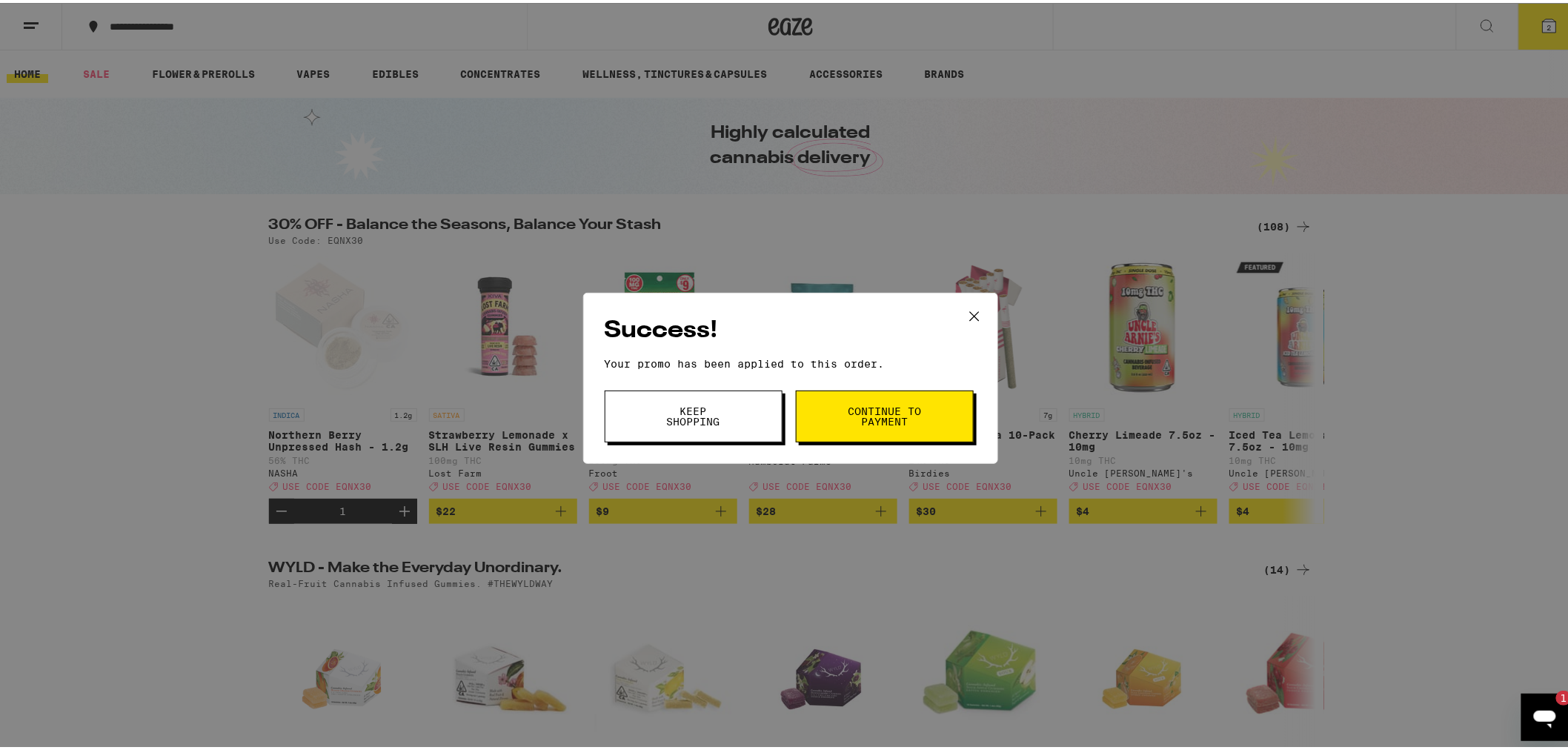
click at [875, 414] on span "Continue to payment" at bounding box center [885, 414] width 76 height 21
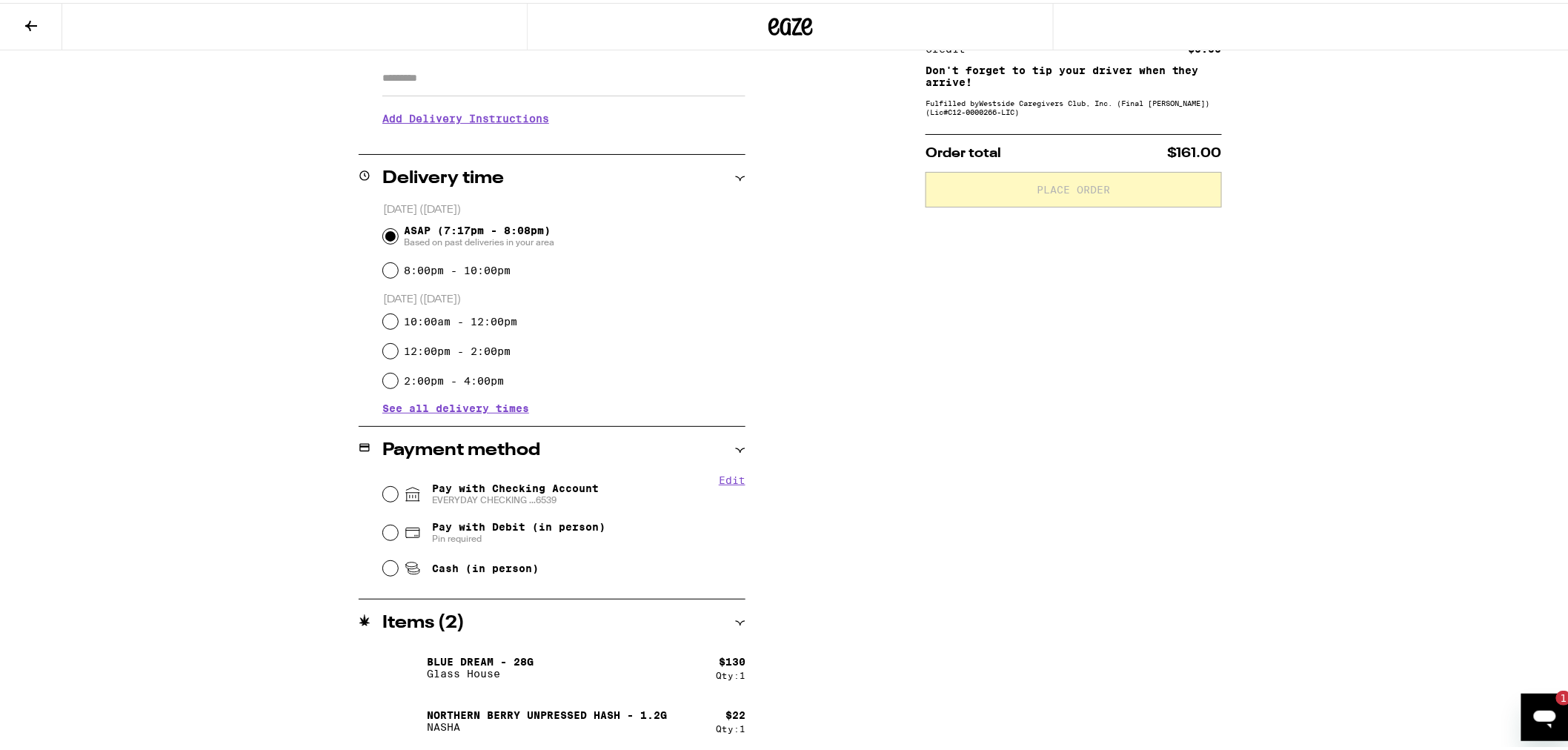
scroll to position [262, 0]
click at [390, 489] on input "Pay with Checking Account EVERYDAY CHECKING ...6539" at bounding box center [390, 490] width 15 height 15
radio input "true"
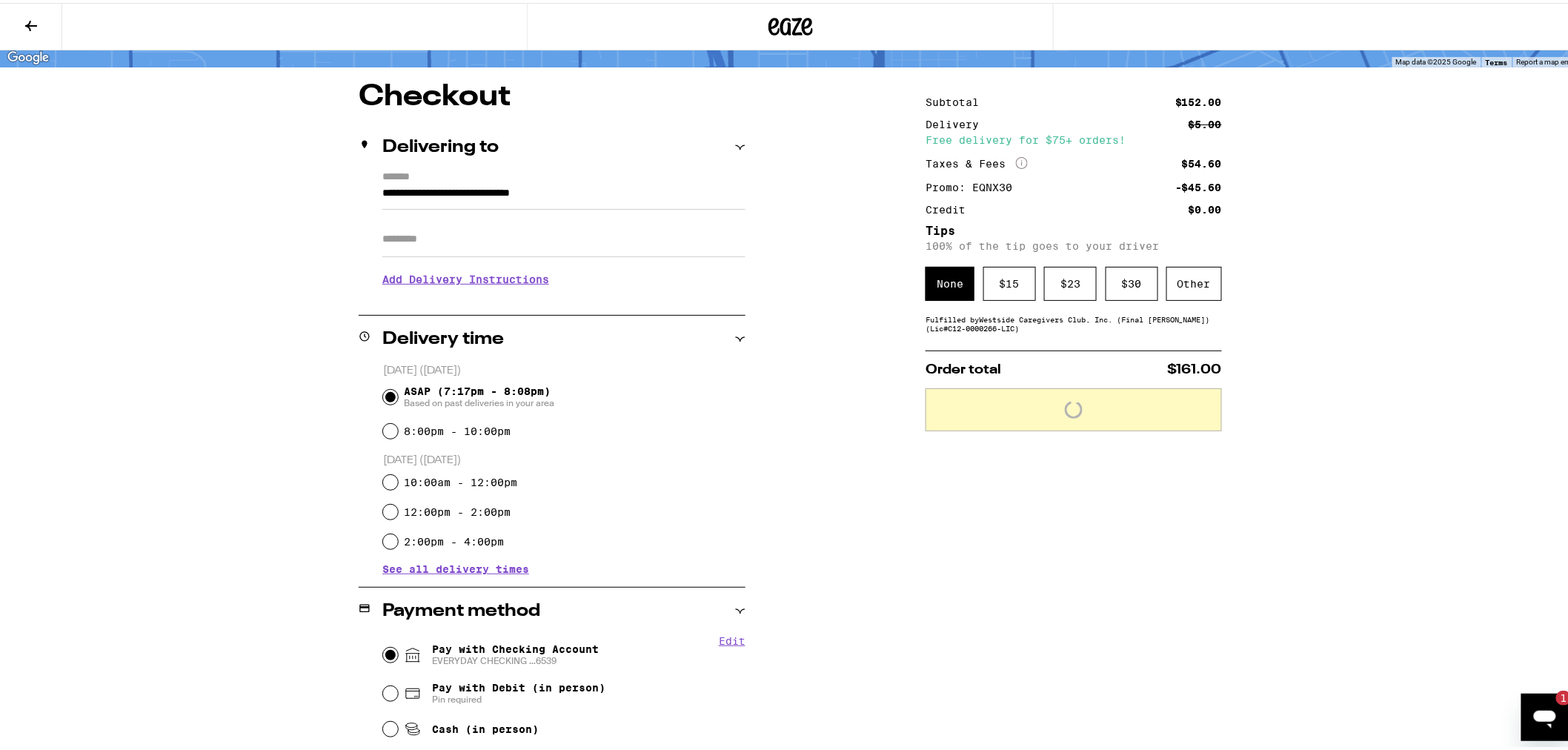
scroll to position [98, 0]
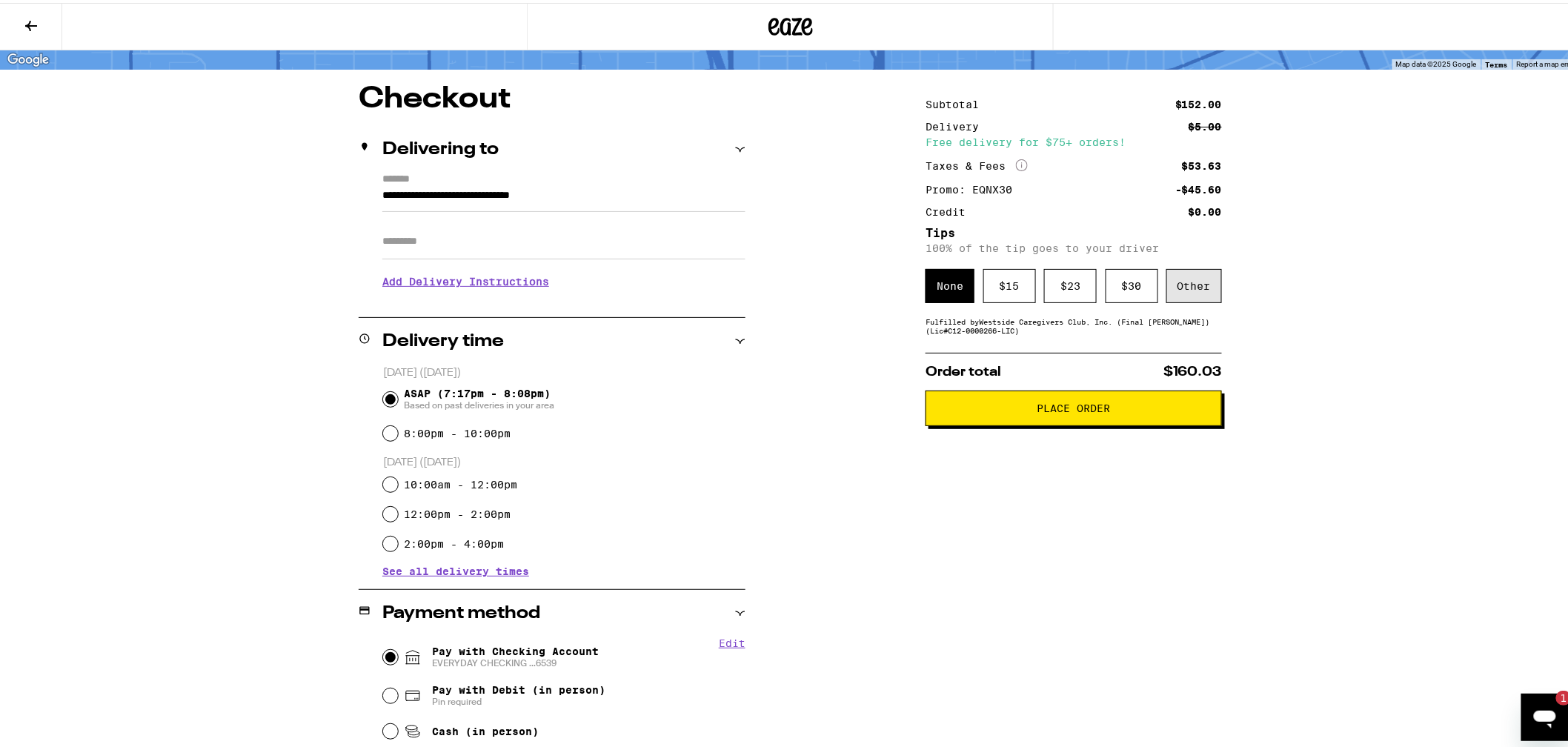
click at [1197, 294] on div "Other" at bounding box center [1193, 283] width 56 height 34
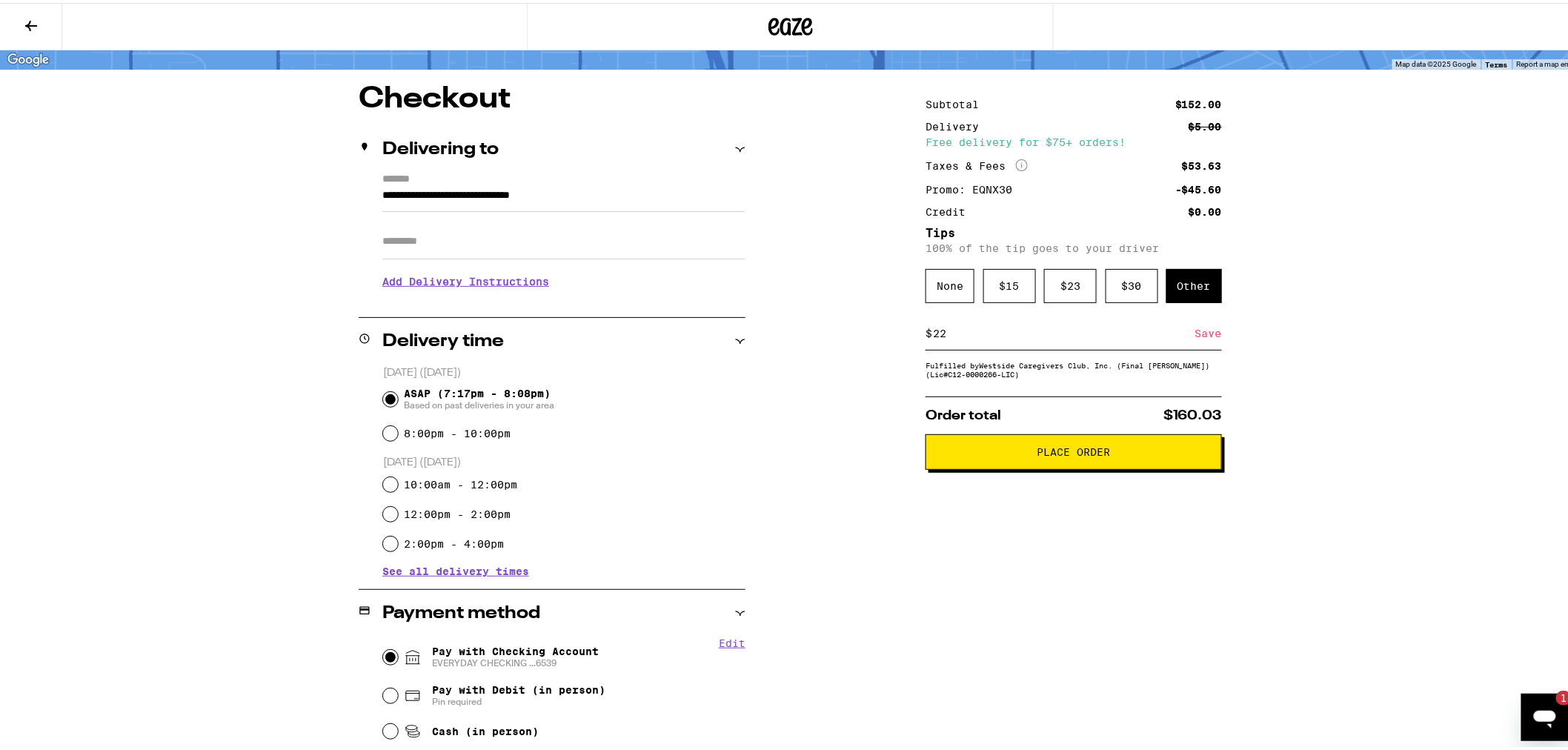
type input "22"
click at [1204, 335] on div "Save" at bounding box center [1208, 330] width 26 height 33
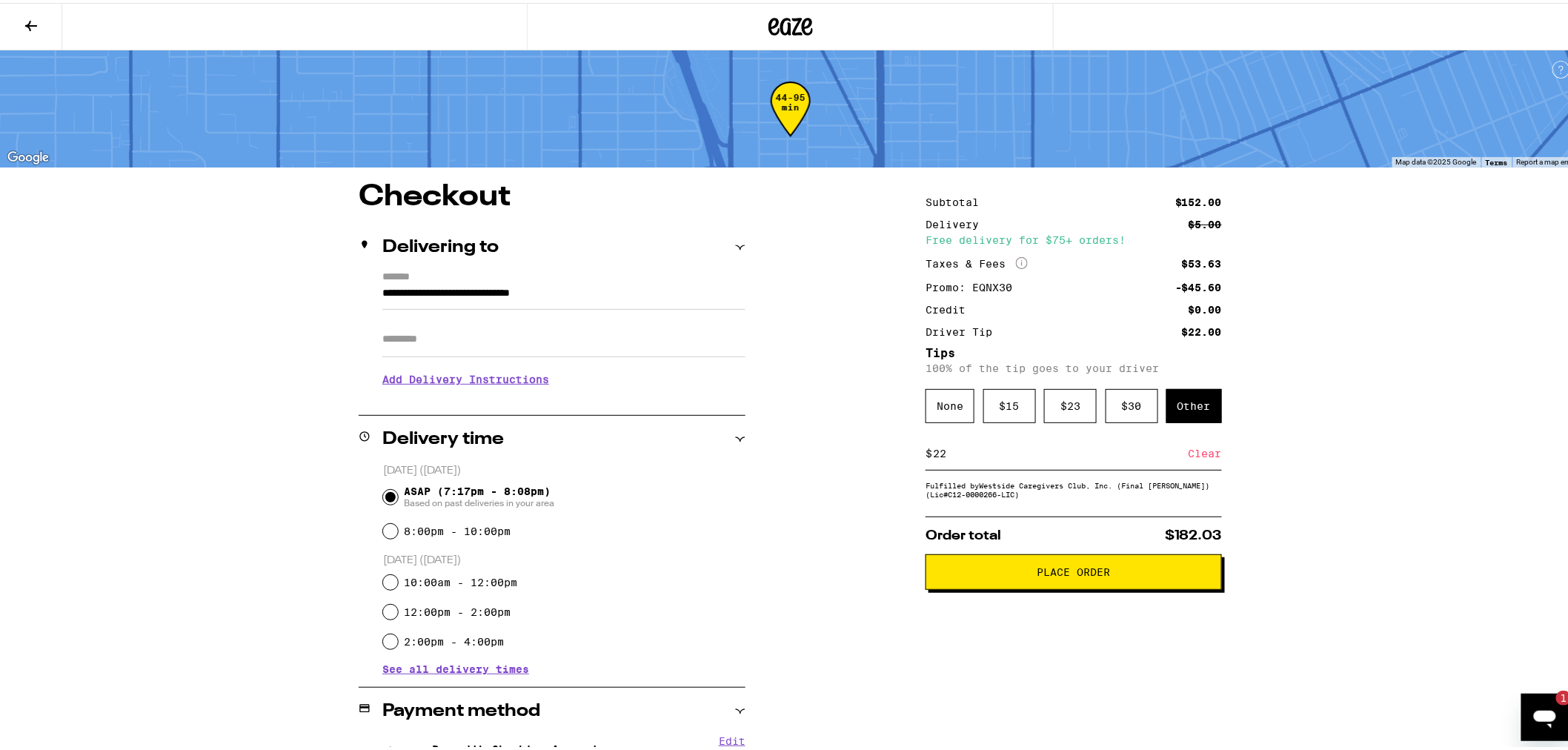
scroll to position [309, 0]
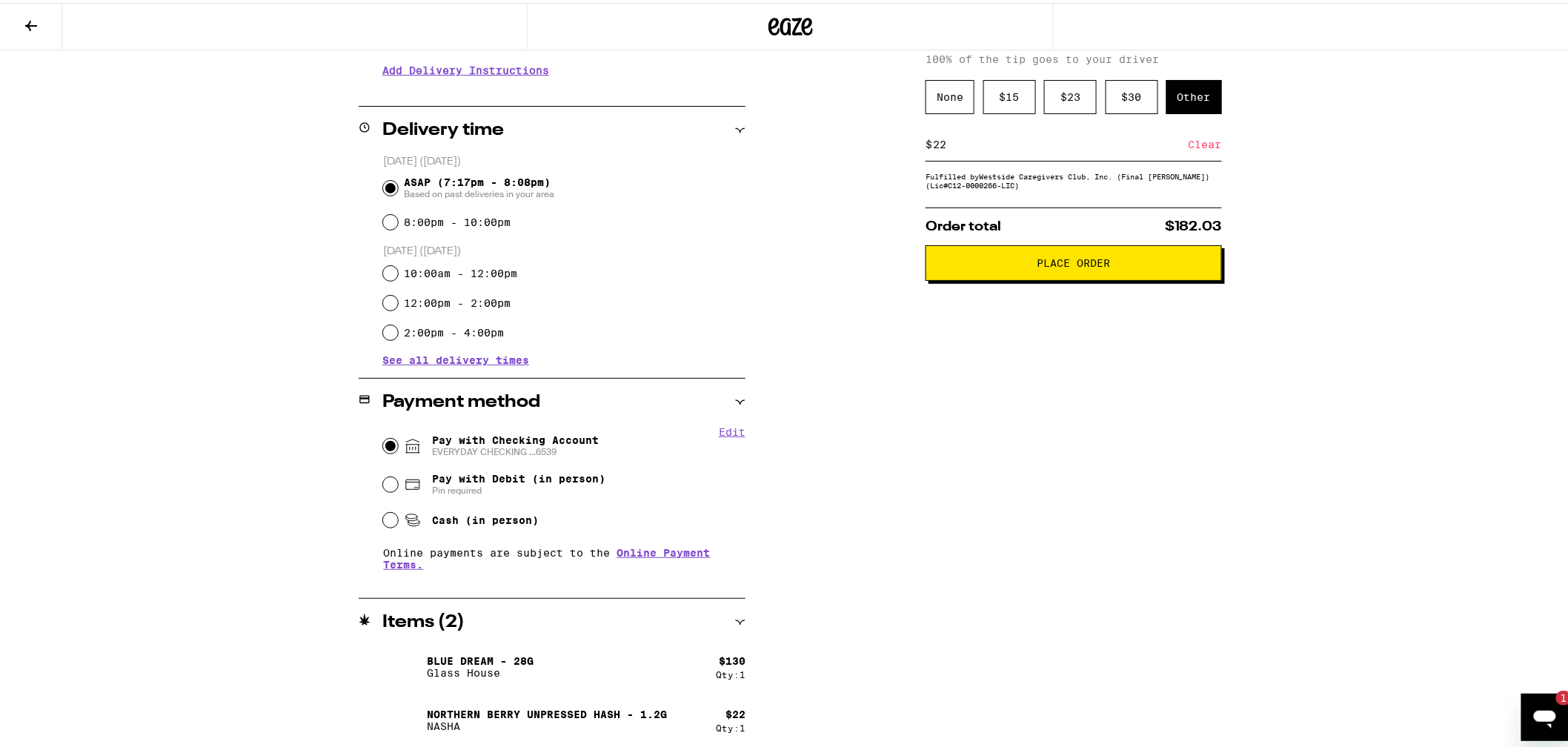
click at [1019, 276] on button "Place Order" at bounding box center [1073, 260] width 296 height 35
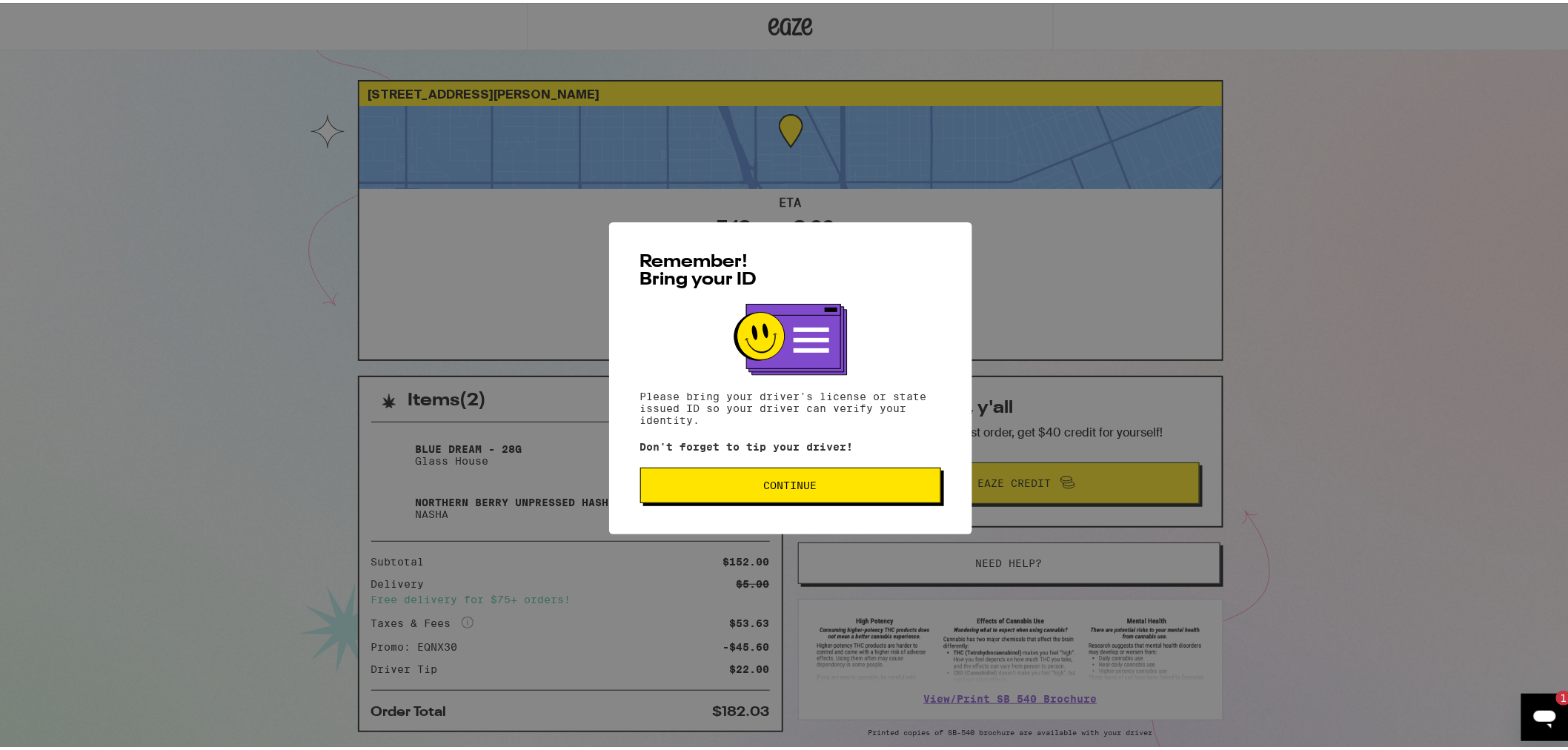
click at [767, 484] on span "Continue" at bounding box center [790, 483] width 53 height 11
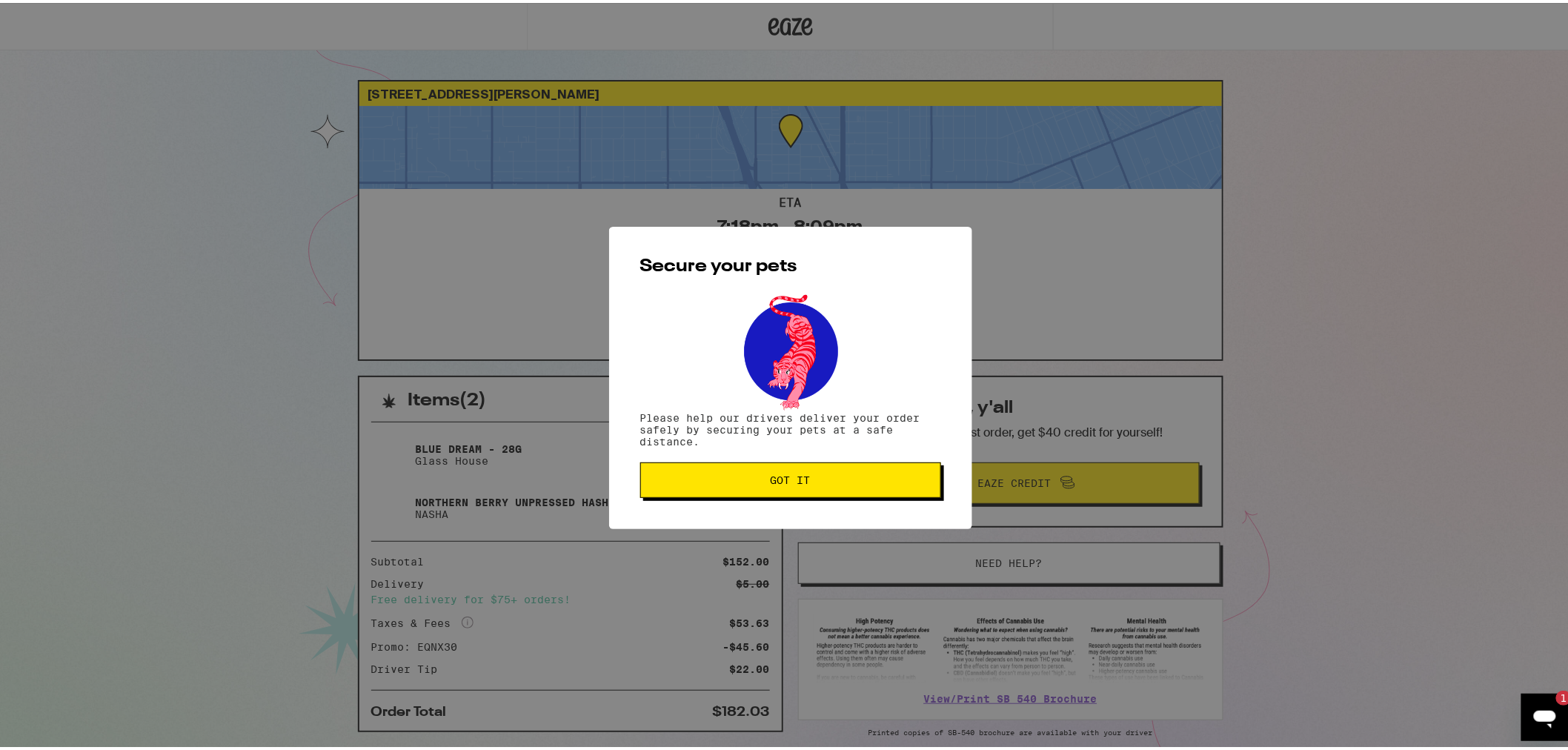
click at [846, 476] on span "Got it" at bounding box center [790, 477] width 276 height 11
